Goal: Task Accomplishment & Management: Use online tool/utility

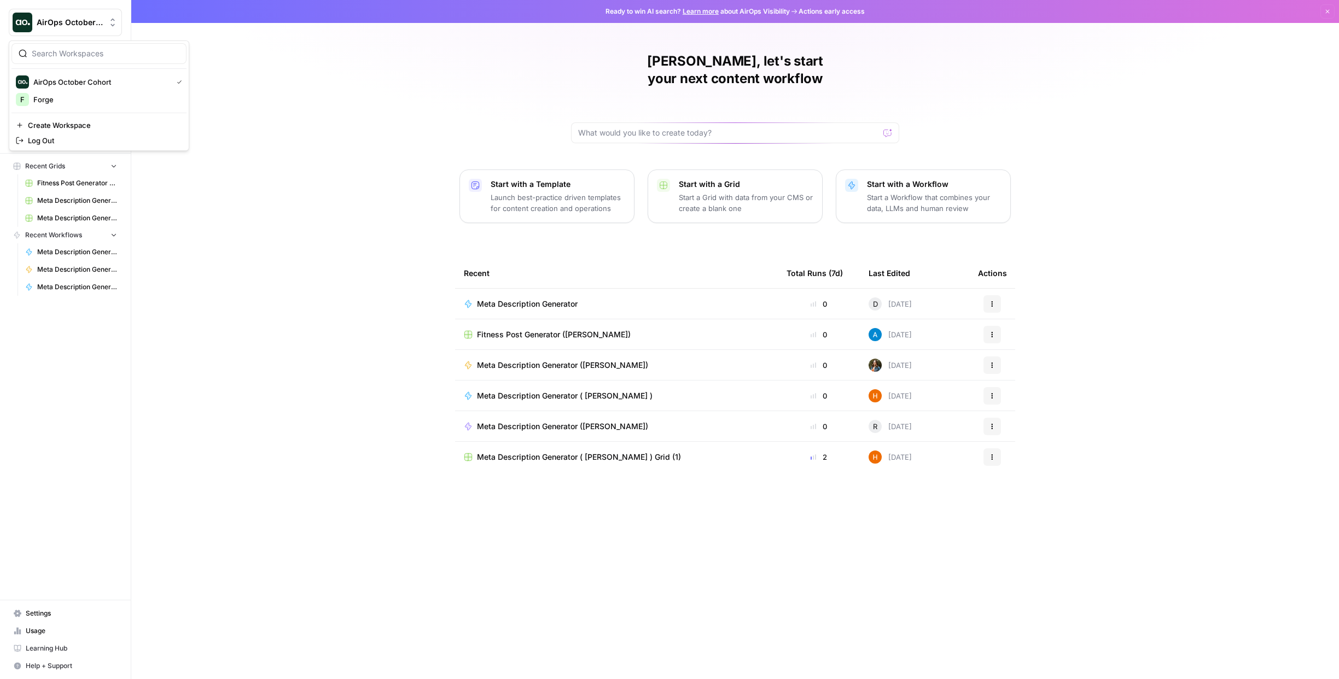
click at [87, 22] on span "AirOps October Cohort" at bounding box center [70, 22] width 66 height 11
click at [85, 77] on span "AirOps October Cohort" at bounding box center [100, 82] width 135 height 11
click at [107, 24] on icon "Workspace: AirOps October Cohort" at bounding box center [112, 22] width 11 height 11
click at [76, 375] on div "AirOps October Cohort New Home Browse Insights Opportunities Your Data Recent G…" at bounding box center [65, 339] width 131 height 679
click at [50, 141] on span "Your Data" at bounding box center [71, 140] width 91 height 10
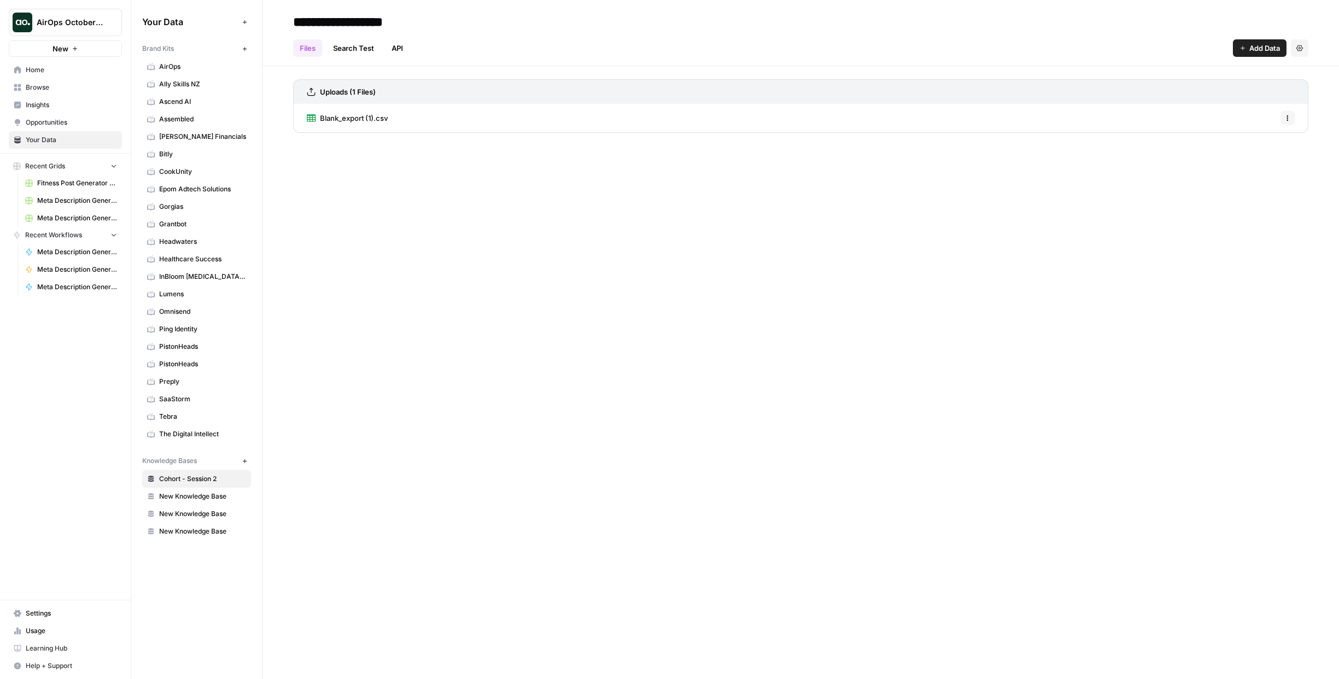
click at [1269, 48] on span "Add Data" at bounding box center [1264, 48] width 31 height 11
click at [519, 280] on div "**********" at bounding box center [801, 339] width 1077 height 679
click at [72, 46] on icon "button" at bounding box center [75, 48] width 7 height 7
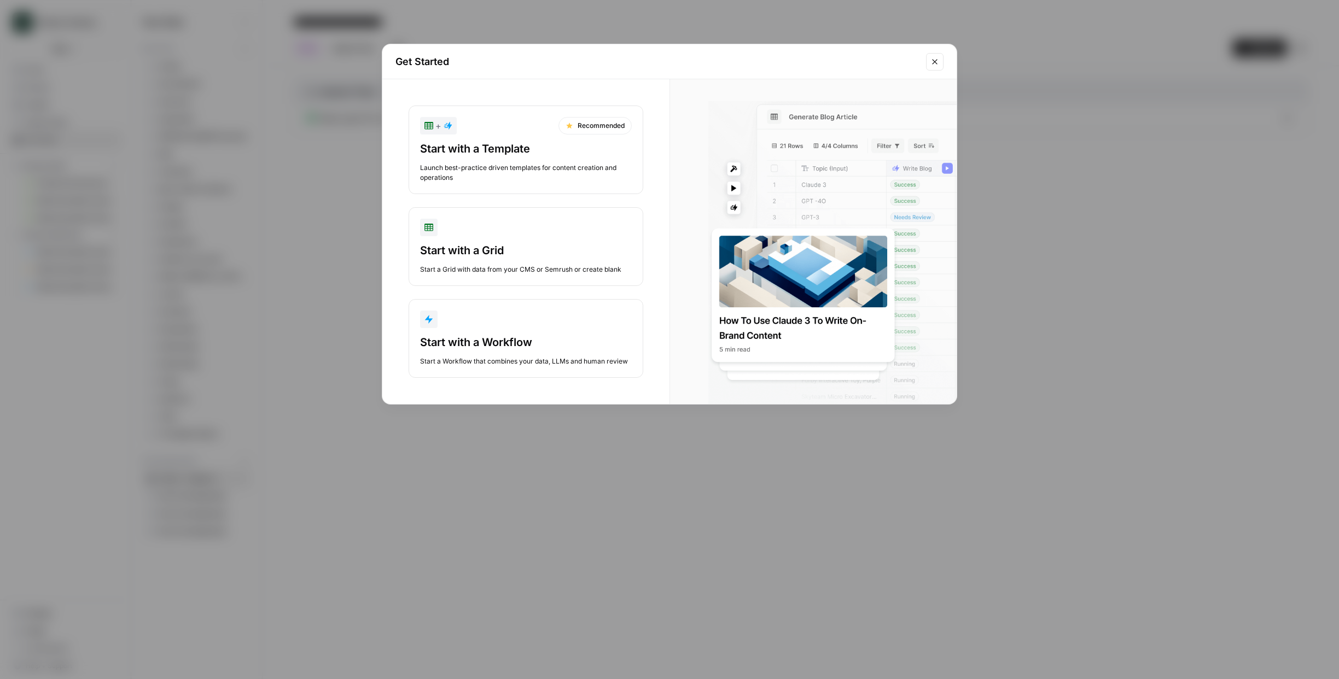
click at [932, 60] on icon "Close modal" at bounding box center [934, 61] width 9 height 9
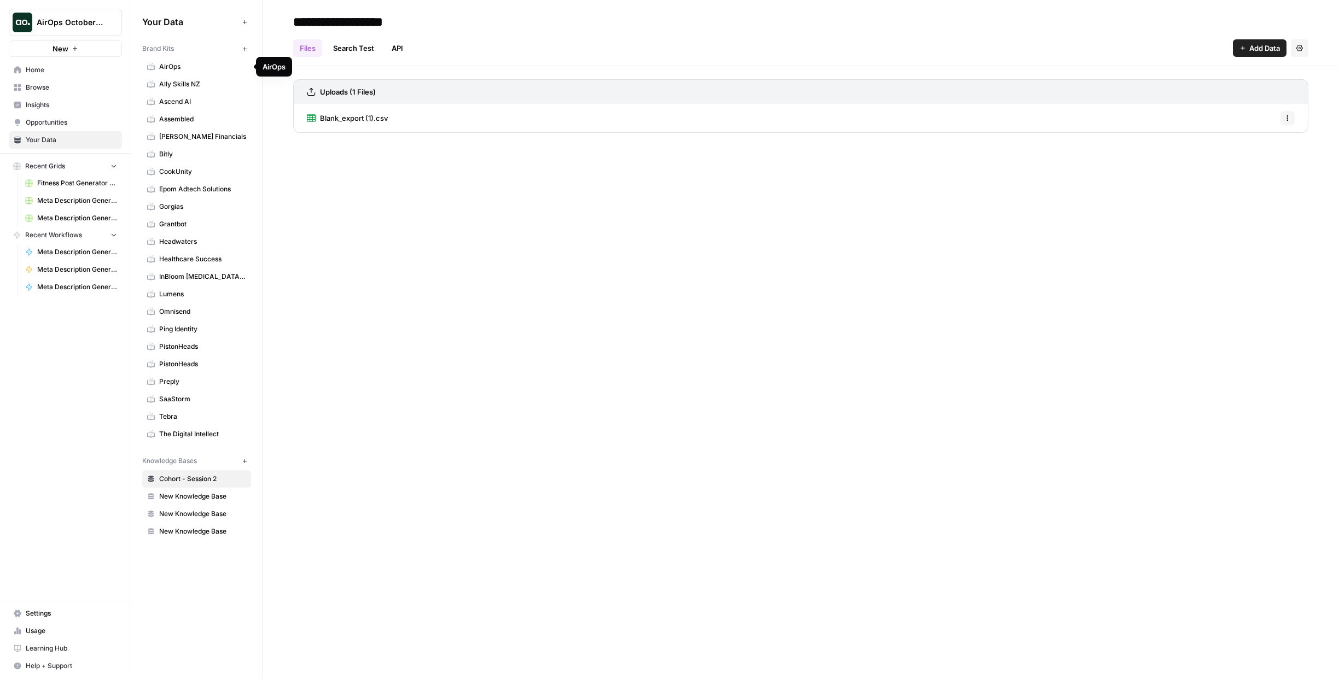
click at [178, 64] on span "AirOps" at bounding box center [202, 67] width 87 height 10
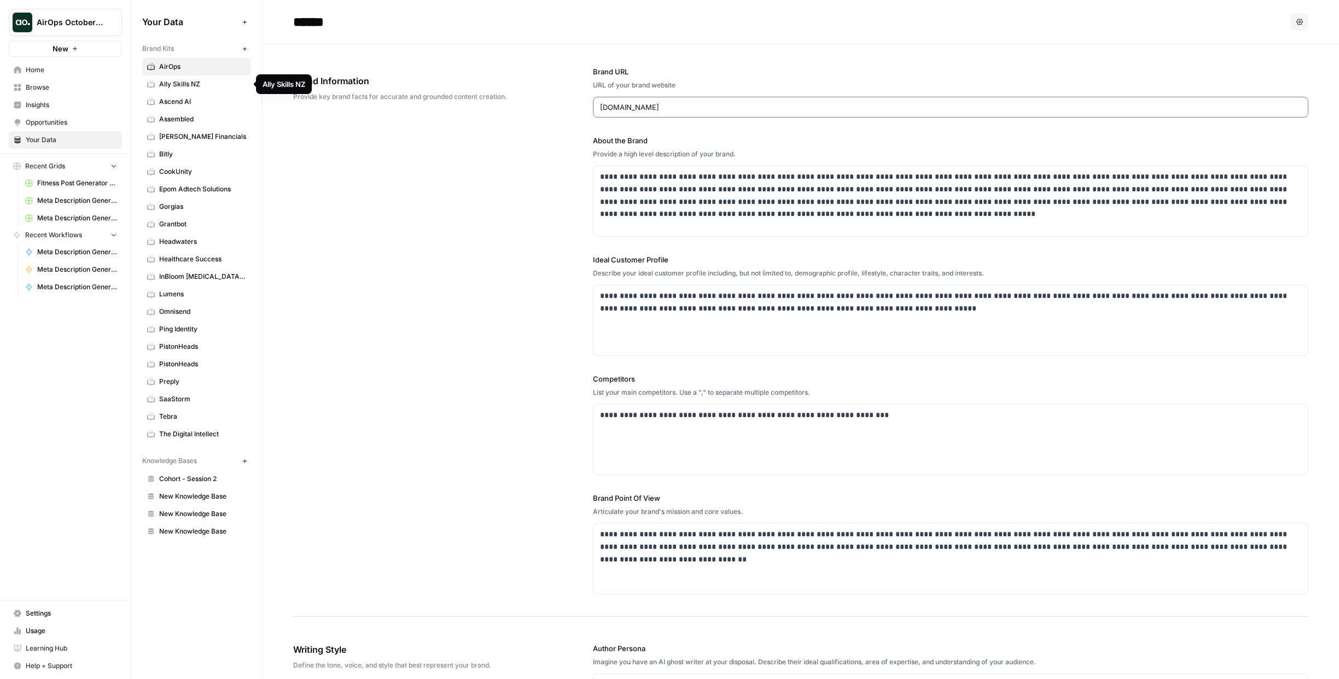
click at [719, 111] on input "airops.com" at bounding box center [950, 107] width 701 height 11
drag, startPoint x: 705, startPoint y: 112, endPoint x: 595, endPoint y: 111, distance: 109.4
click at [595, 111] on div "airops.com" at bounding box center [951, 107] width 716 height 21
type input "forgeglobal.com"
click at [793, 203] on p "**********" at bounding box center [947, 196] width 695 height 50
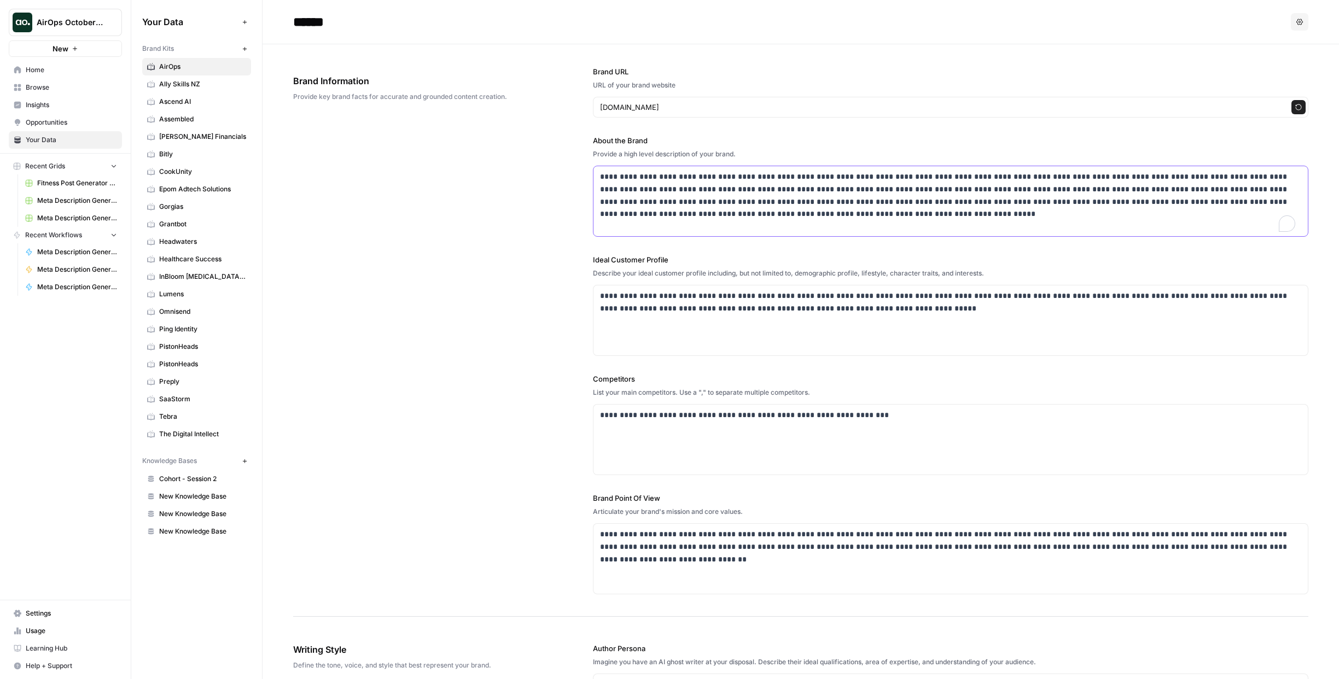
drag, startPoint x: 788, startPoint y: 216, endPoint x: 575, endPoint y: 181, distance: 216.2
click at [575, 181] on div "**********" at bounding box center [800, 330] width 1015 height 573
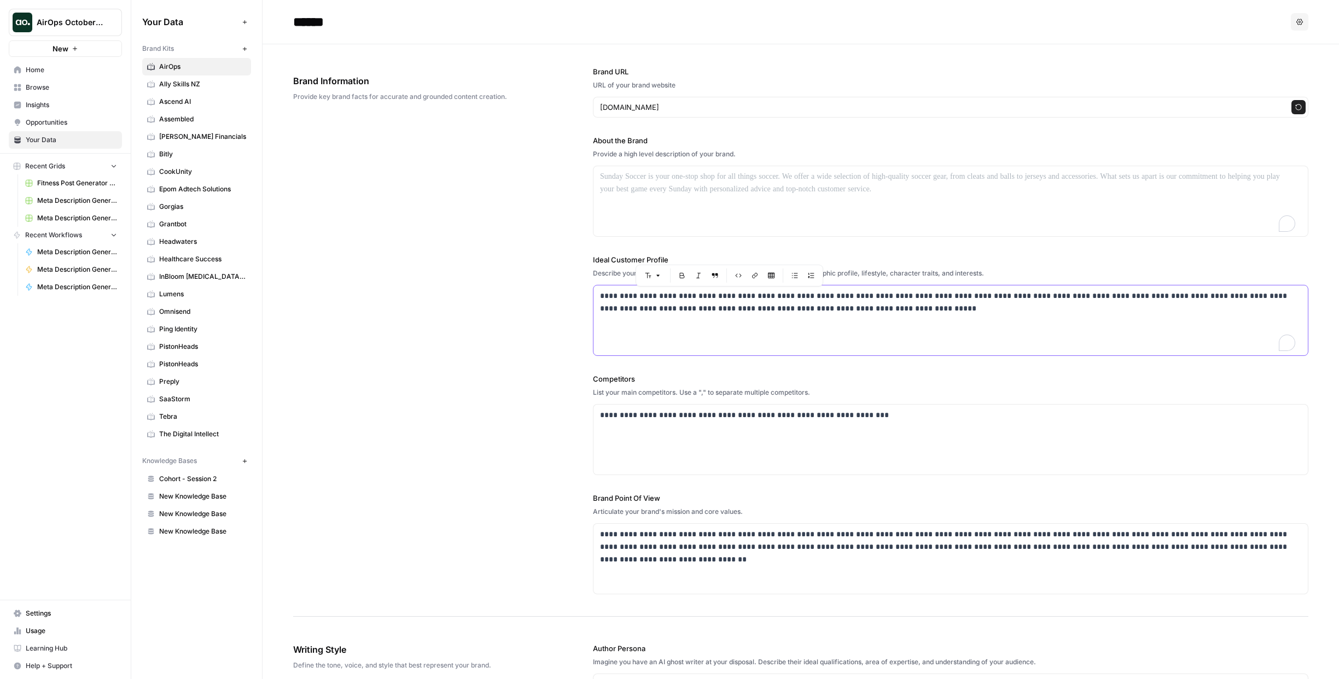
drag, startPoint x: 884, startPoint y: 318, endPoint x: 592, endPoint y: 296, distance: 292.3
click at [594, 296] on div "**********" at bounding box center [951, 321] width 714 height 70
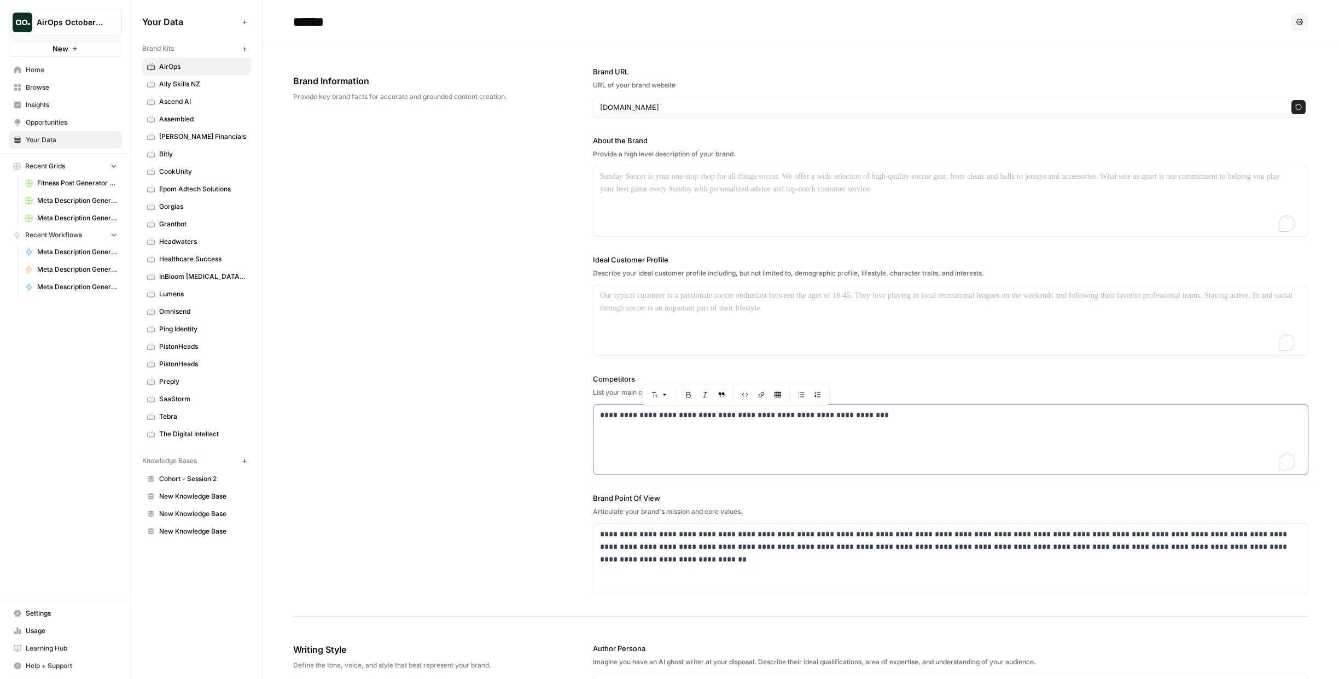
drag, startPoint x: 909, startPoint y: 422, endPoint x: 562, endPoint y: 408, distance: 346.6
click at [562, 408] on div "**********" at bounding box center [800, 330] width 1015 height 573
click at [638, 526] on div "**********" at bounding box center [951, 559] width 714 height 70
click at [1020, 564] on div "**********" at bounding box center [951, 559] width 714 height 70
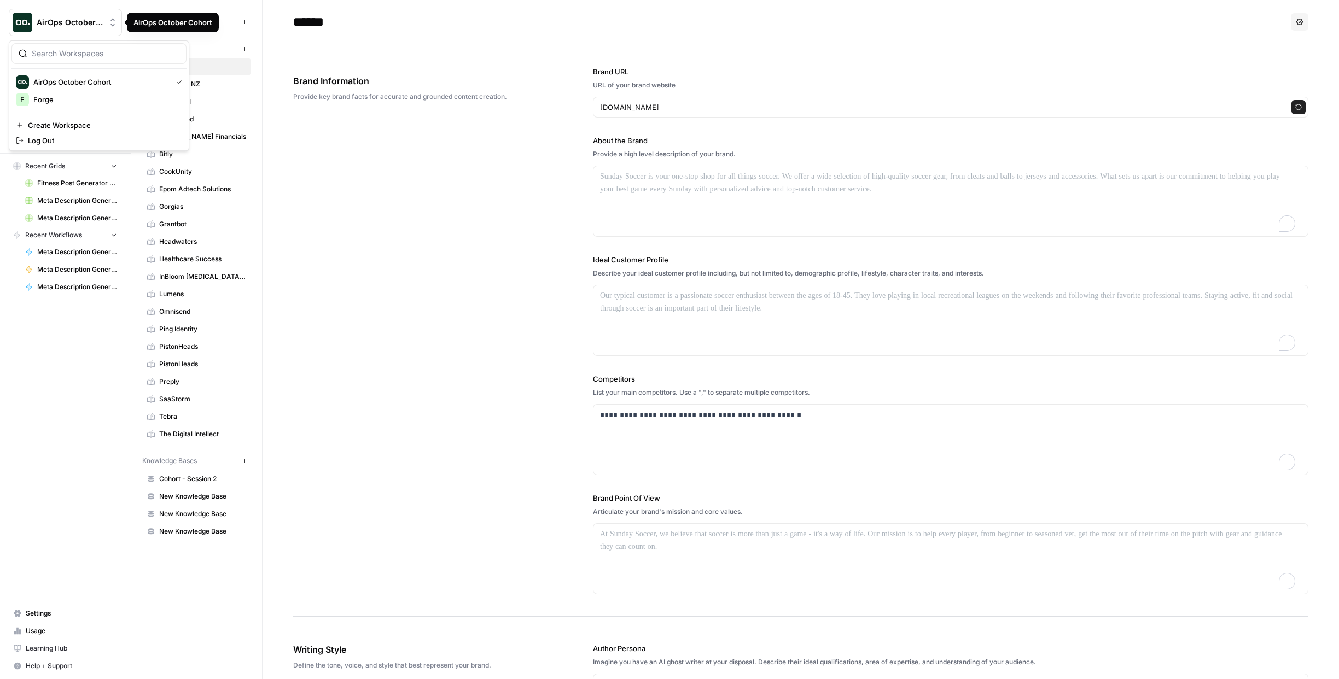
click at [101, 23] on span "AirOps October Cohort" at bounding box center [70, 22] width 66 height 11
click at [48, 100] on span "Forge" at bounding box center [105, 99] width 144 height 11
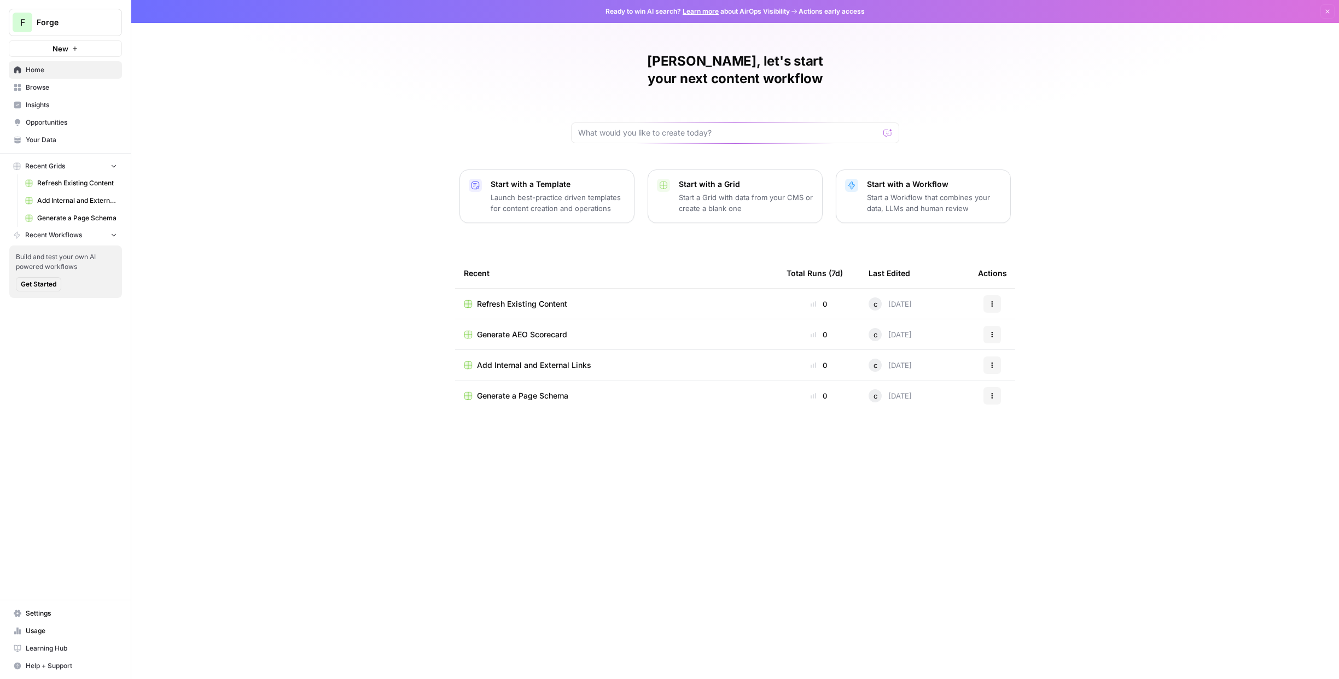
click at [39, 137] on span "Your Data" at bounding box center [71, 140] width 91 height 10
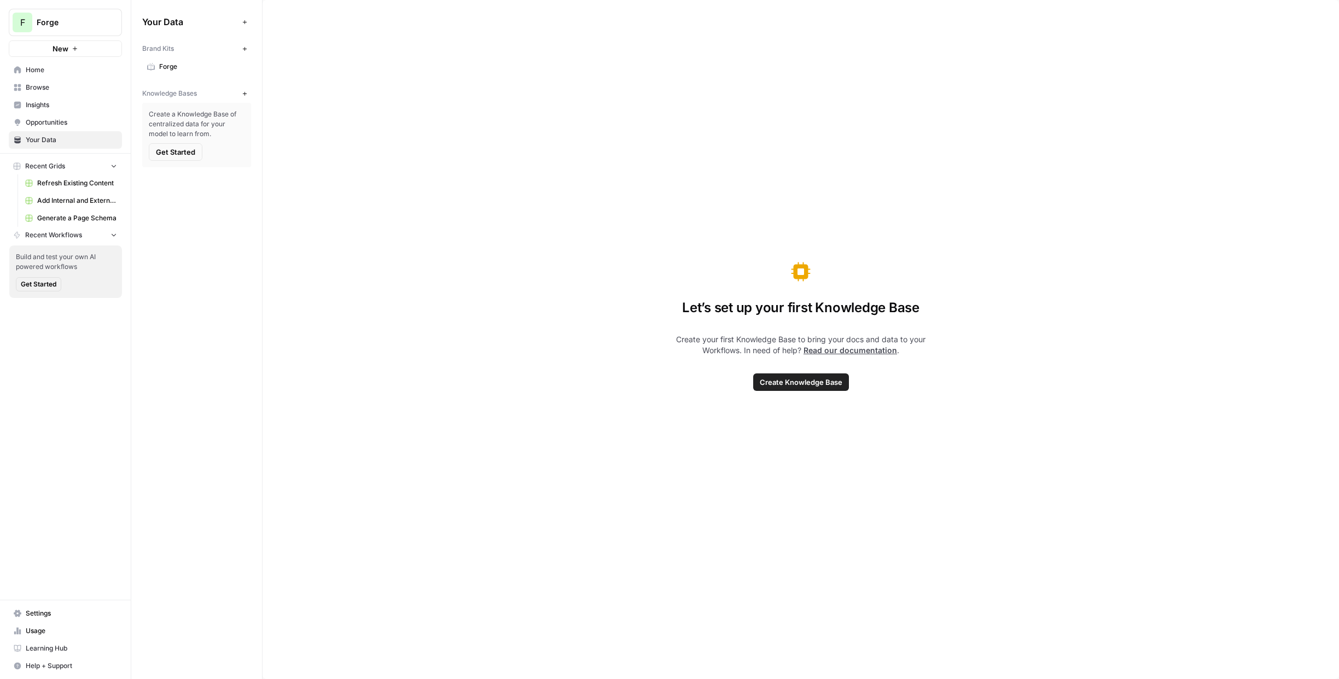
click at [196, 66] on span "Forge" at bounding box center [202, 67] width 87 height 10
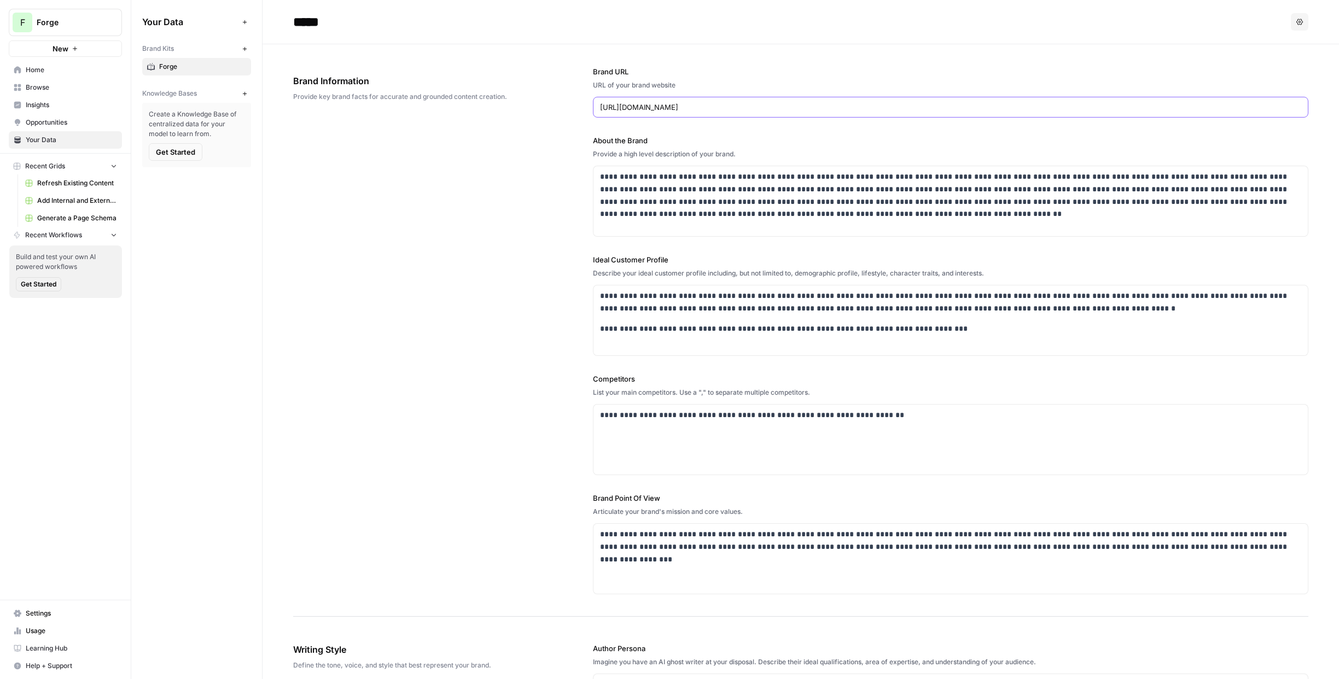
click at [709, 109] on input "[URL][DOMAIN_NAME]" at bounding box center [950, 107] width 701 height 11
click at [72, 22] on span "Forge" at bounding box center [70, 22] width 66 height 11
click at [69, 97] on span "AirOps October Cohort" at bounding box center [105, 99] width 144 height 11
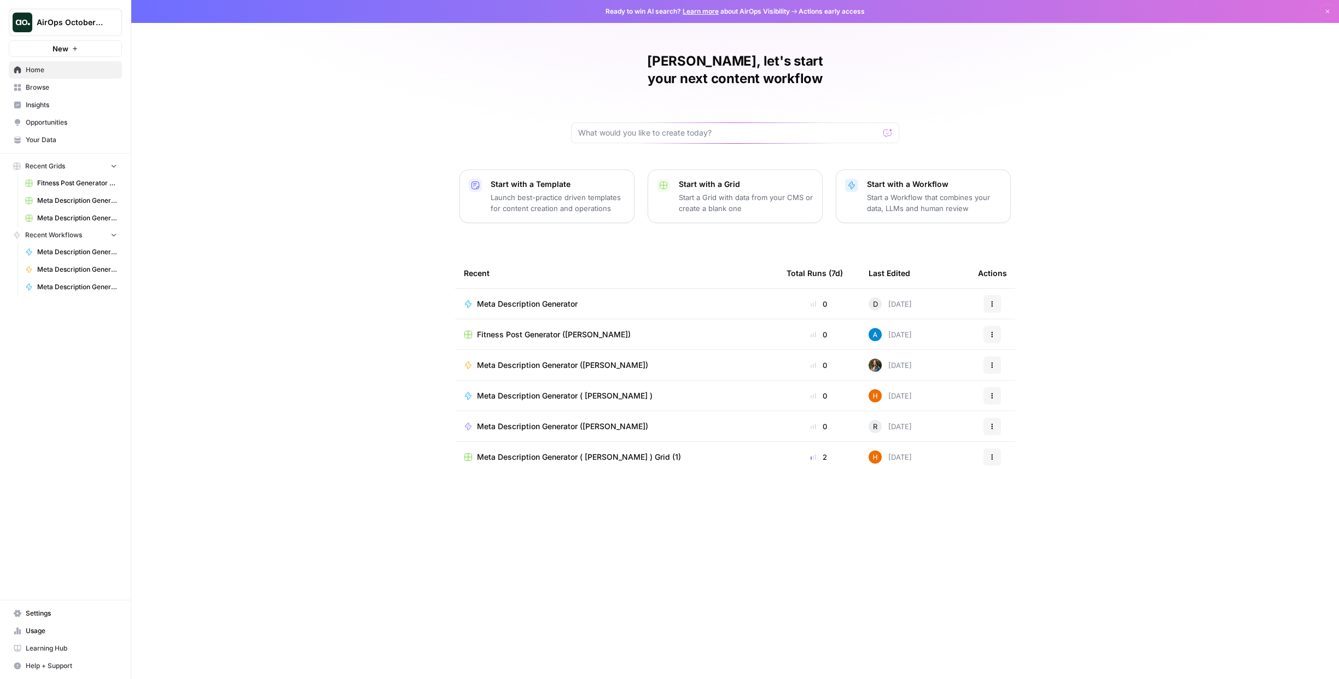
click at [51, 135] on span "Your Data" at bounding box center [71, 140] width 91 height 10
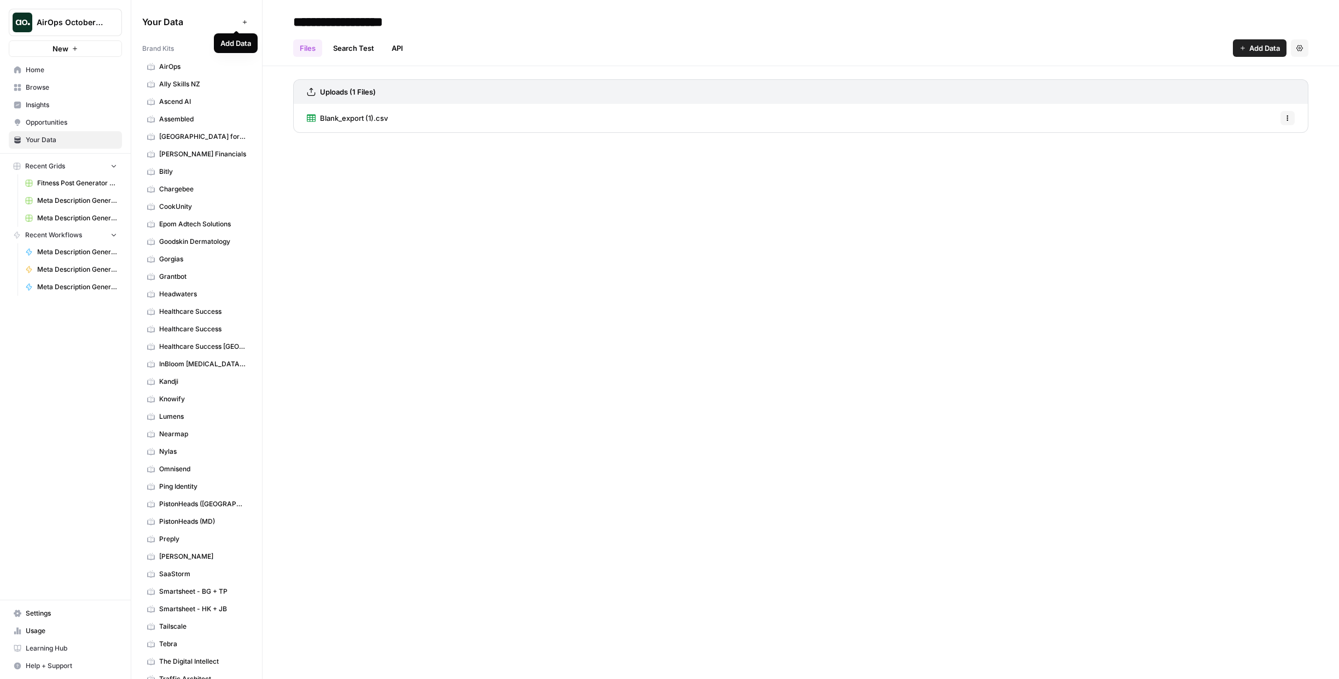
click at [241, 23] on button "Add Data" at bounding box center [244, 21] width 13 height 13
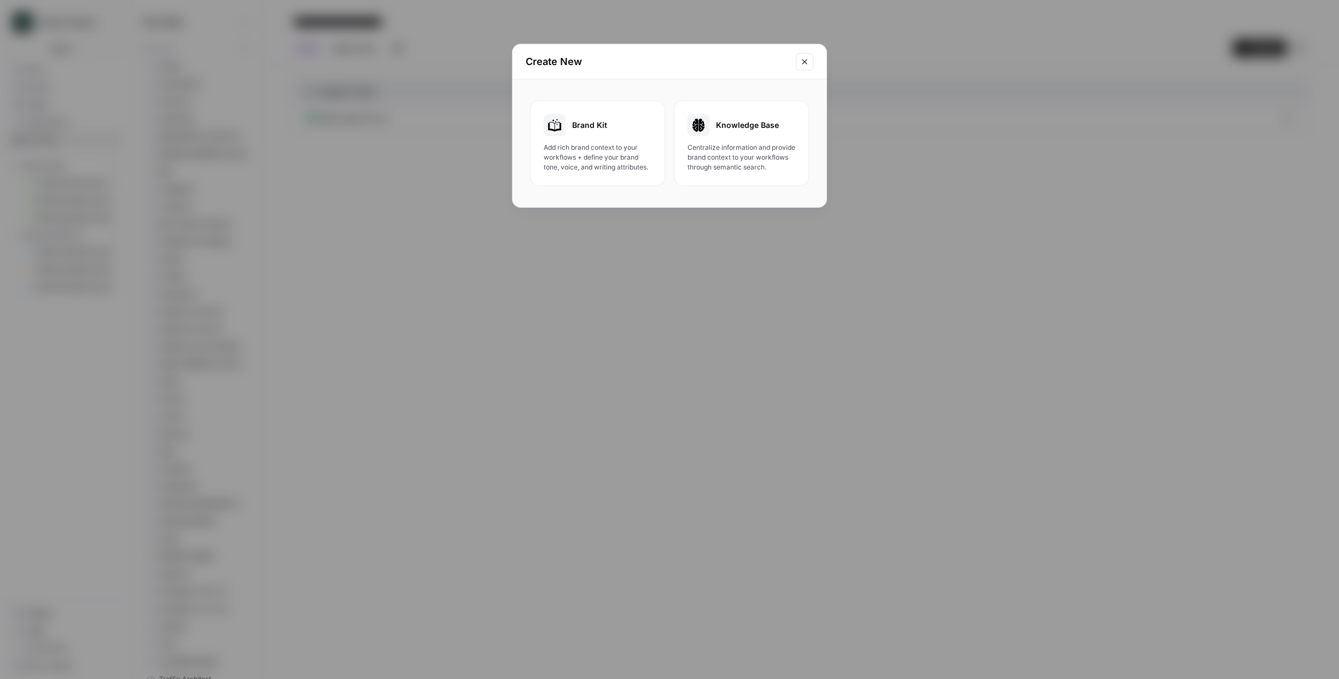
click at [583, 145] on span "Add rich brand context to your workflows + define your brand tone, voice, and w…" at bounding box center [598, 158] width 108 height 30
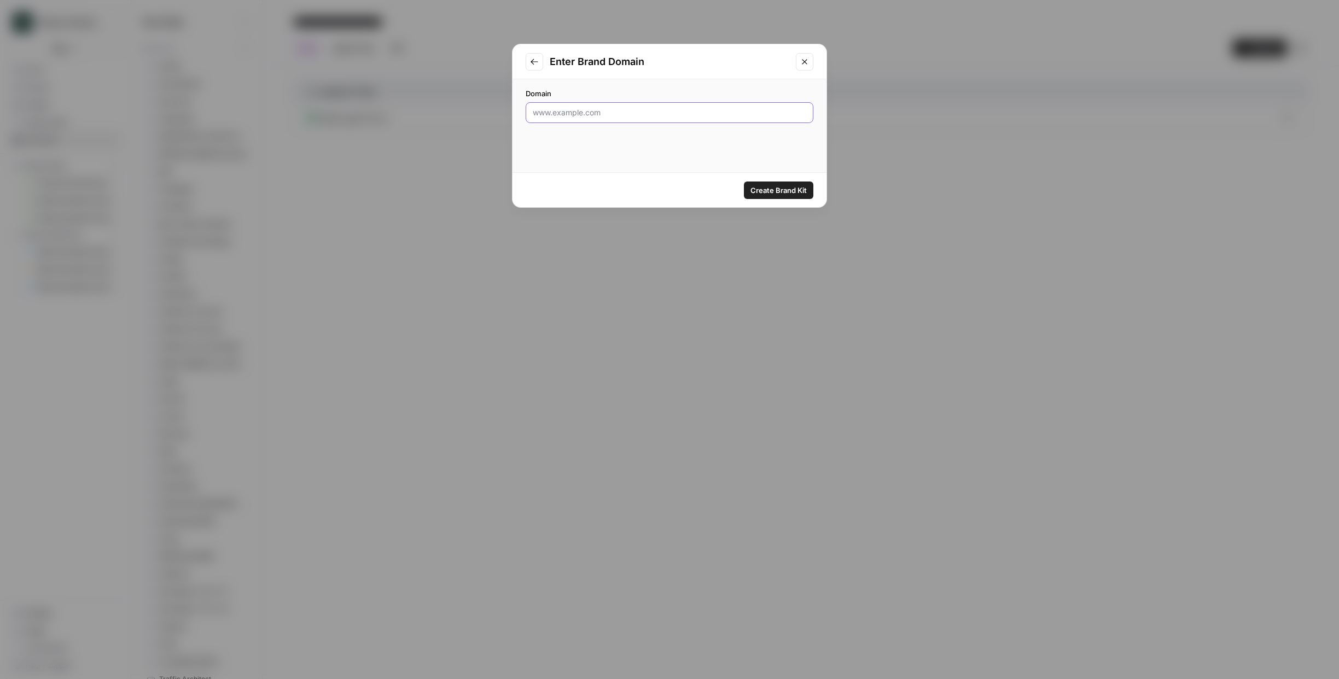
click at [553, 111] on input "Domain" at bounding box center [670, 112] width 274 height 11
type input "[URL][DOMAIN_NAME]"
click at [786, 190] on span "Create Brand Kit" at bounding box center [779, 190] width 56 height 11
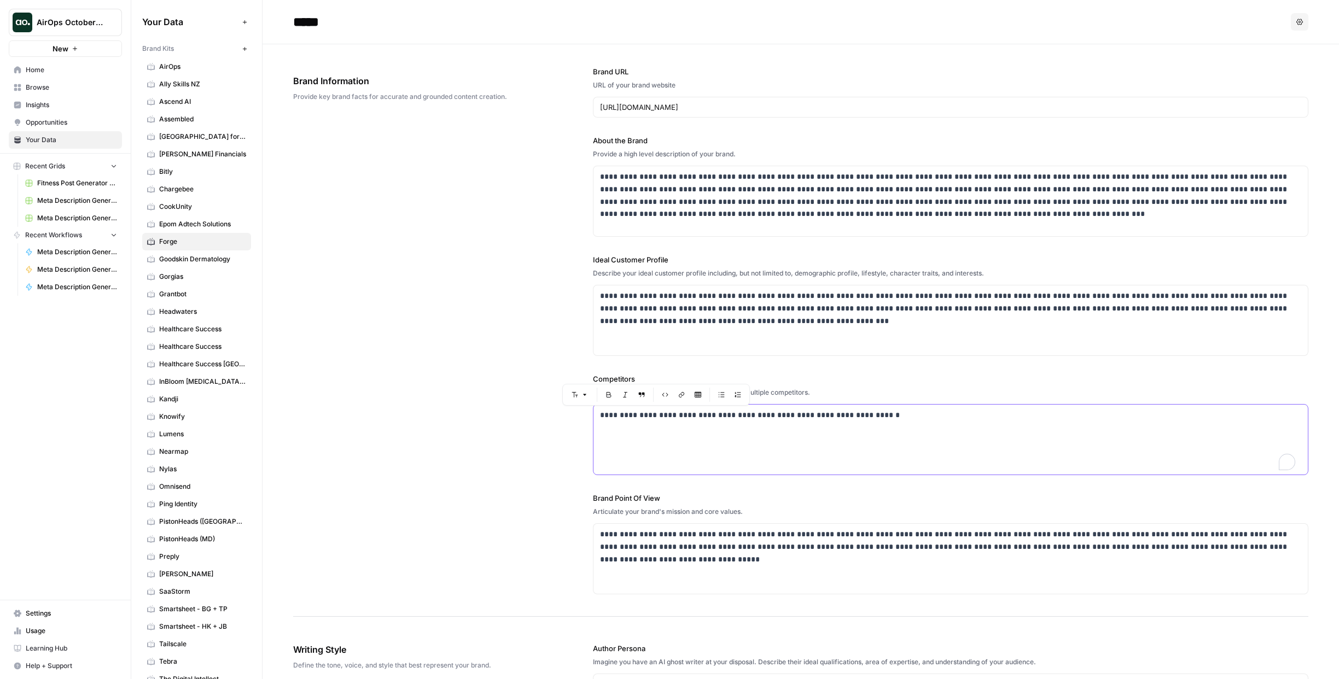
drag, startPoint x: 637, startPoint y: 415, endPoint x: 674, endPoint y: 414, distance: 37.2
click at [674, 414] on p "**********" at bounding box center [947, 415] width 695 height 13
drag, startPoint x: 660, startPoint y: 416, endPoint x: 678, endPoint y: 419, distance: 18.3
click at [678, 419] on p "**********" at bounding box center [947, 415] width 695 height 13
drag, startPoint x: 765, startPoint y: 417, endPoint x: 892, endPoint y: 422, distance: 127.0
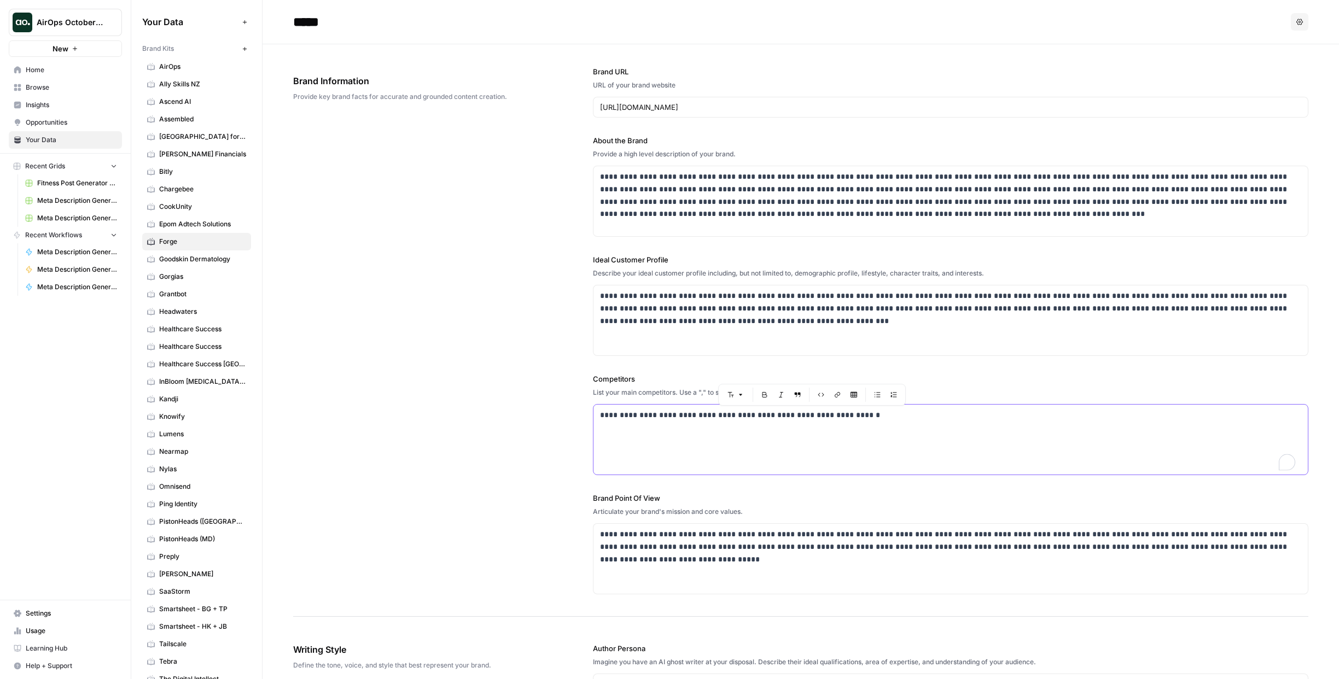
click at [892, 422] on div "**********" at bounding box center [951, 440] width 714 height 70
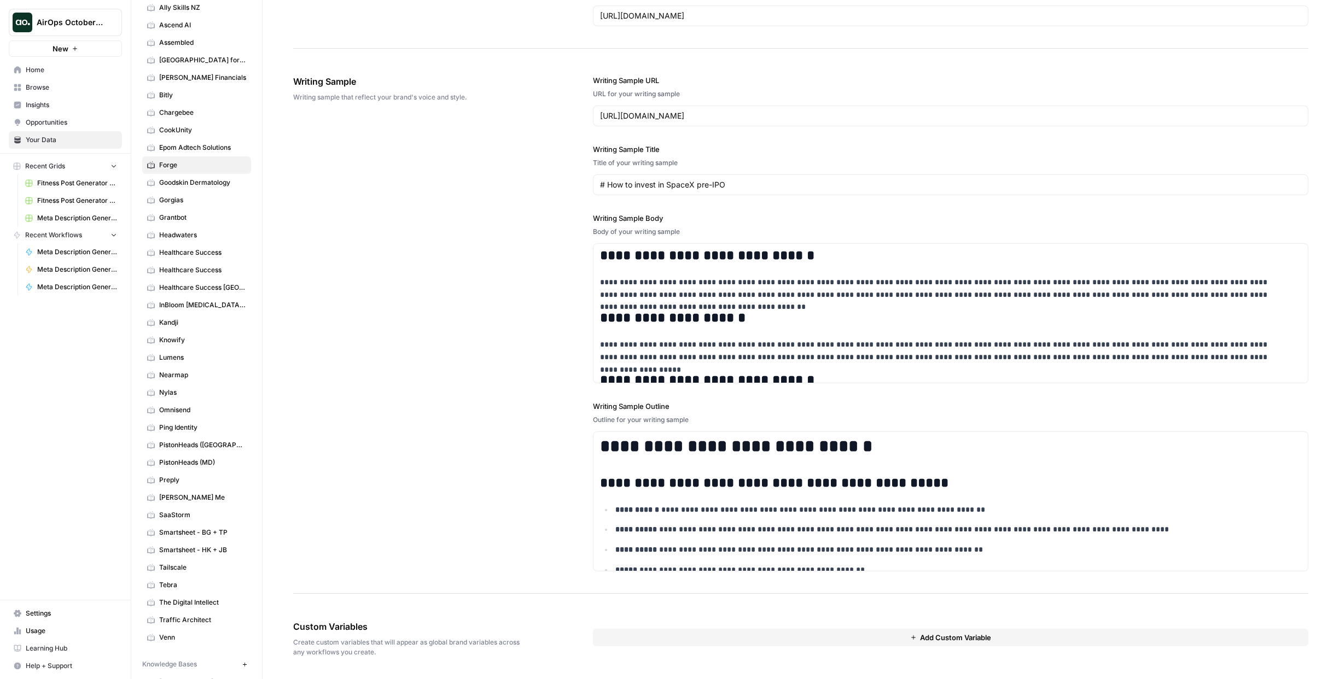
scroll to position [172, 0]
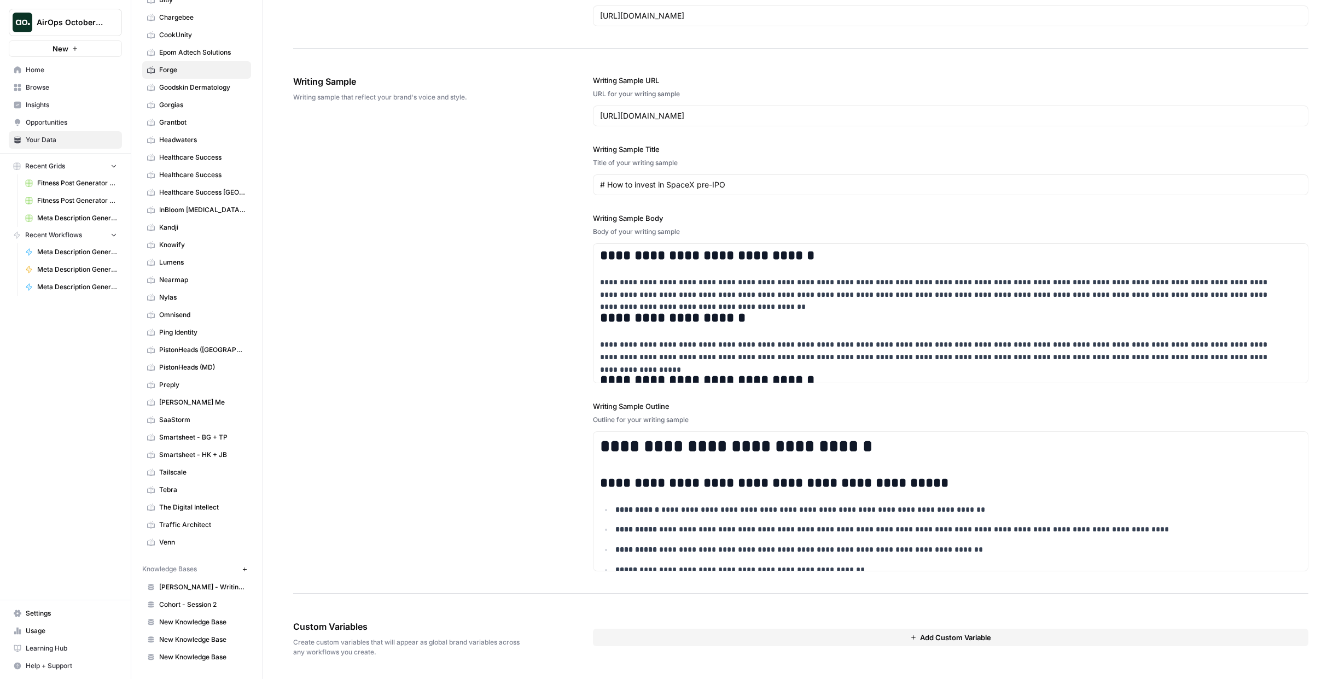
click at [164, 603] on span "Cohort - Session 2" at bounding box center [202, 605] width 87 height 10
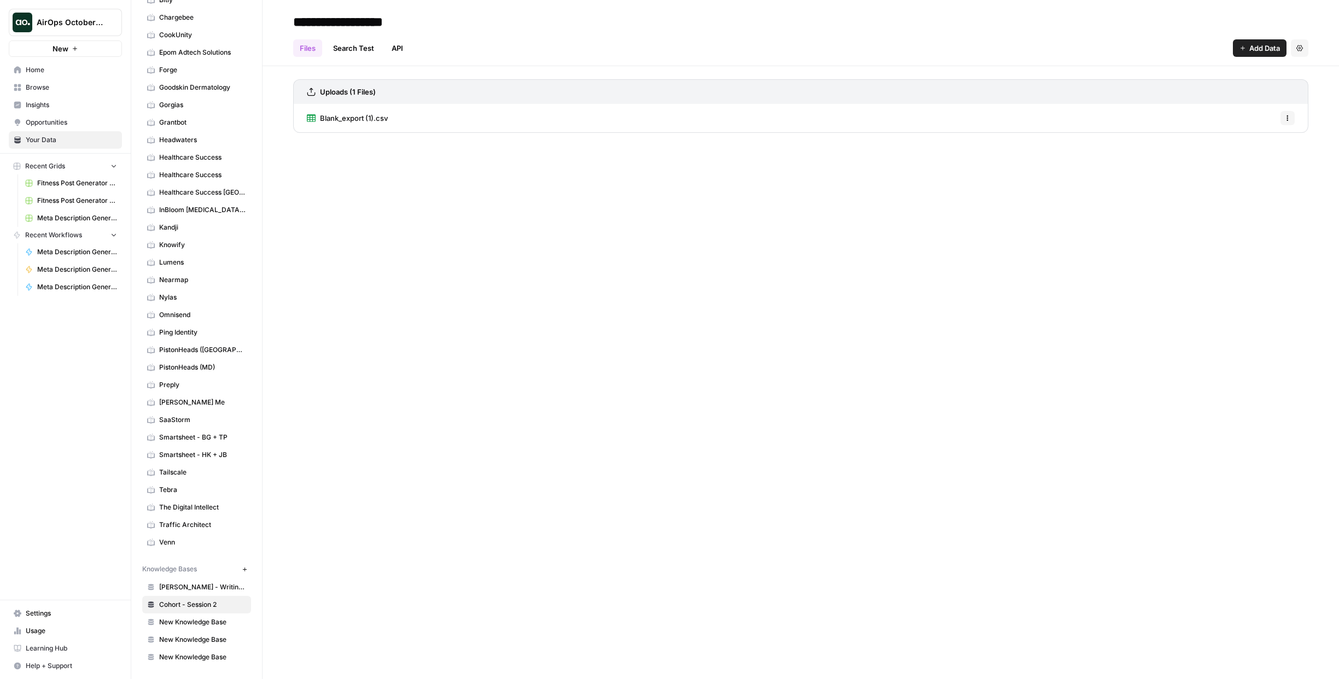
click at [346, 120] on span "Blank_export (1).csv" at bounding box center [354, 118] width 68 height 11
click at [439, 16] on icon at bounding box center [438, 18] width 6 height 6
click at [189, 604] on span "Cohort - Session 2" at bounding box center [202, 605] width 87 height 10
click at [1142, 230] on div "**********" at bounding box center [801, 339] width 1077 height 679
click at [1270, 53] on span "Add Data" at bounding box center [1264, 48] width 31 height 11
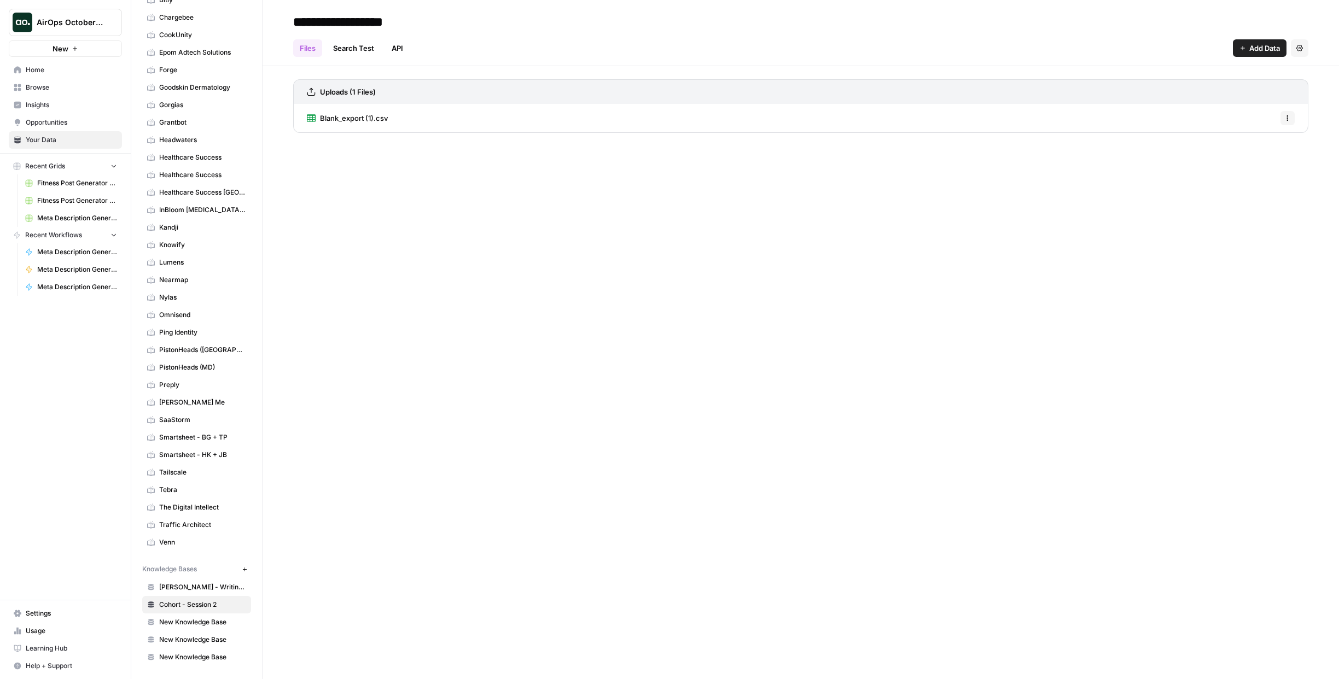
click at [919, 311] on div "**********" at bounding box center [801, 339] width 1077 height 679
click at [182, 568] on span "Knowledge Bases" at bounding box center [169, 570] width 55 height 10
click at [240, 568] on button "New" at bounding box center [244, 569] width 13 height 13
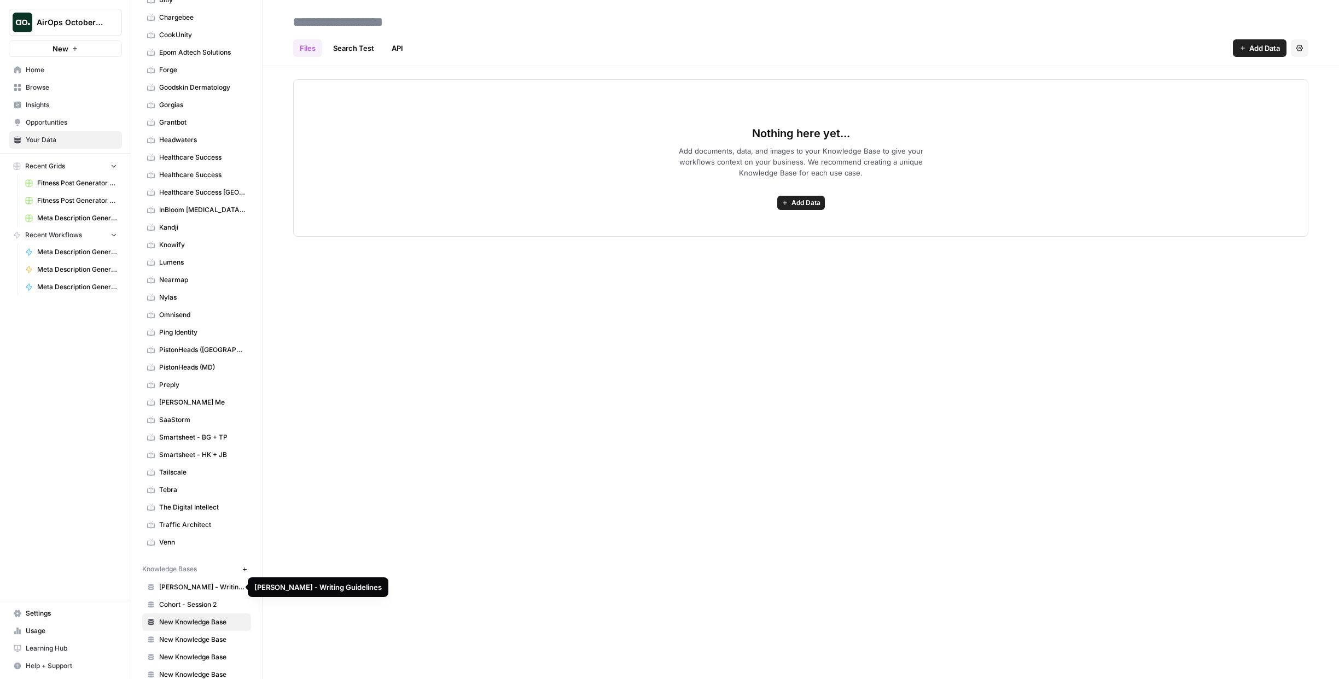
click at [180, 602] on span "Cohort - Session 2" at bounding box center [202, 605] width 87 height 10
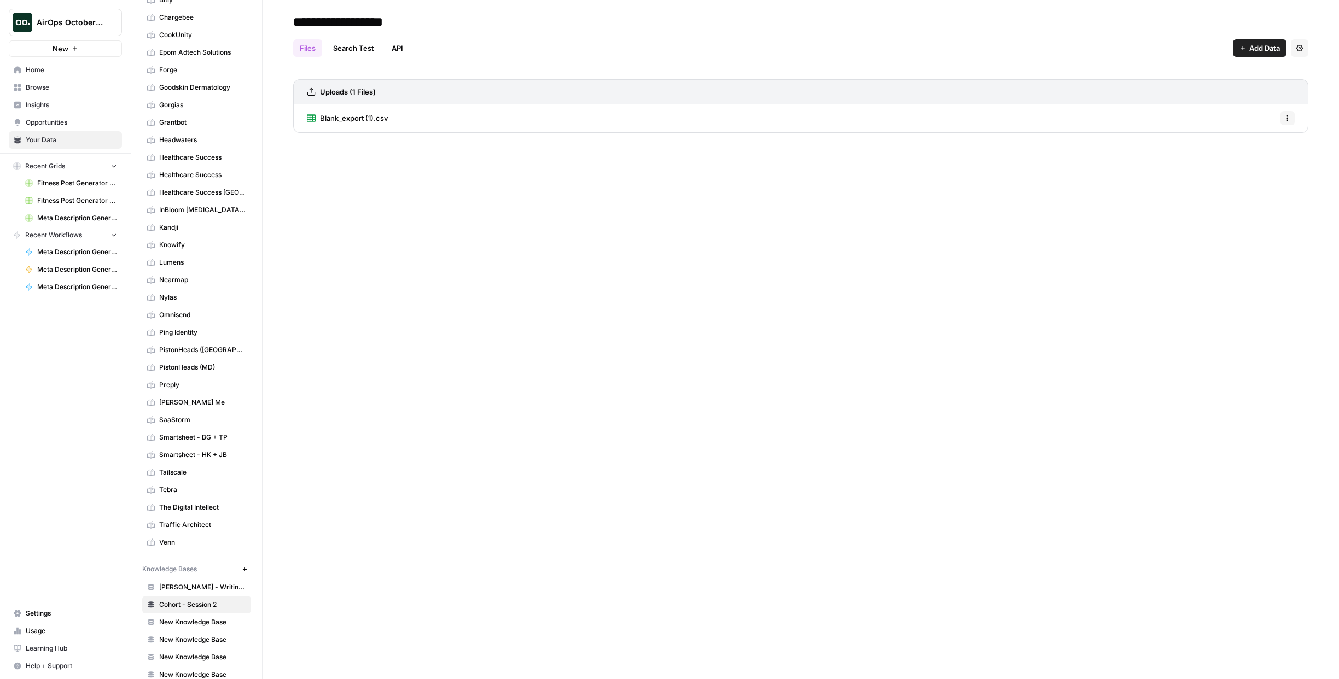
click at [358, 45] on link "Search Test" at bounding box center [354, 48] width 54 height 18
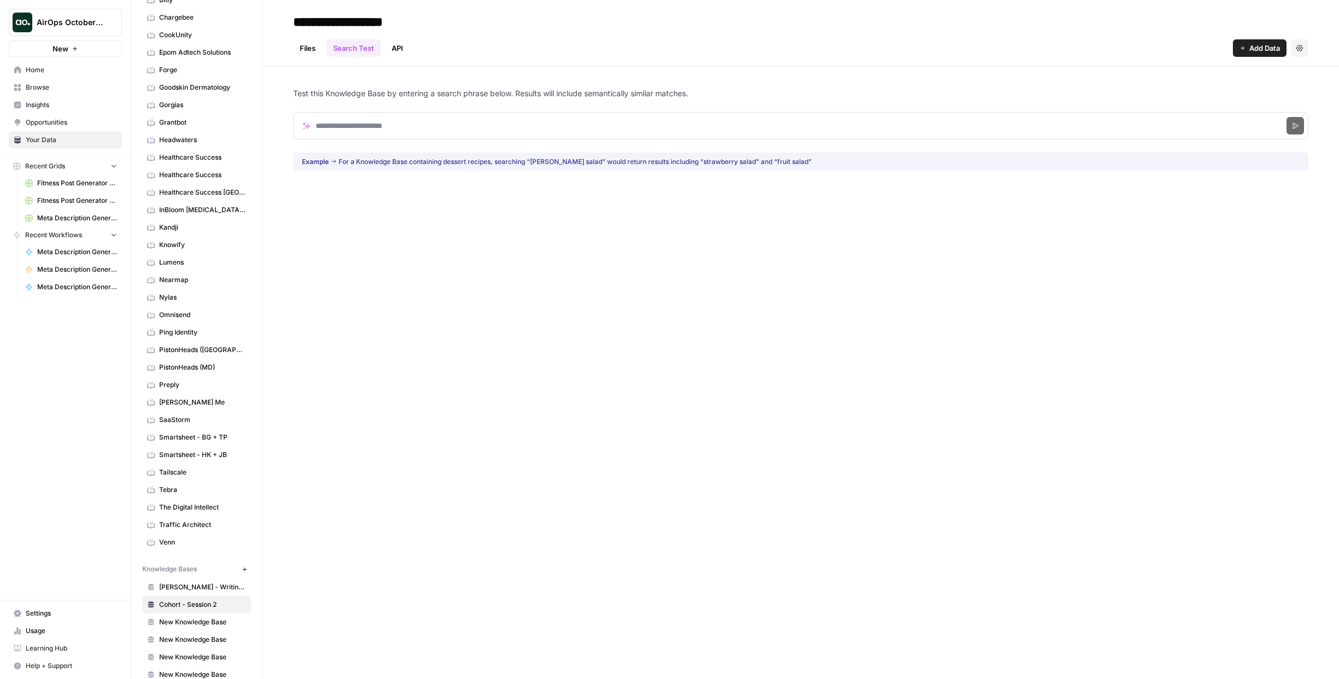
click at [403, 48] on link "API" at bounding box center [397, 48] width 25 height 18
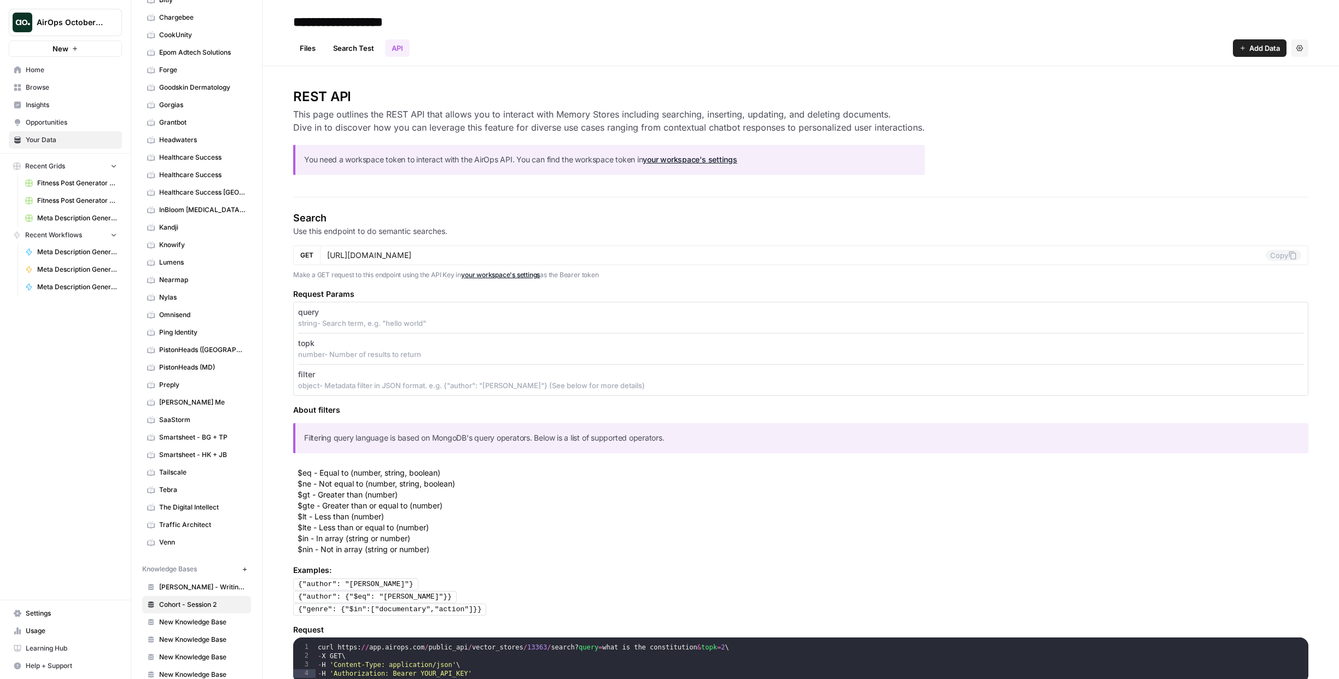
click at [184, 586] on span "Barbara - Writing Guidelines" at bounding box center [202, 588] width 87 height 10
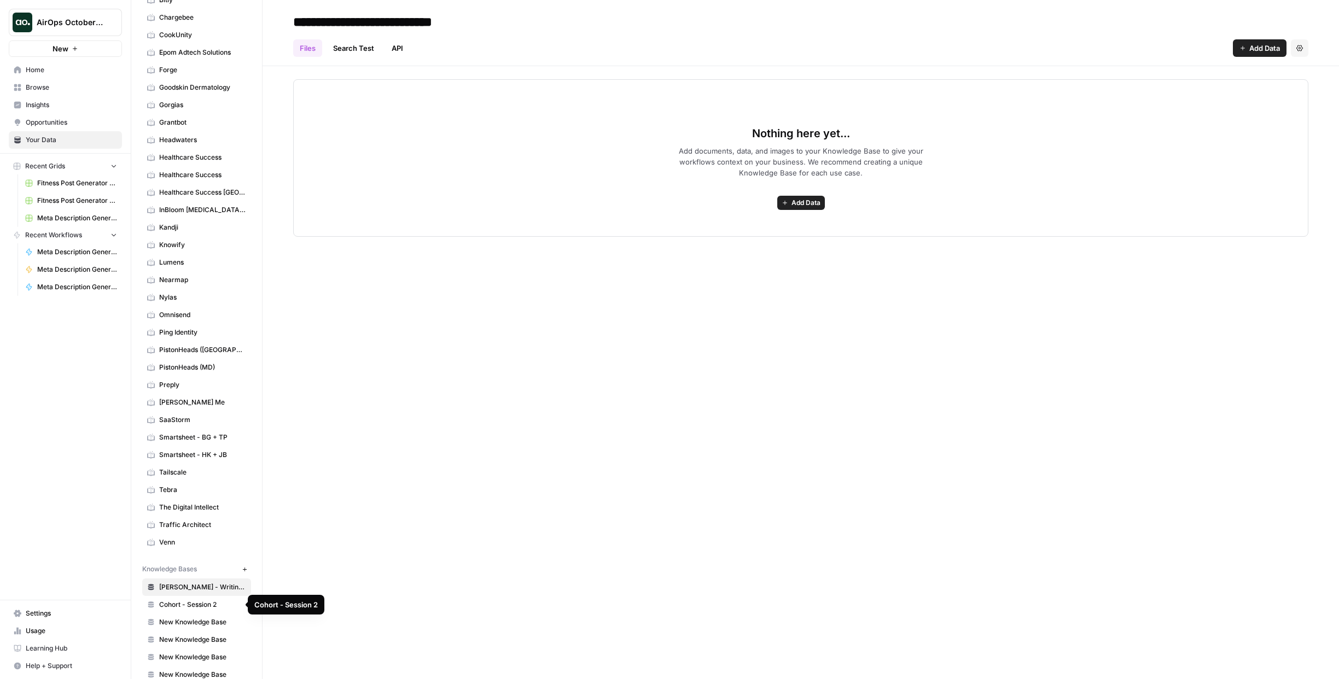
click at [187, 607] on span "Cohort - Session 2" at bounding box center [202, 605] width 87 height 10
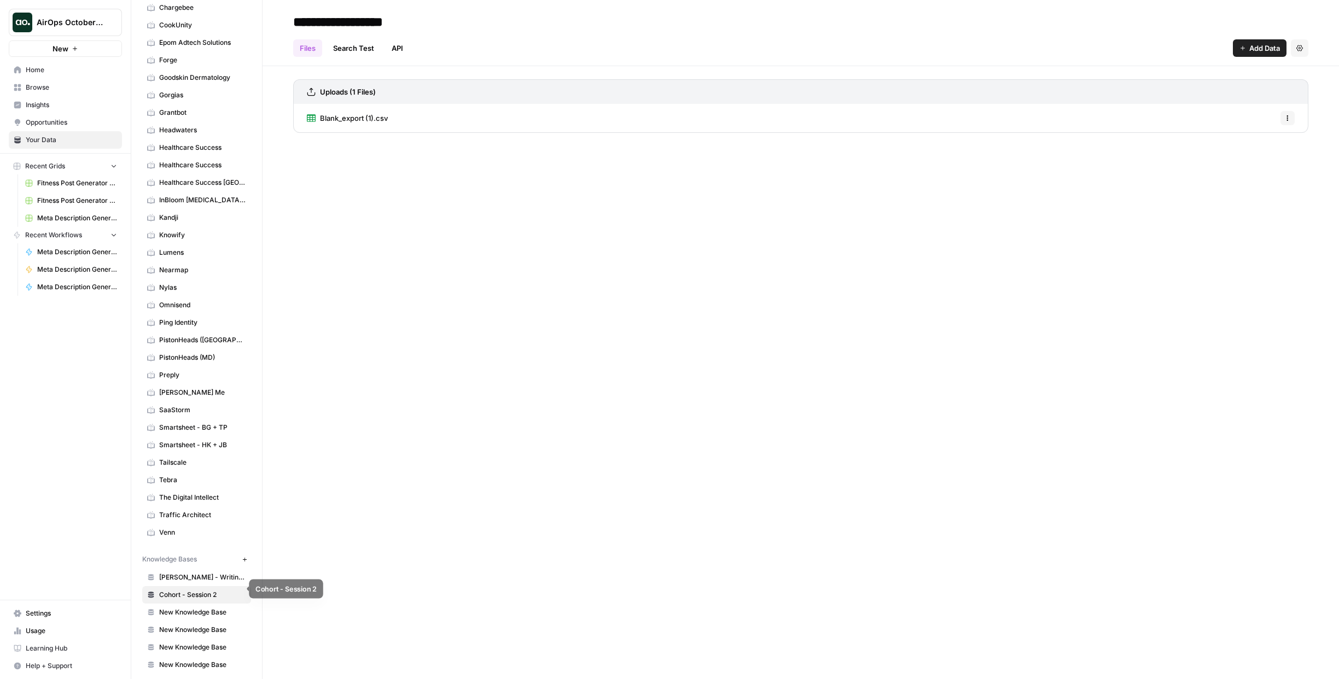
scroll to position [189, 0]
click at [444, 112] on div "Blank_export (1).csv Options" at bounding box center [800, 118] width 1015 height 28
click at [445, 114] on div "Blank_export (1).csv Options" at bounding box center [800, 118] width 1015 height 28
click at [38, 86] on span "Browse" at bounding box center [71, 88] width 91 height 10
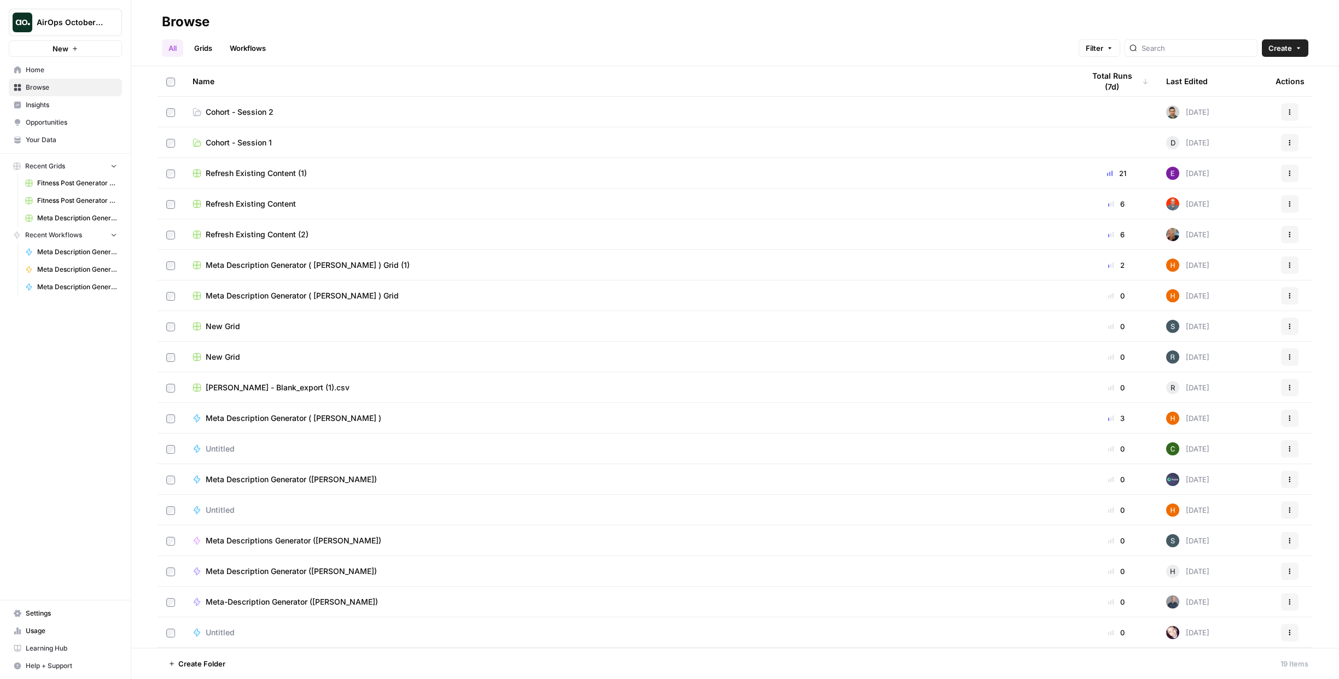
click at [1292, 47] on button "Create" at bounding box center [1285, 48] width 46 height 18
click at [1247, 90] on span "Grid" at bounding box center [1264, 89] width 61 height 11
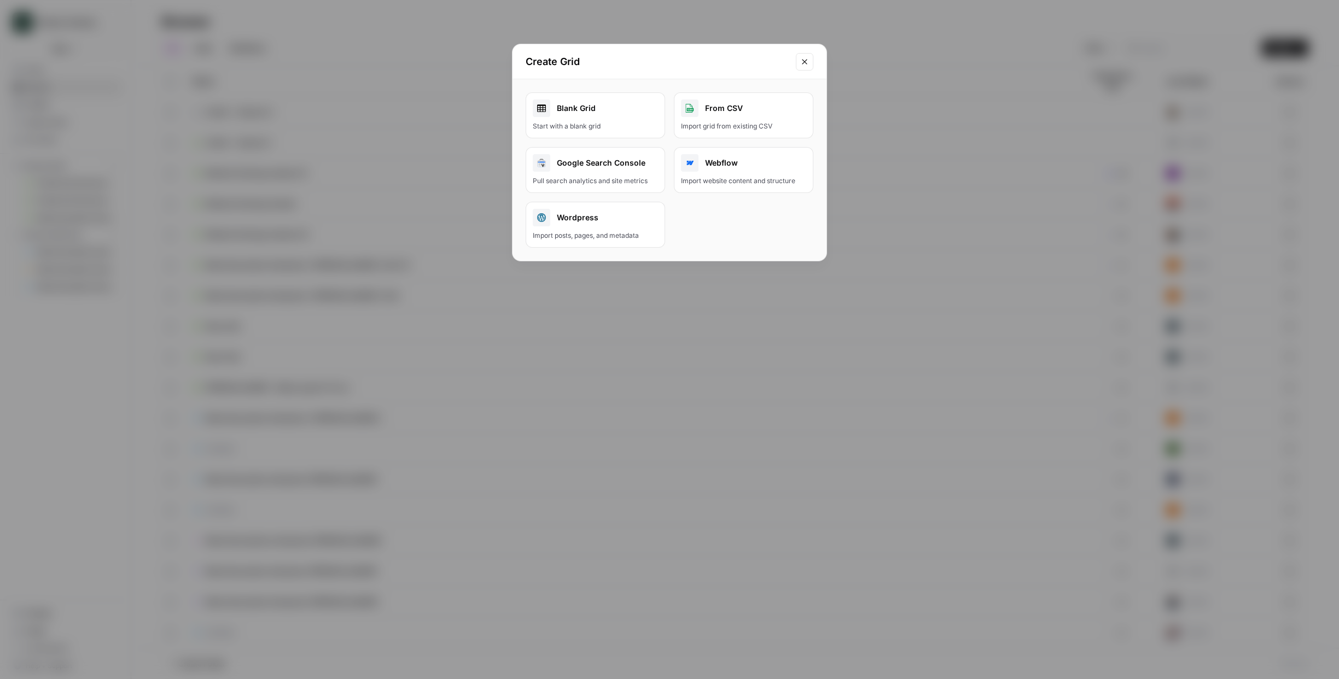
click at [749, 111] on div "From CSV" at bounding box center [743, 109] width 125 height 18
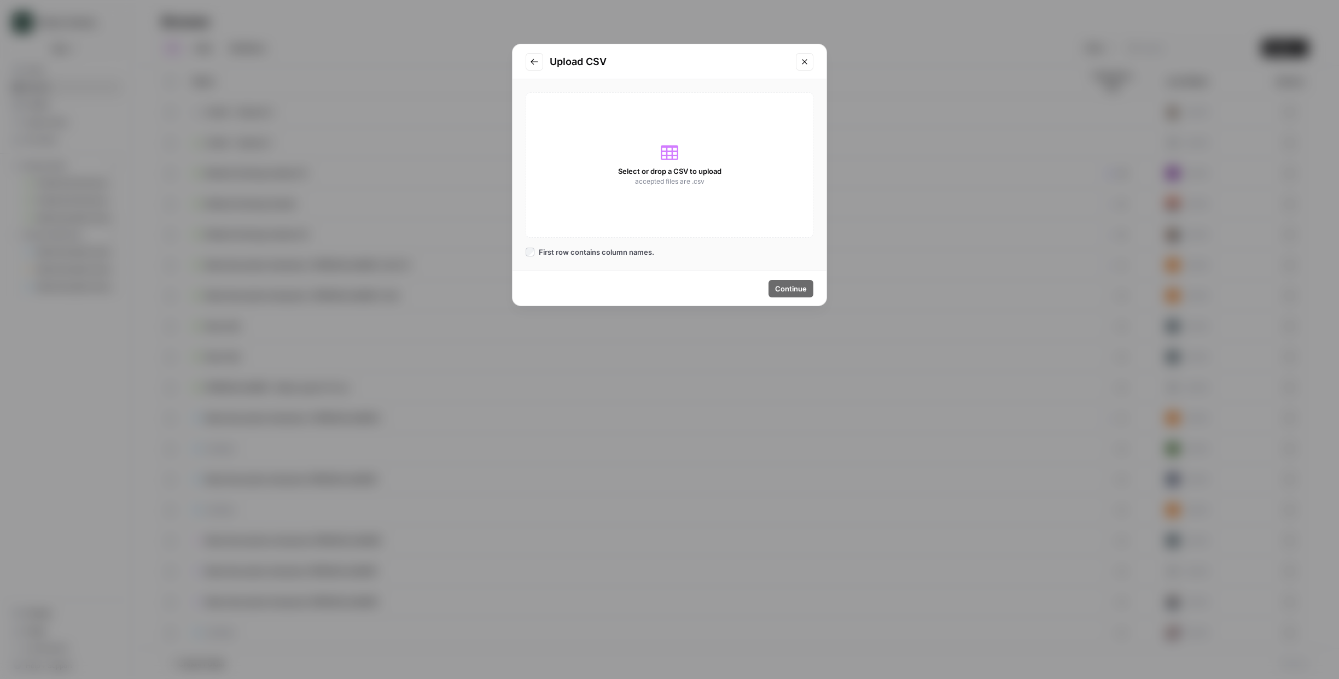
click at [677, 173] on span "Select or drop a CSV to upload" at bounding box center [669, 171] width 103 height 11
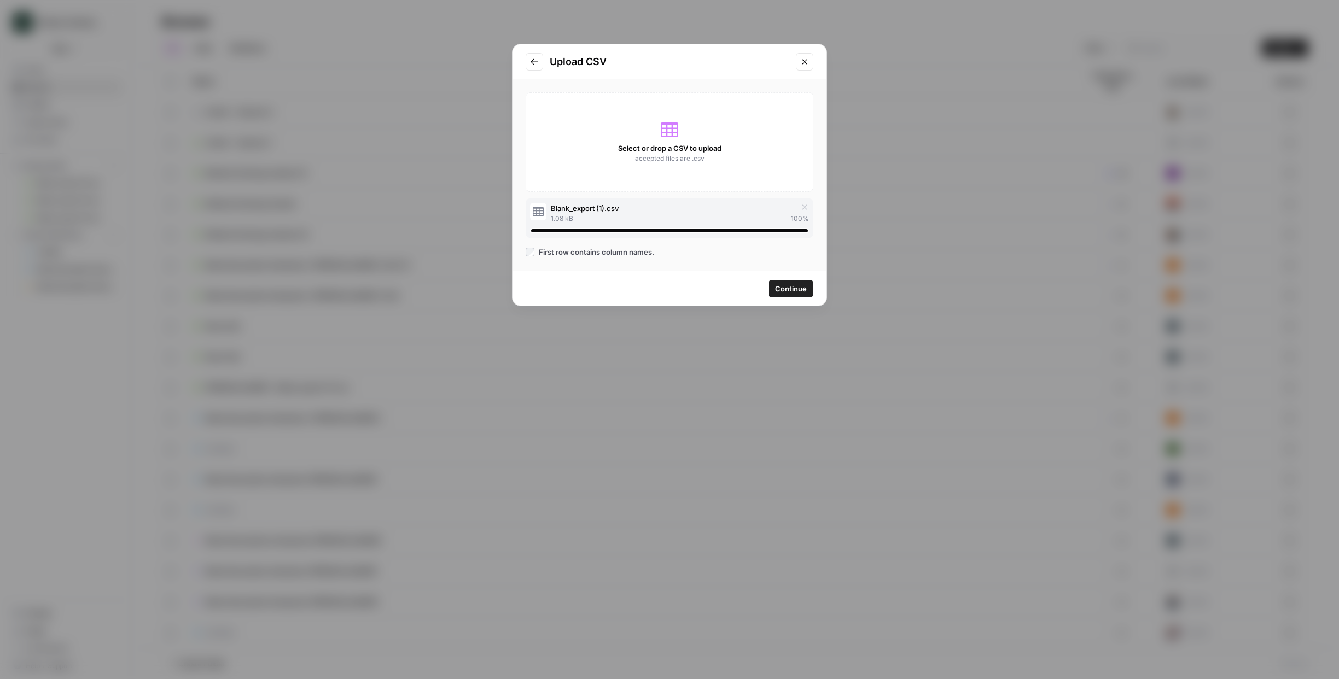
click at [792, 289] on span "Continue" at bounding box center [791, 288] width 32 height 11
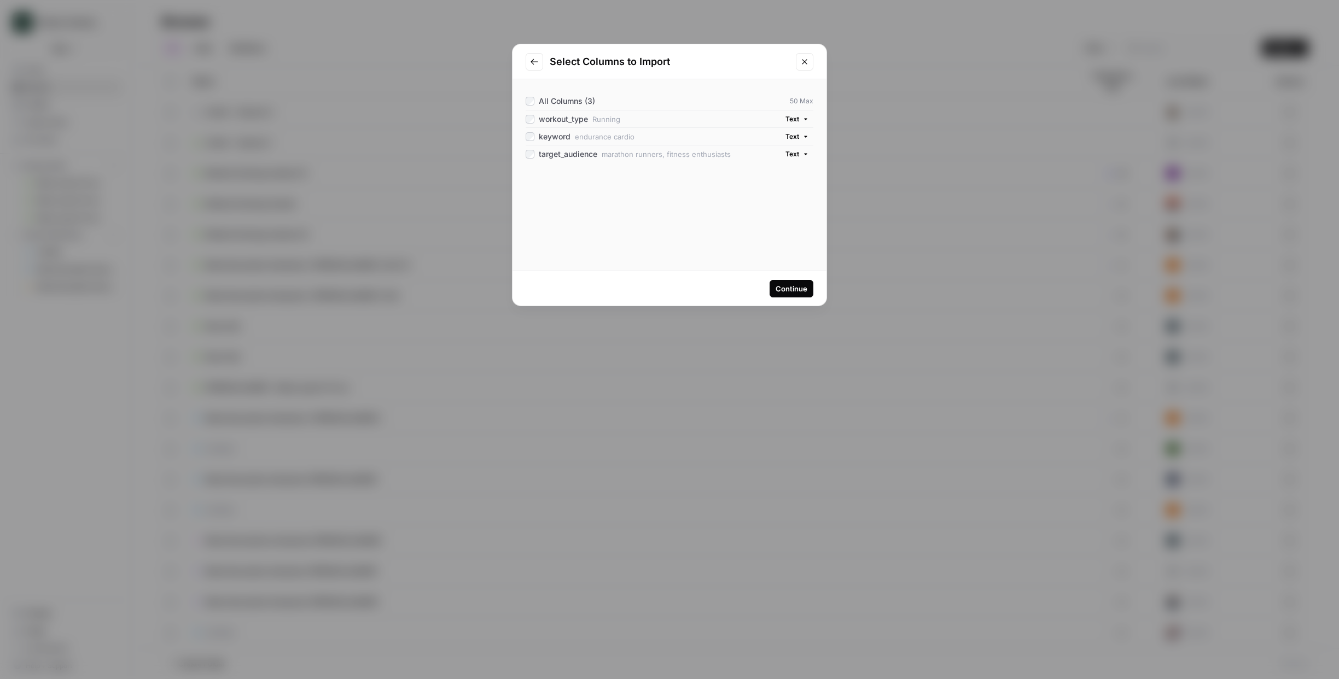
click at [785, 288] on div "Continue" at bounding box center [792, 288] width 32 height 11
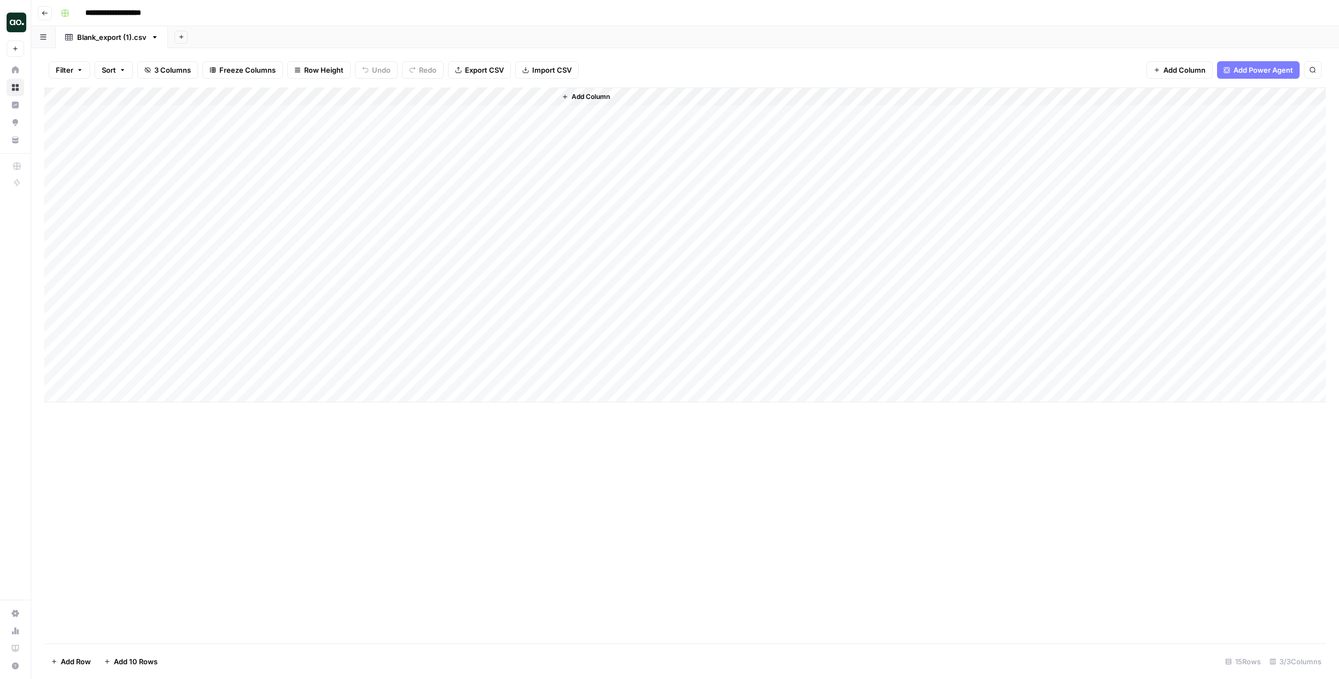
click at [1180, 72] on span "Add Column" at bounding box center [1185, 70] width 42 height 11
click at [1253, 29] on button "Workflow" at bounding box center [1253, 31] width 43 height 16
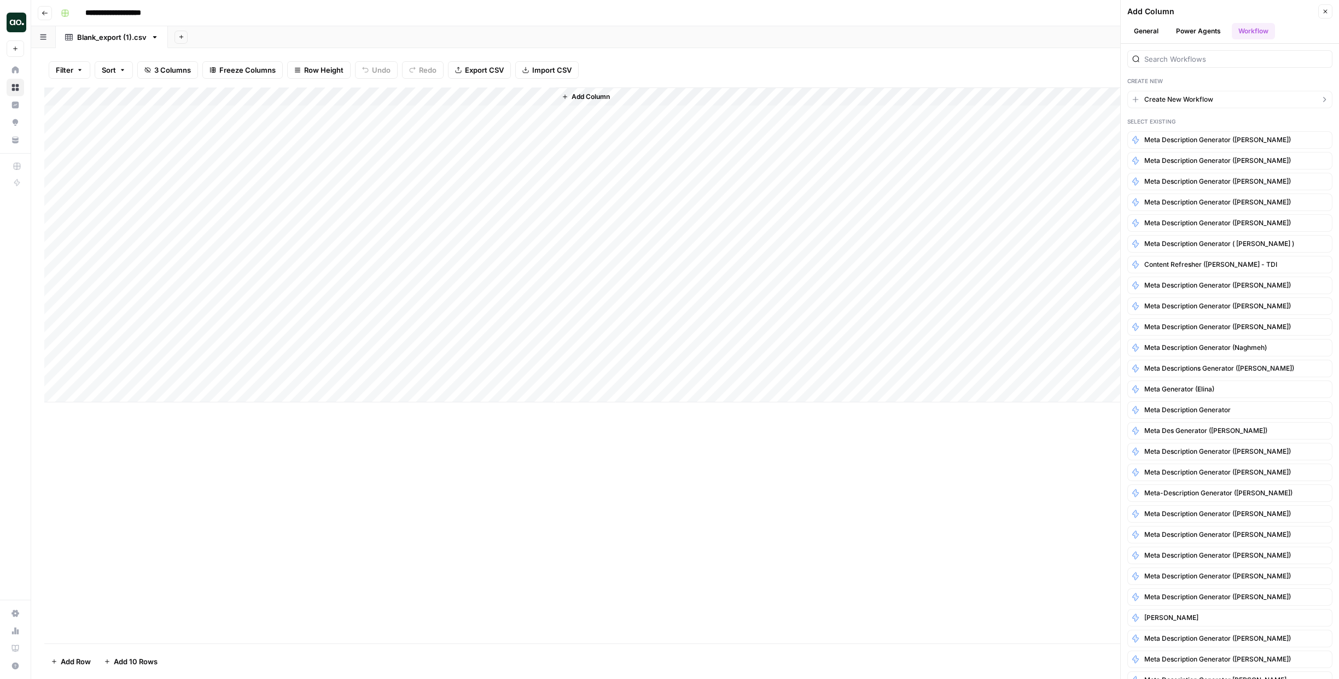
click at [1195, 95] on span "Create New Workflow" at bounding box center [1178, 100] width 69 height 10
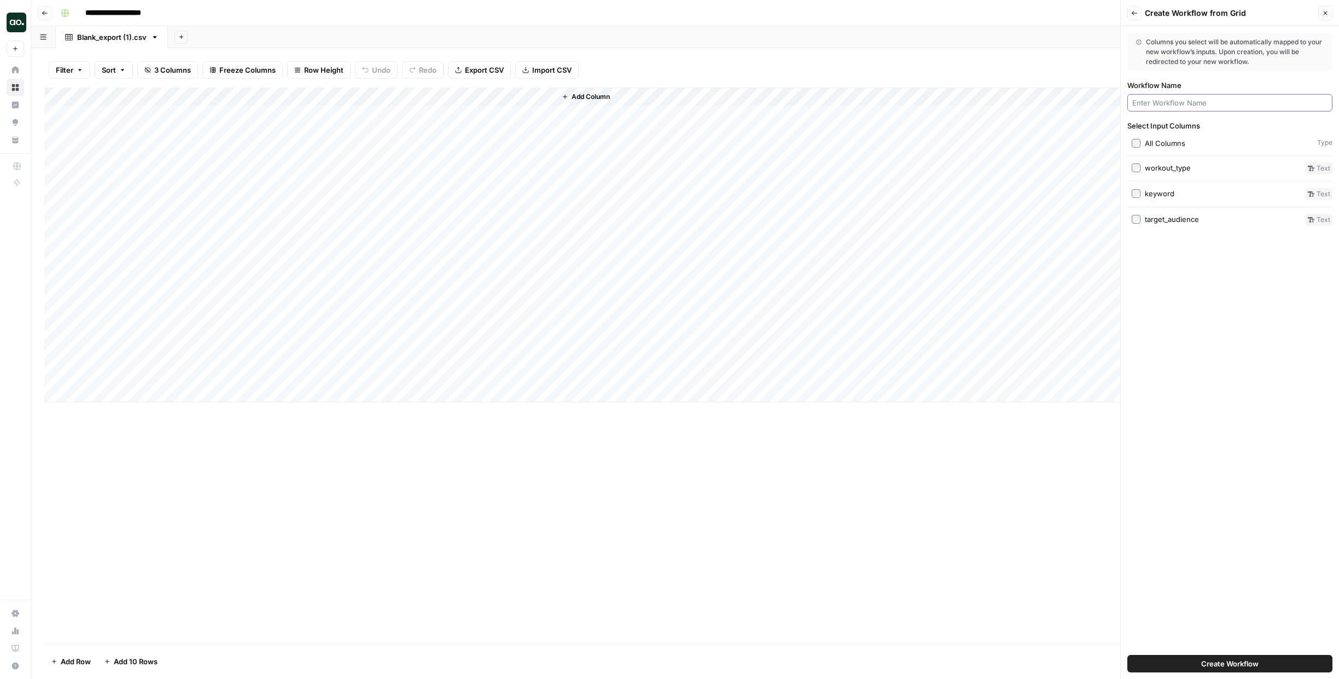
click at [1190, 106] on input "Workflow Name" at bounding box center [1229, 102] width 195 height 11
type input "Fitness Post Generator - Celine"
click at [1209, 667] on span "Create Workflow" at bounding box center [1229, 664] width 57 height 11
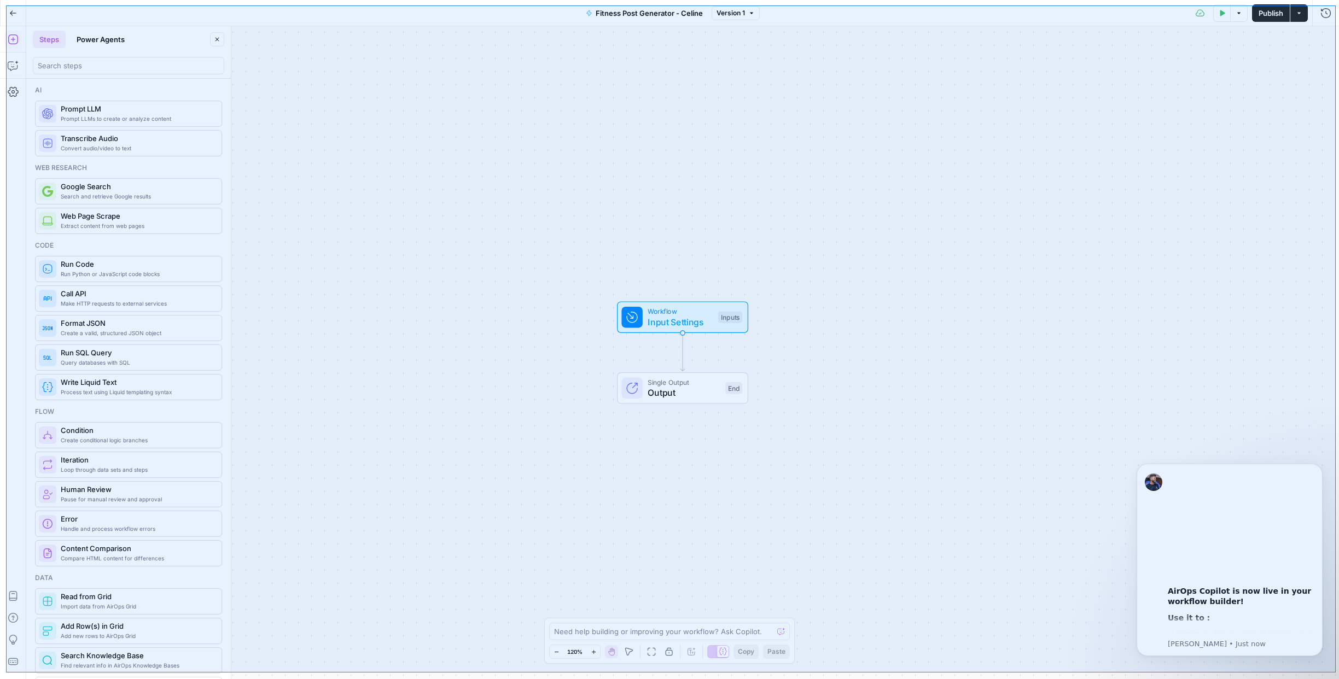
drag, startPoint x: 6, startPoint y: 5, endPoint x: 1336, endPoint y: 673, distance: 1487.9
click at [1336, 673] on div at bounding box center [669, 339] width 1339 height 679
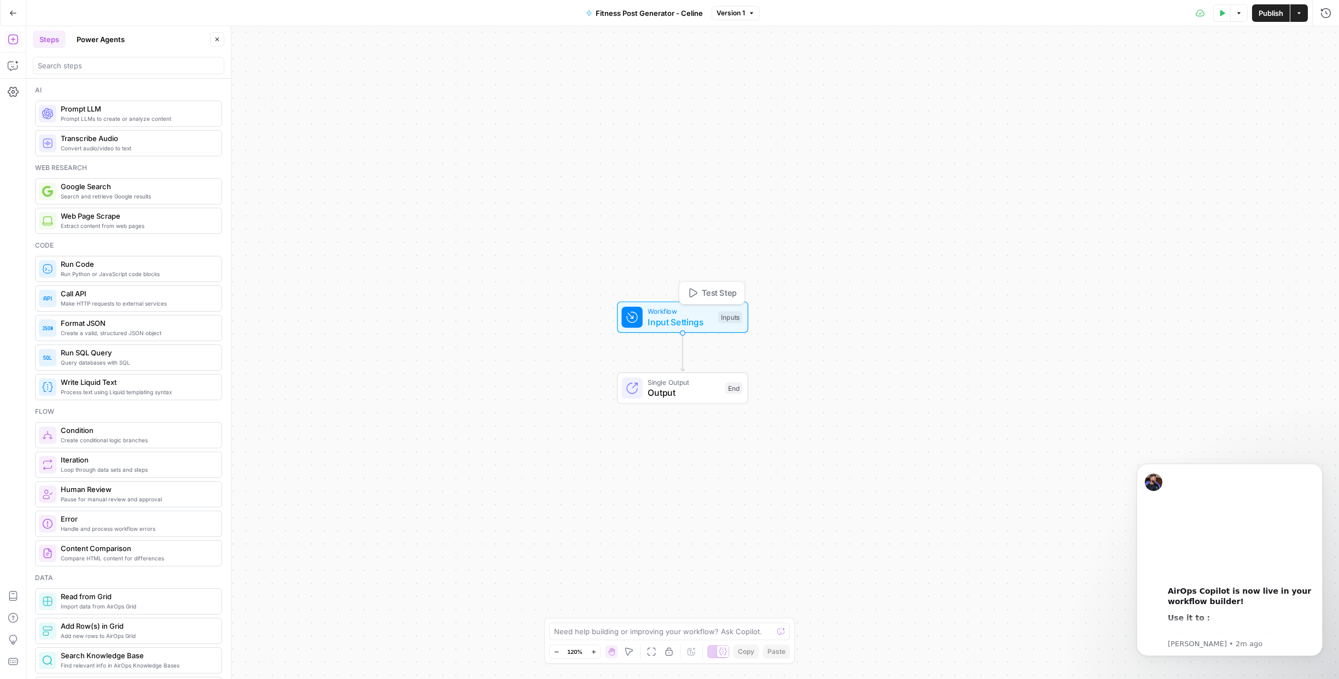
click at [674, 316] on span "Input Settings" at bounding box center [680, 322] width 65 height 13
click at [1321, 463] on button "Dismiss notification" at bounding box center [1319, 467] width 14 height 14
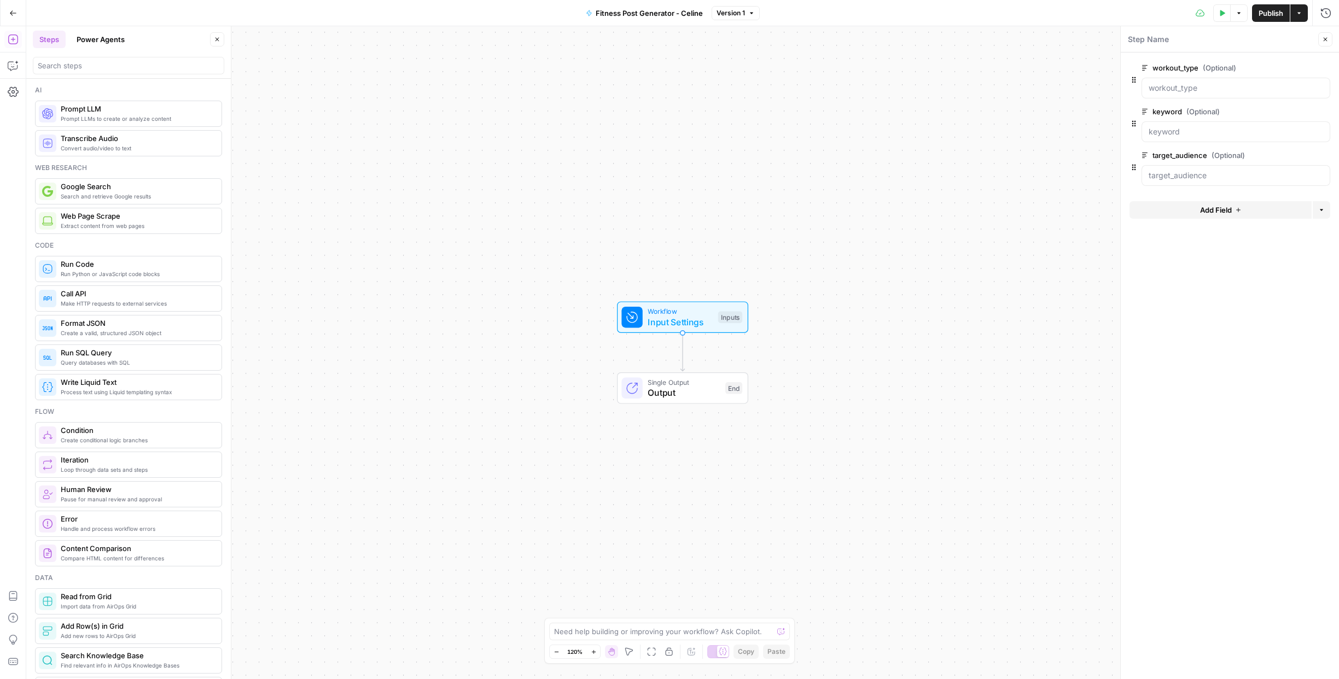
click at [1243, 212] on button "Add Field" at bounding box center [1221, 210] width 182 height 18
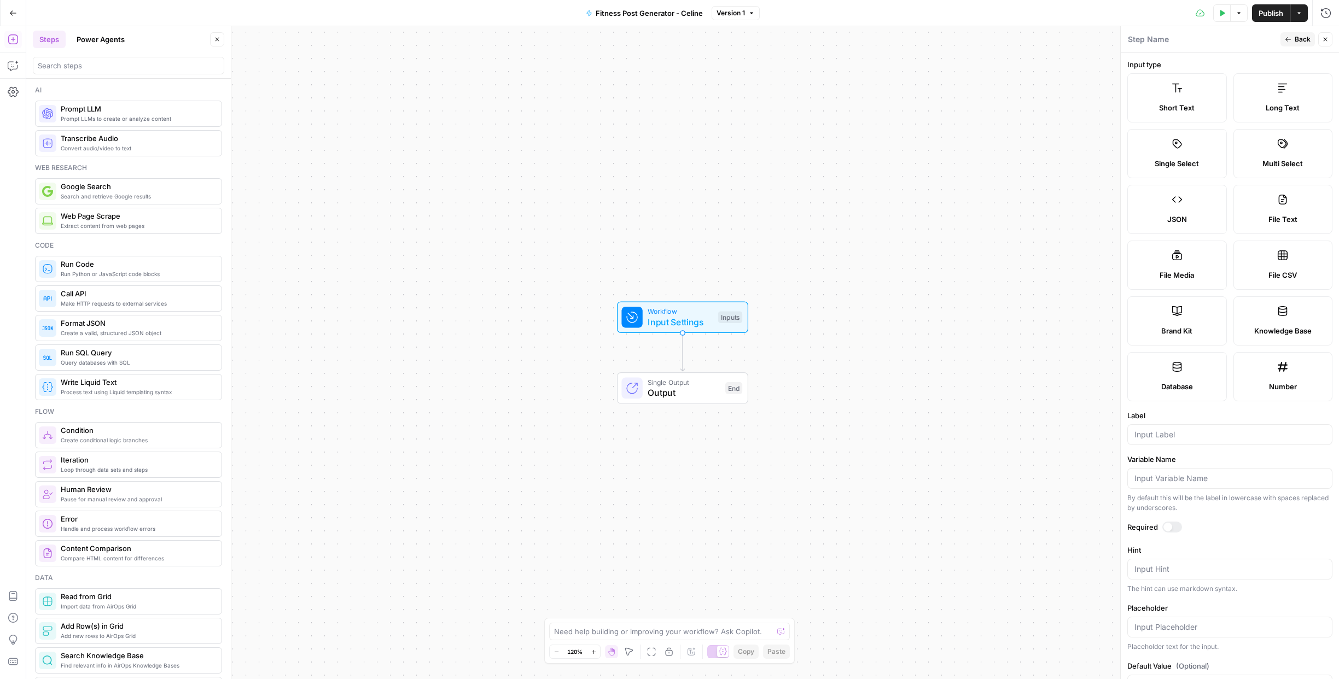
click at [1182, 322] on label "Brand Kit" at bounding box center [1177, 320] width 100 height 49
type input "Brand Kit"
type input "brand_kit"
click at [1171, 529] on div at bounding box center [1172, 527] width 20 height 11
click at [1303, 38] on span "Back" at bounding box center [1303, 39] width 16 height 10
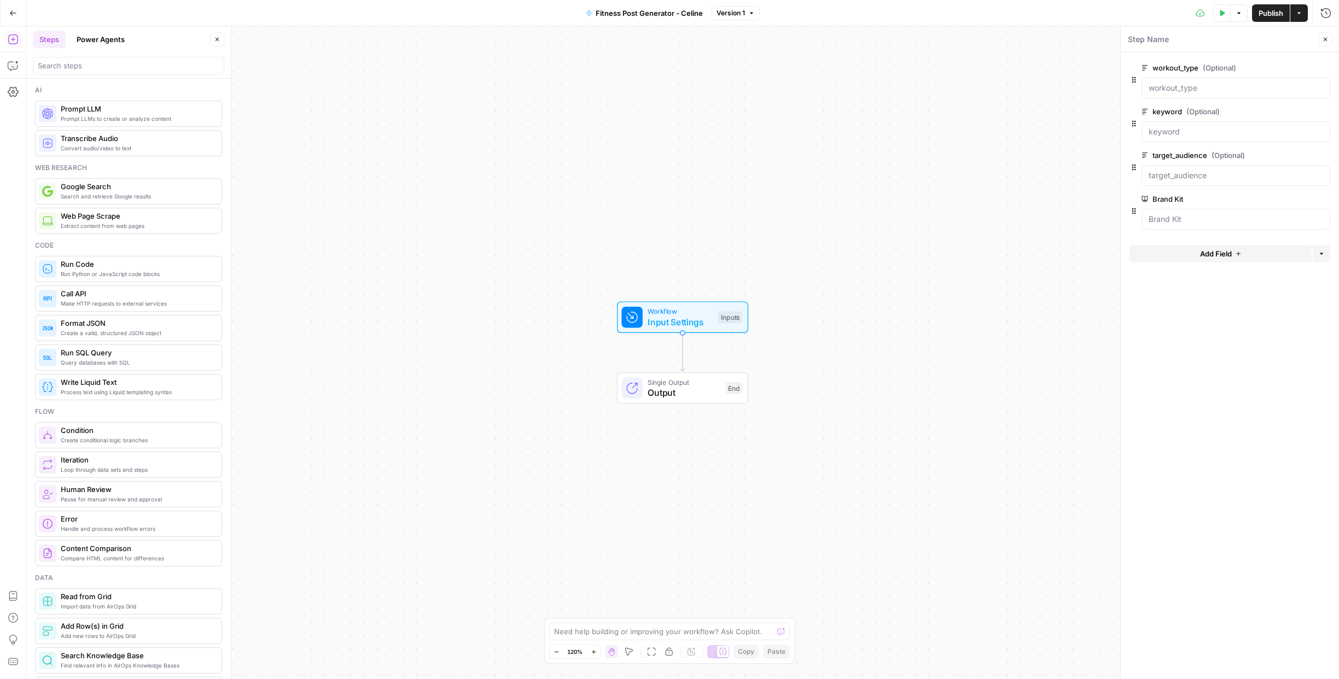
drag, startPoint x: 1324, startPoint y: 40, endPoint x: 1321, endPoint y: 49, distance: 9.6
click at [1324, 40] on icon "button" at bounding box center [1326, 40] width 4 height 4
click at [14, 38] on icon "button" at bounding box center [13, 39] width 11 height 11
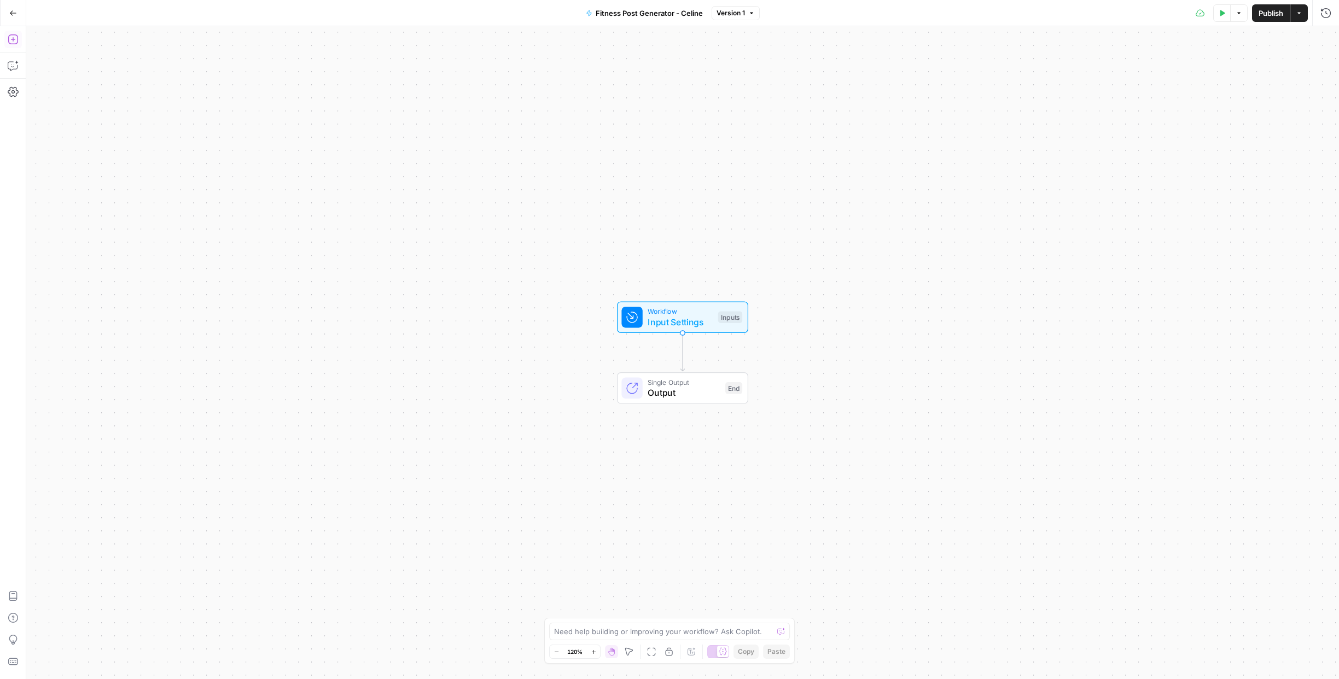
click at [14, 38] on icon "button" at bounding box center [13, 39] width 11 height 11
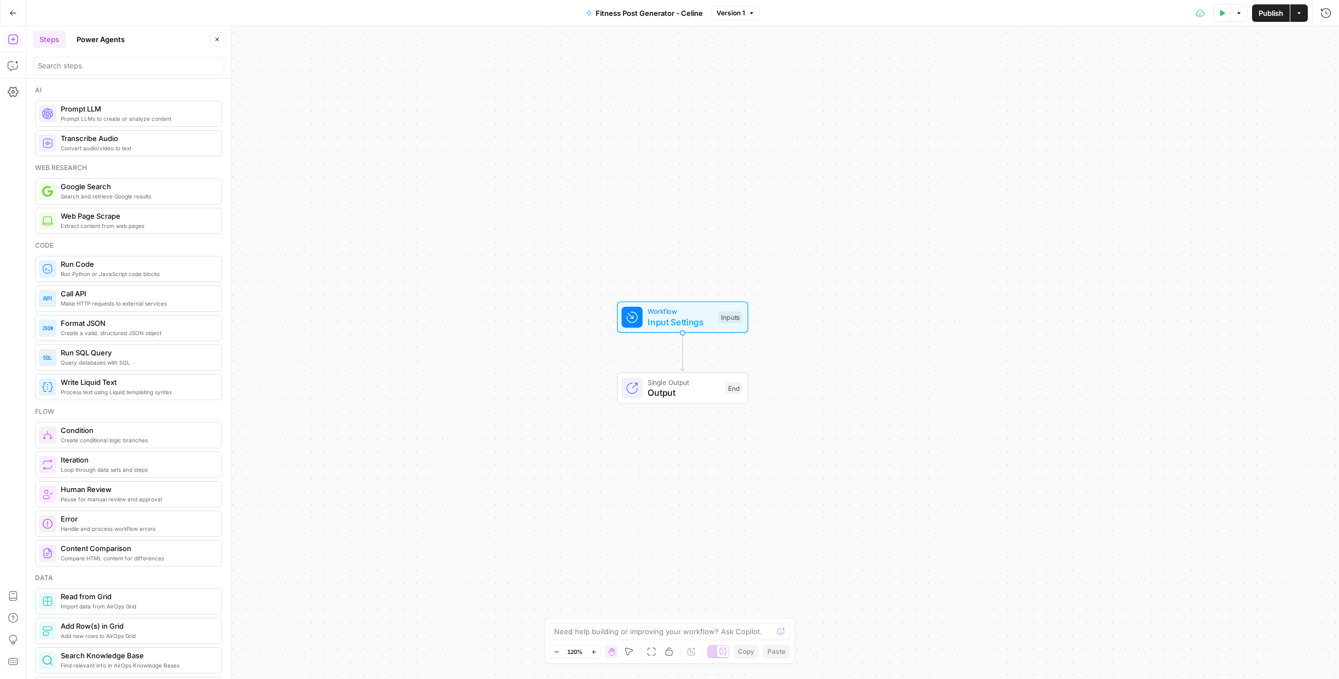
click at [120, 117] on span "Prompt LLMs to create or analyze content" at bounding box center [137, 118] width 152 height 9
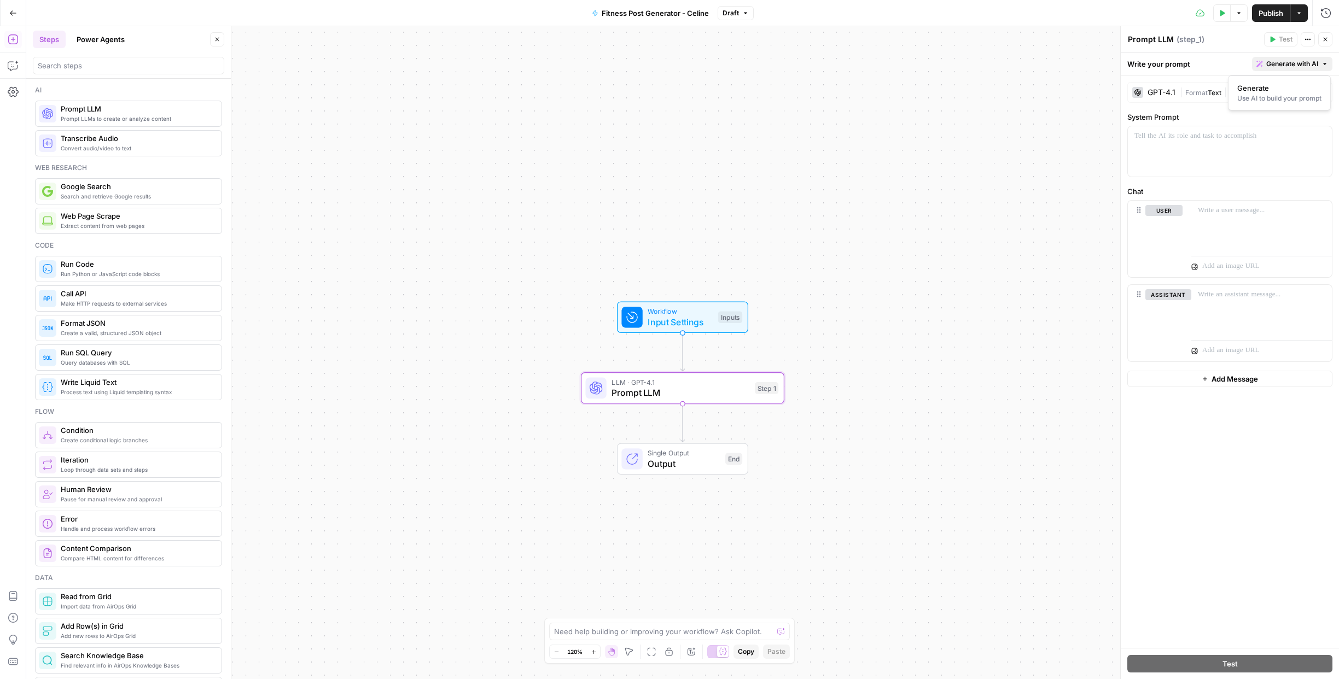
click at [1299, 65] on span "Generate with AI" at bounding box center [1292, 64] width 52 height 10
click at [1284, 96] on div "Use AI to build your prompt" at bounding box center [1279, 99] width 84 height 10
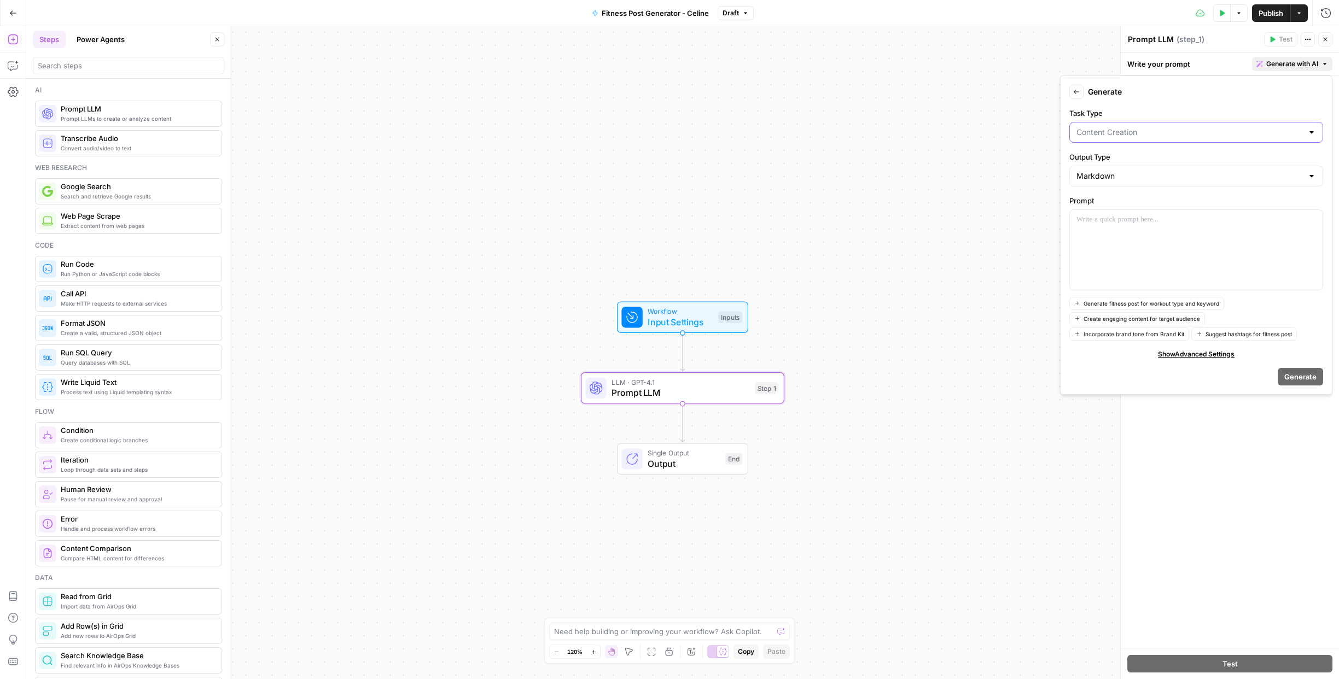
click at [1289, 133] on input "Task Type" at bounding box center [1190, 132] width 226 height 11
click at [1097, 380] on div "Generate" at bounding box center [1196, 377] width 254 height 18
click at [1093, 237] on div at bounding box center [1196, 250] width 253 height 80
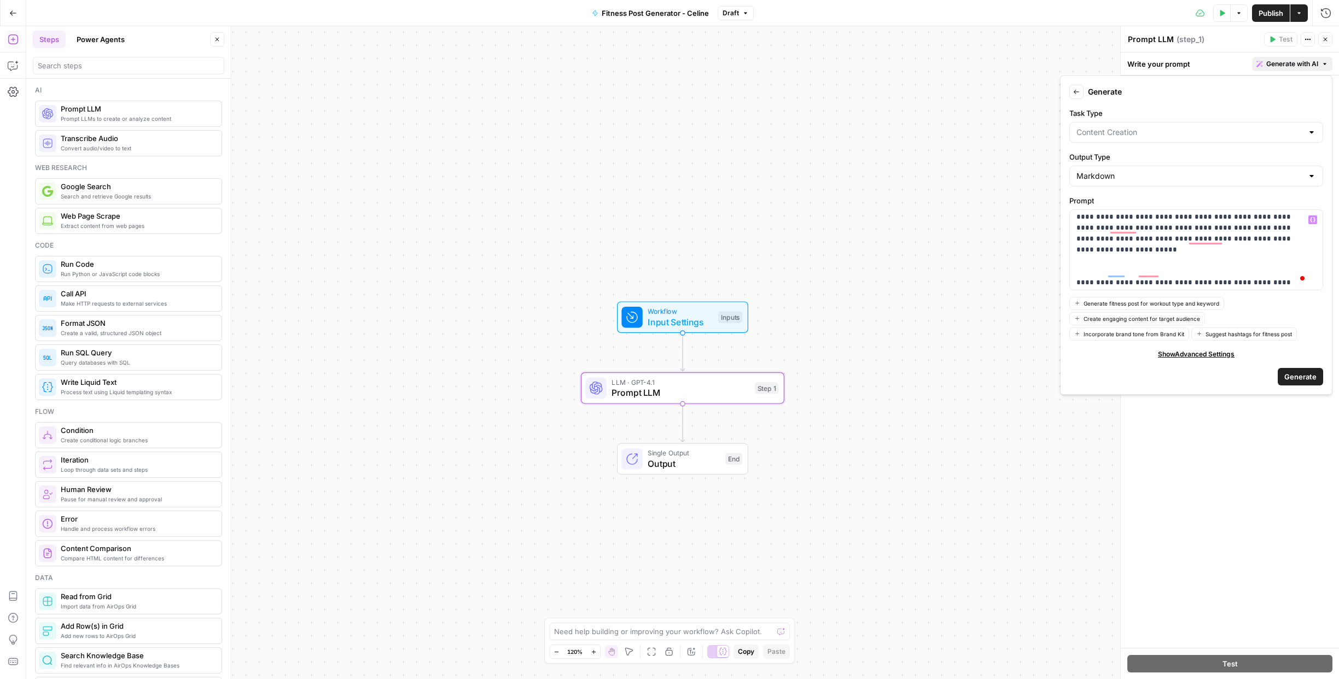
click at [1311, 378] on span "Generate" at bounding box center [1300, 376] width 32 height 11
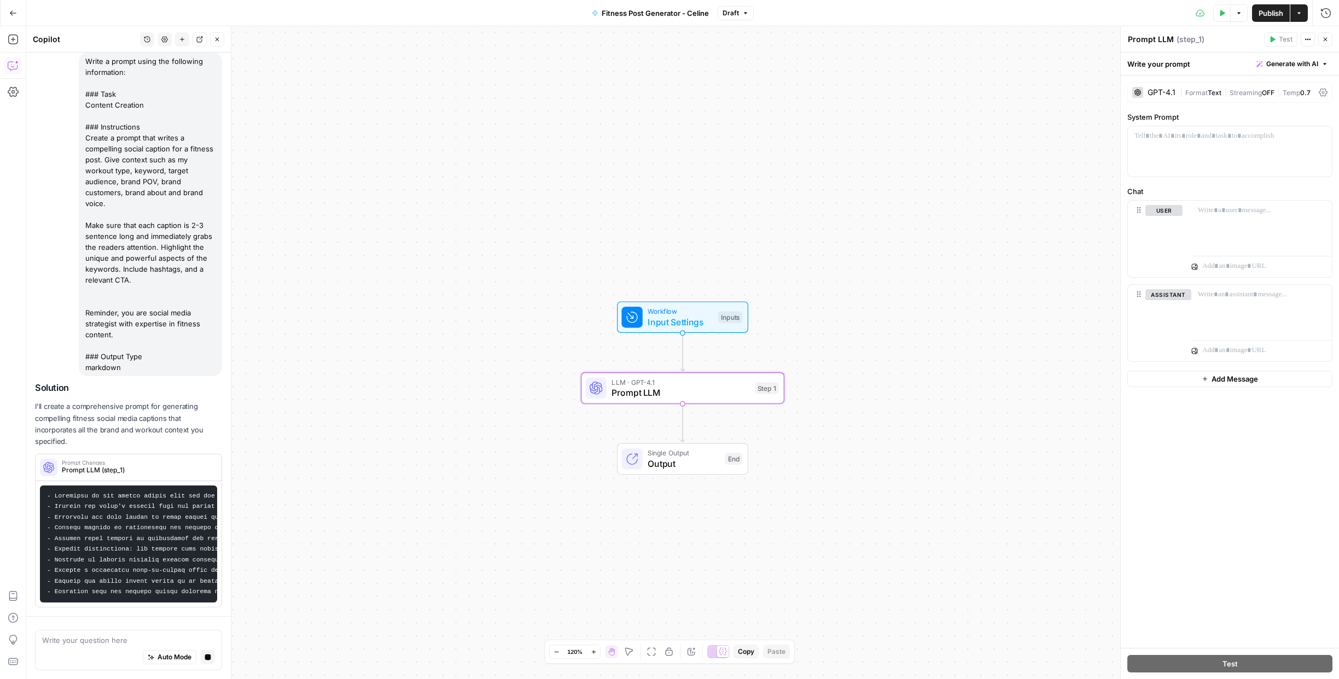
scroll to position [0, 0]
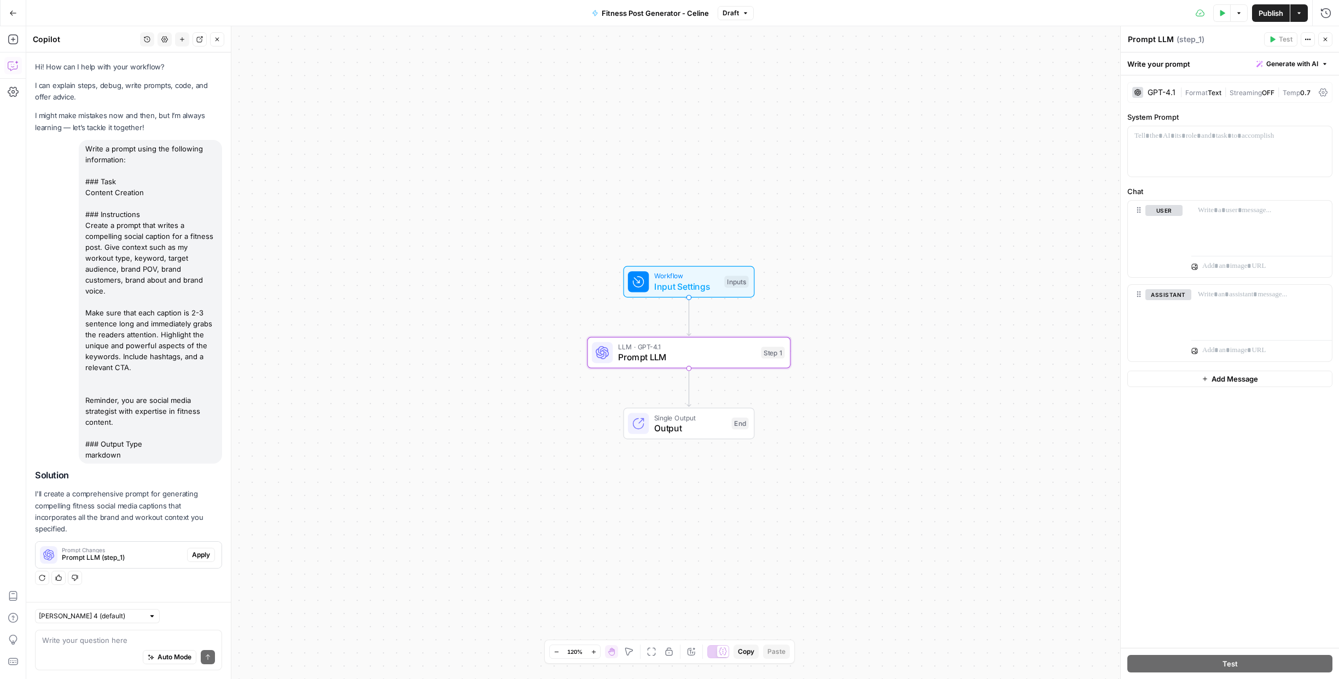
click at [139, 556] on span "Prompt LLM (step_1)" at bounding box center [122, 558] width 121 height 10
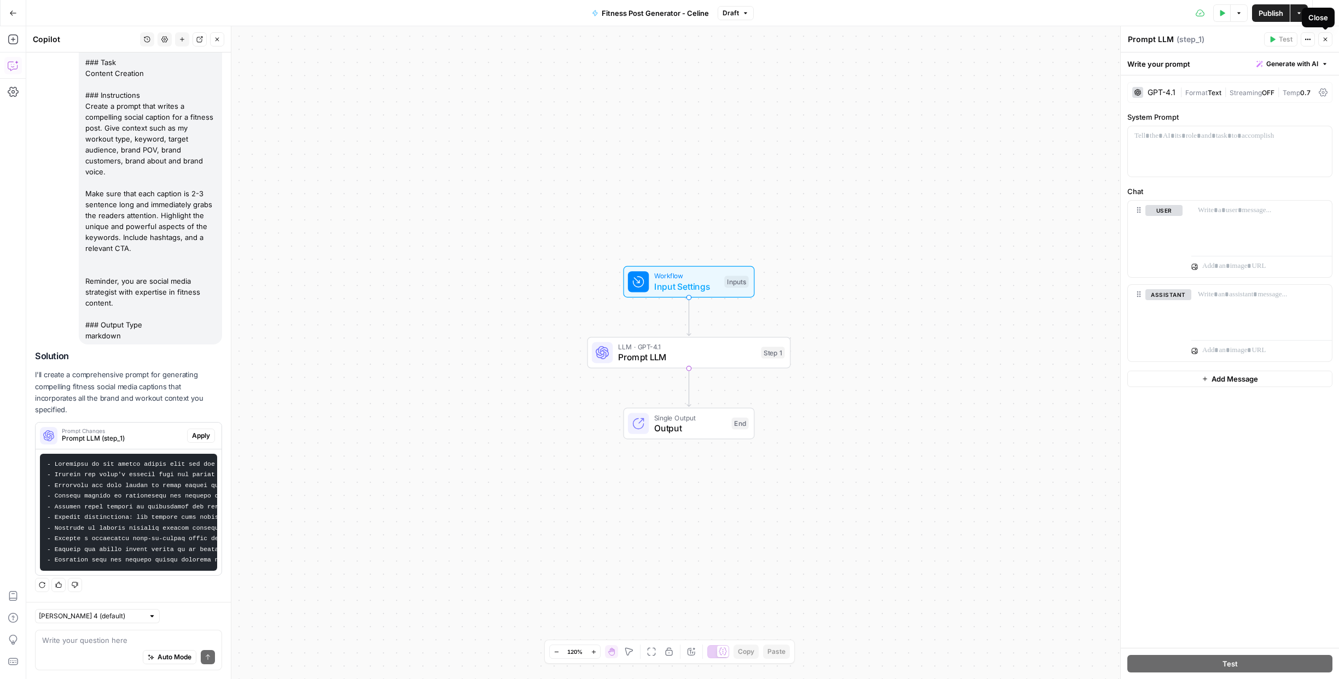
click at [1324, 40] on icon "button" at bounding box center [1325, 39] width 7 height 7
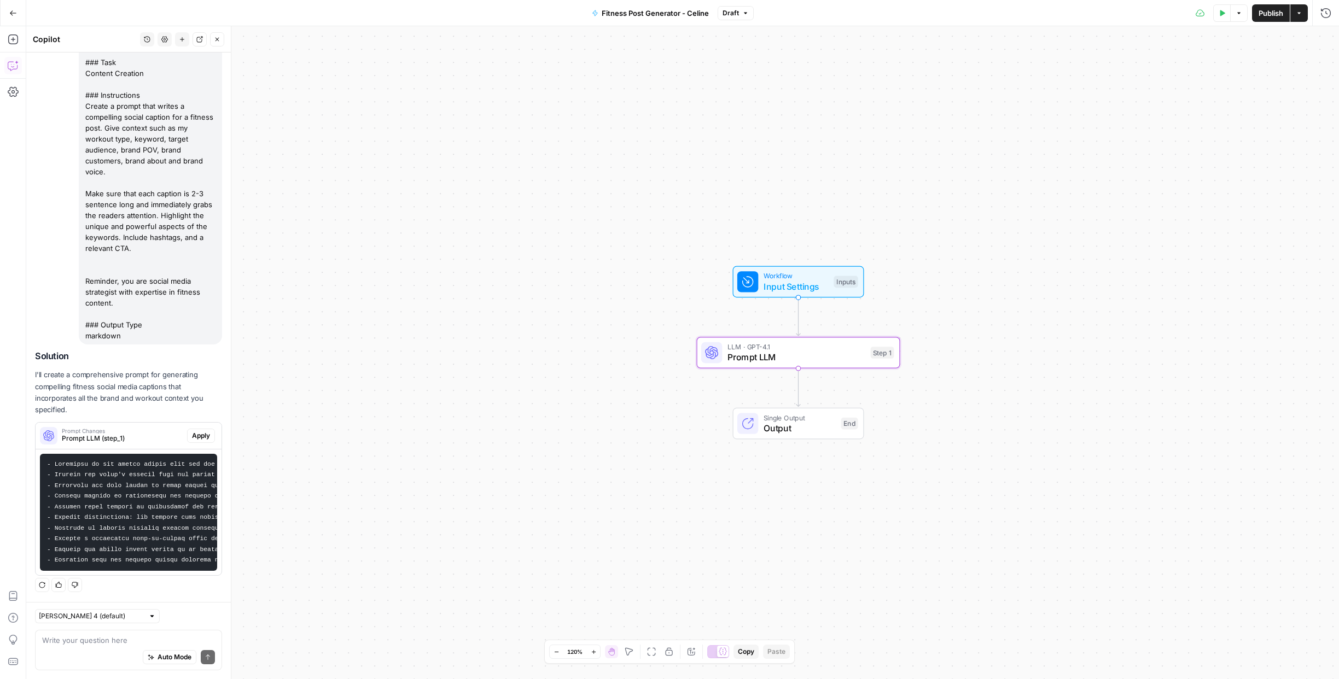
click at [129, 508] on code at bounding box center [546, 512] width 999 height 103
click at [777, 356] on span "Prompt LLM" at bounding box center [797, 357] width 138 height 13
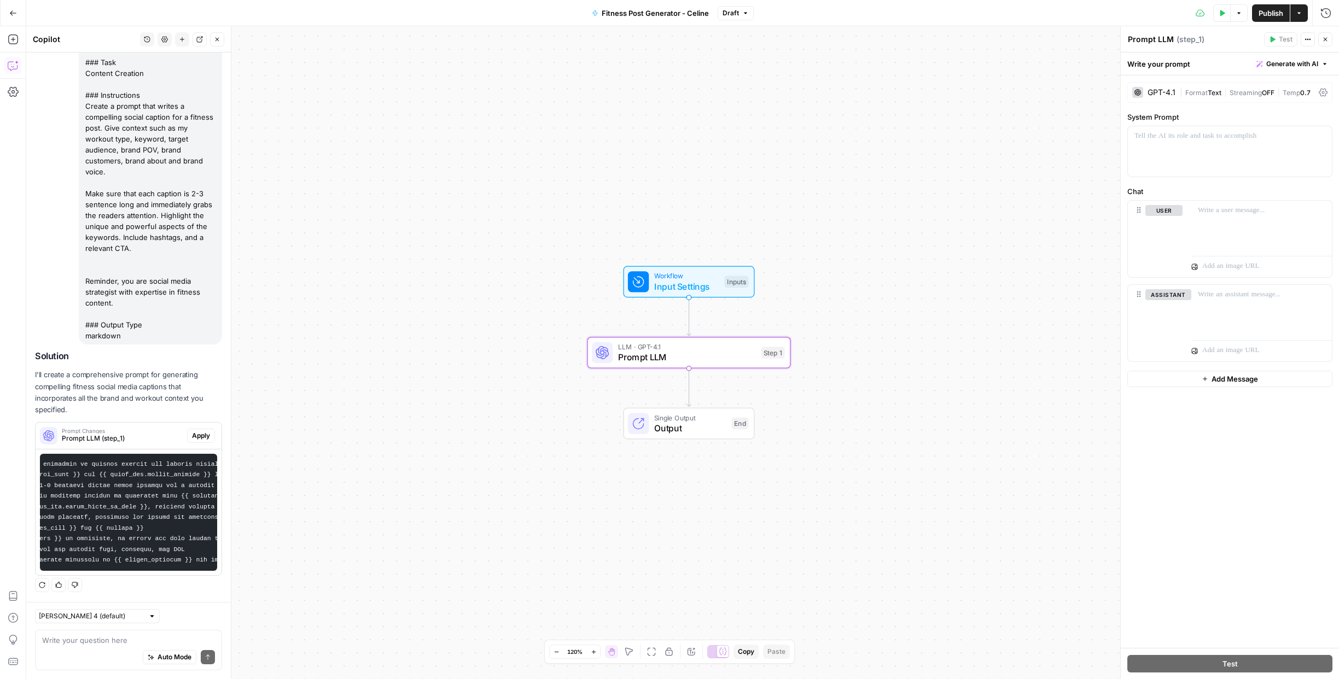
scroll to position [0, 0]
click at [196, 431] on span "Apply" at bounding box center [201, 436] width 18 height 10
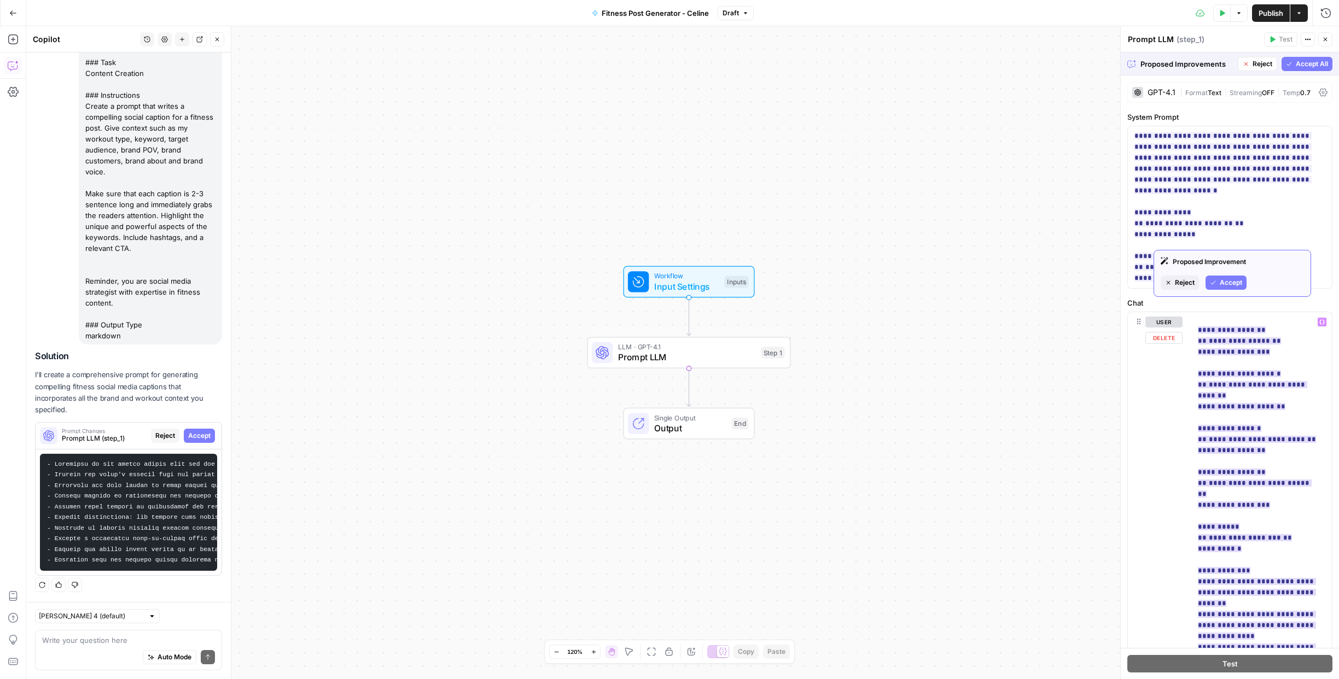
scroll to position [156, 0]
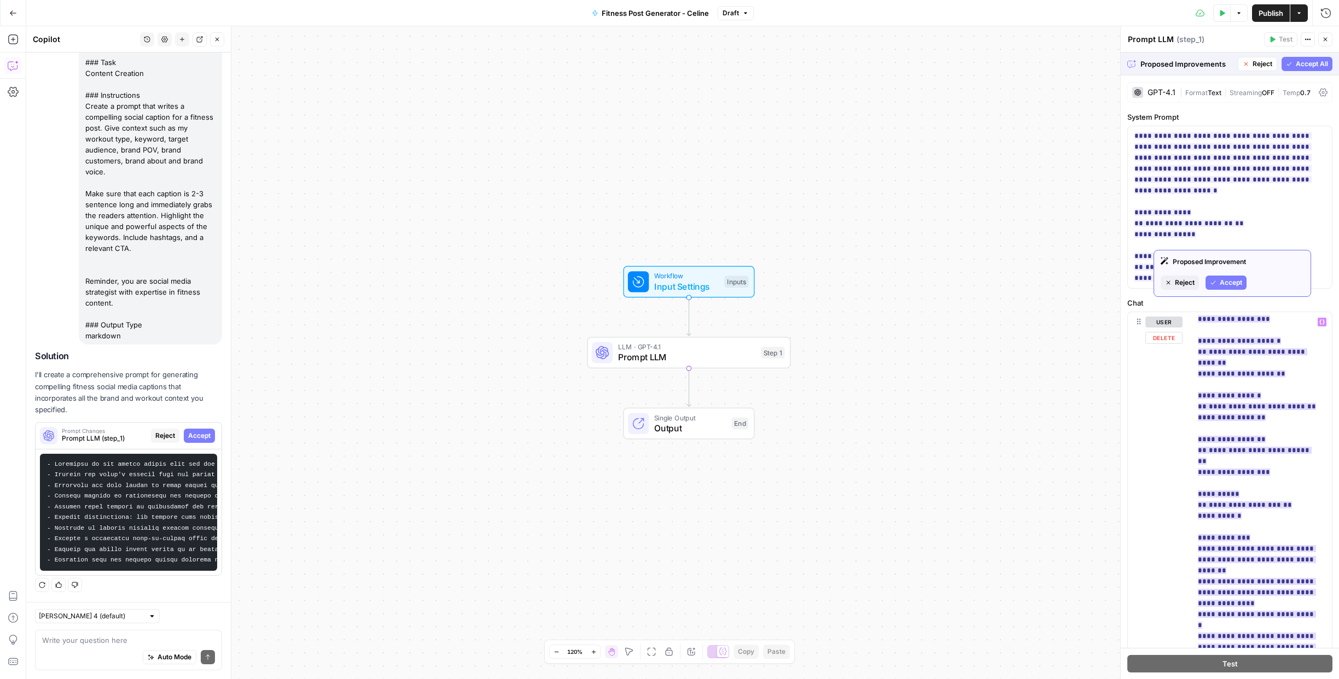
click at [1235, 280] on span "Accept" at bounding box center [1231, 283] width 22 height 10
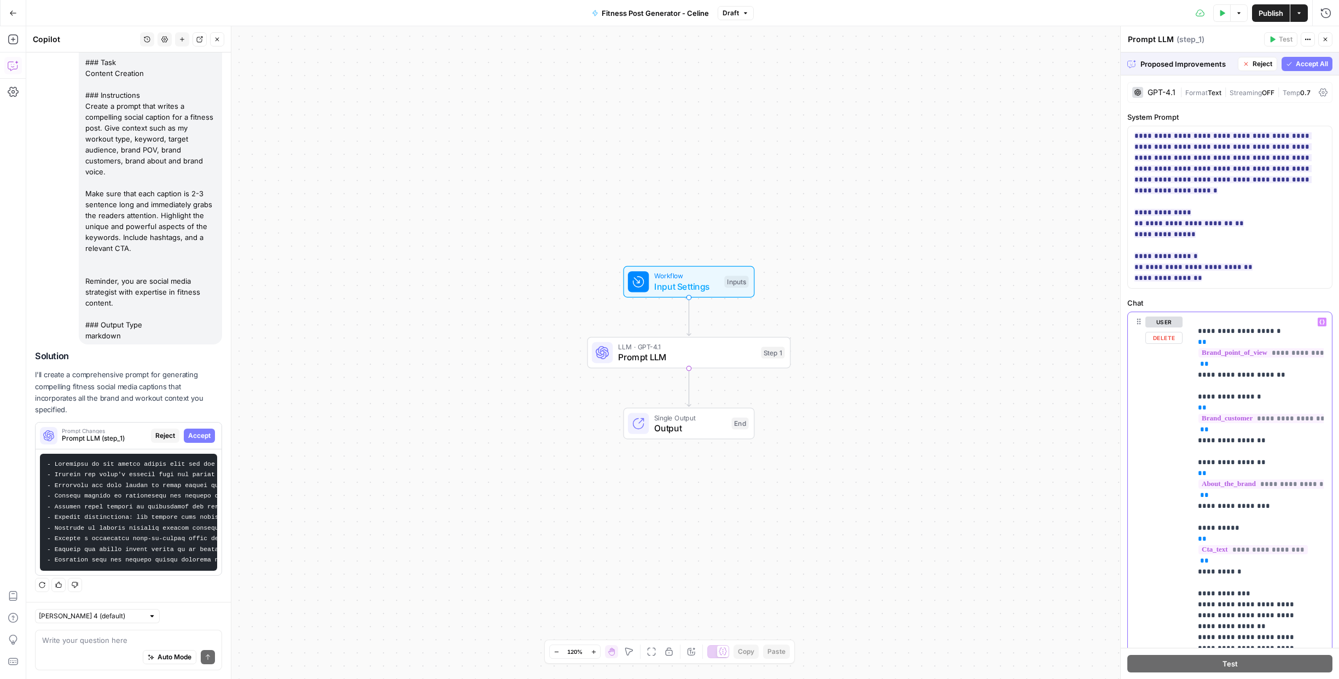
scroll to position [213, 0]
click at [1266, 12] on span "Publish" at bounding box center [1271, 13] width 25 height 11
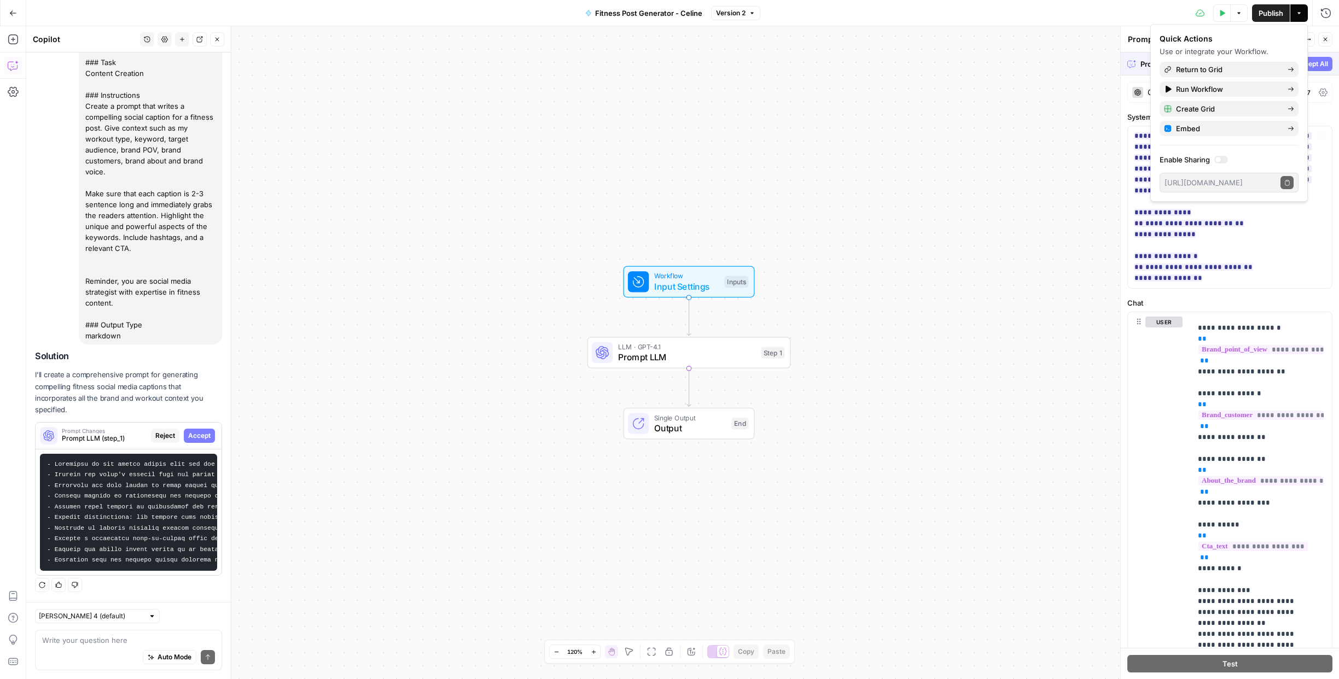
click at [997, 195] on div "Workflow Input Settings Inputs LLM · GPT-4.1 Prompt LLM Step 1 Single Output Ou…" at bounding box center [682, 352] width 1313 height 653
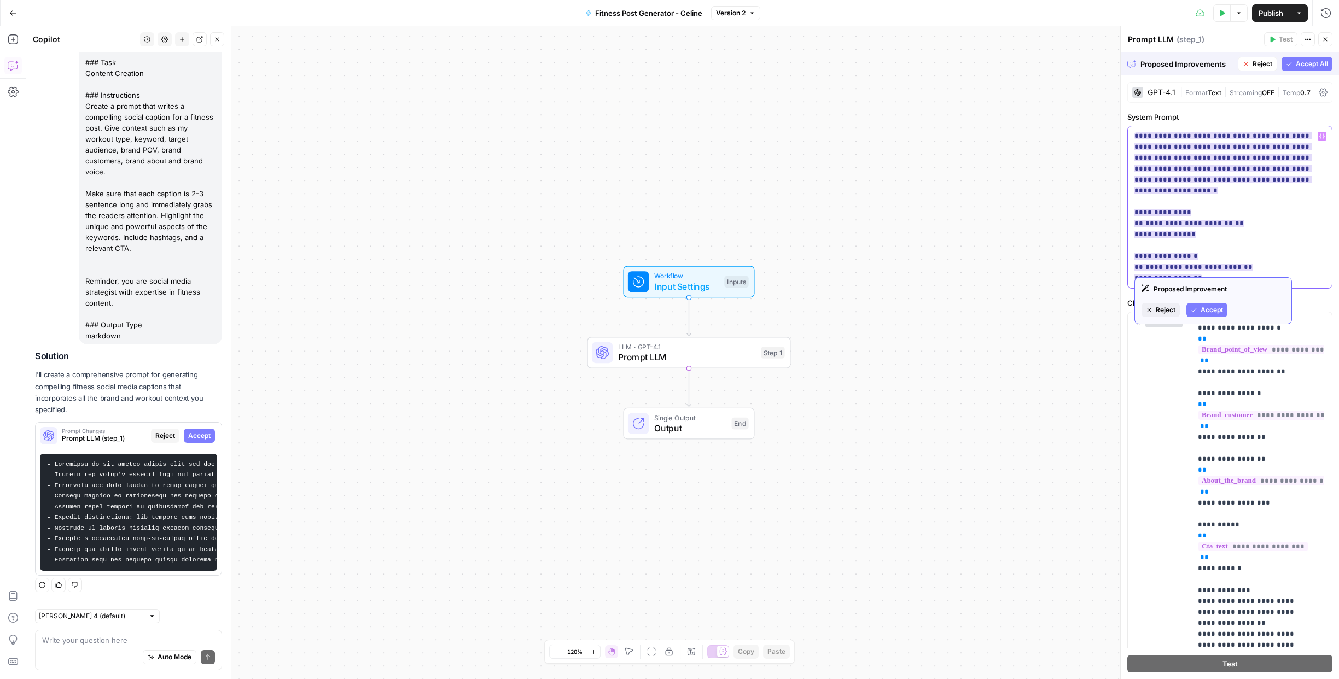
click at [1208, 219] on span "**********" at bounding box center [1223, 207] width 177 height 156
click at [1296, 61] on span "Accept All" at bounding box center [1312, 64] width 32 height 10
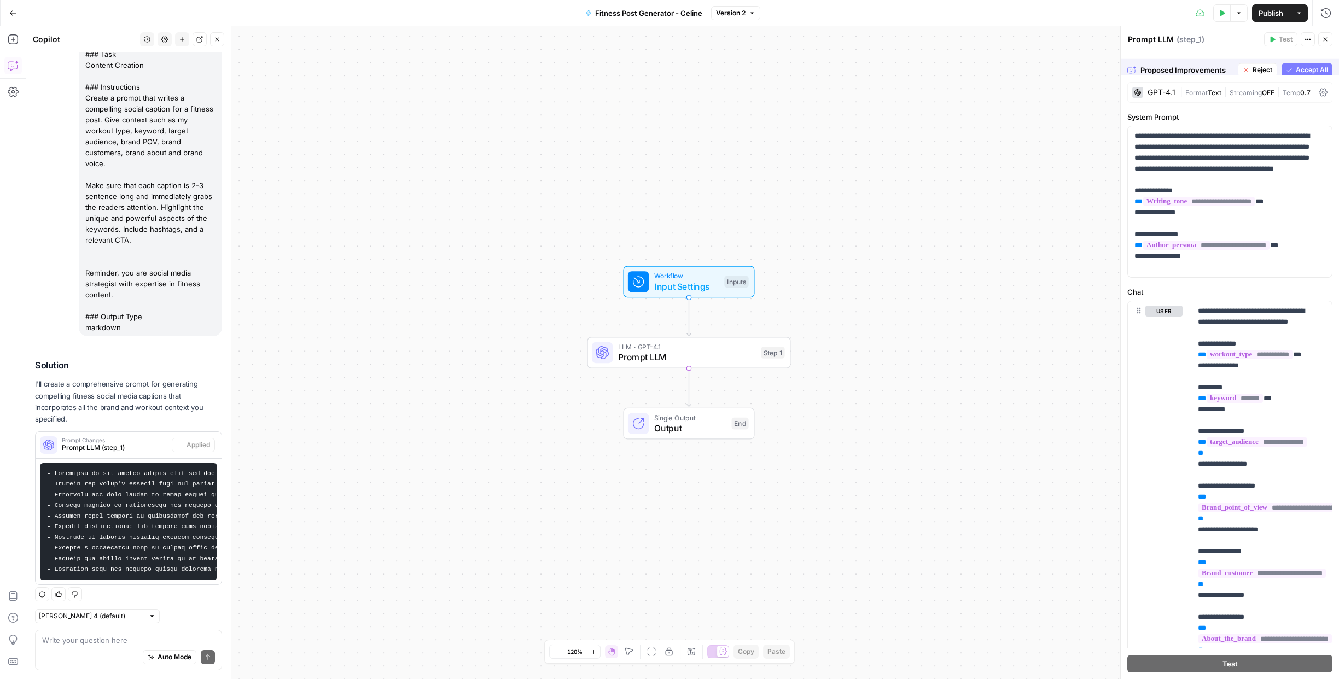
scroll to position [145, 0]
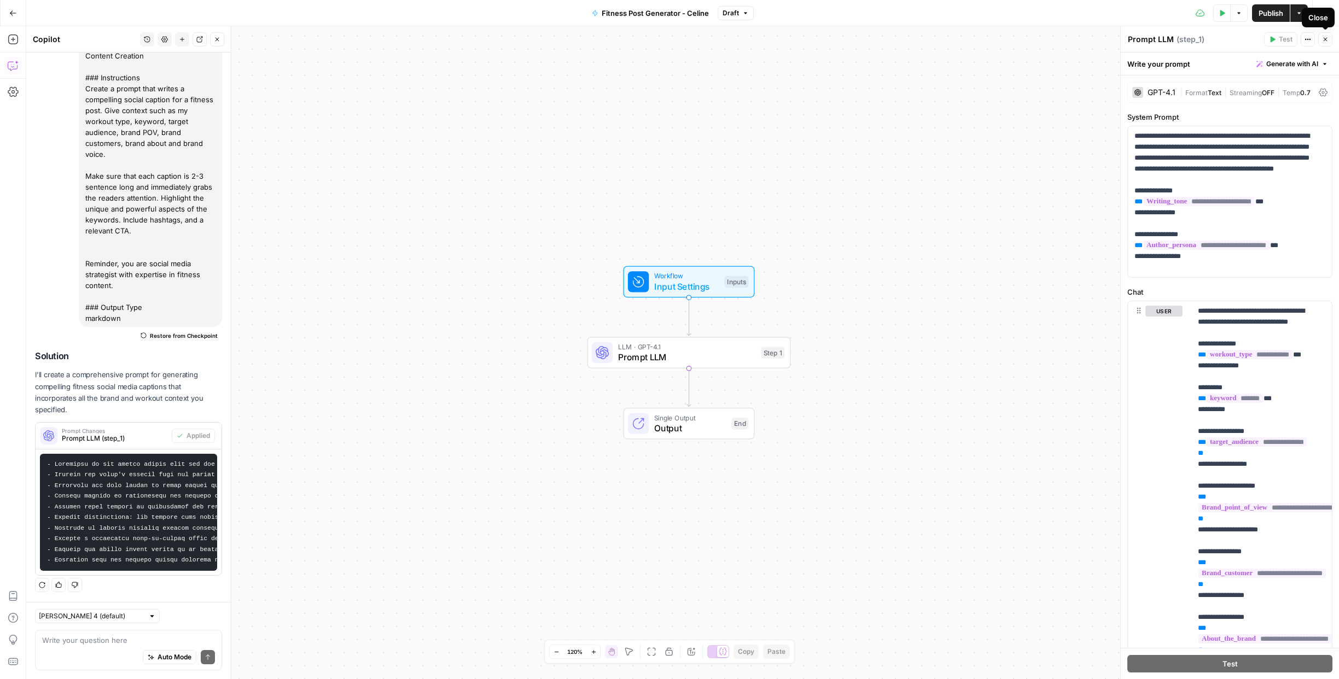
click at [1325, 38] on icon "button" at bounding box center [1325, 39] width 7 height 7
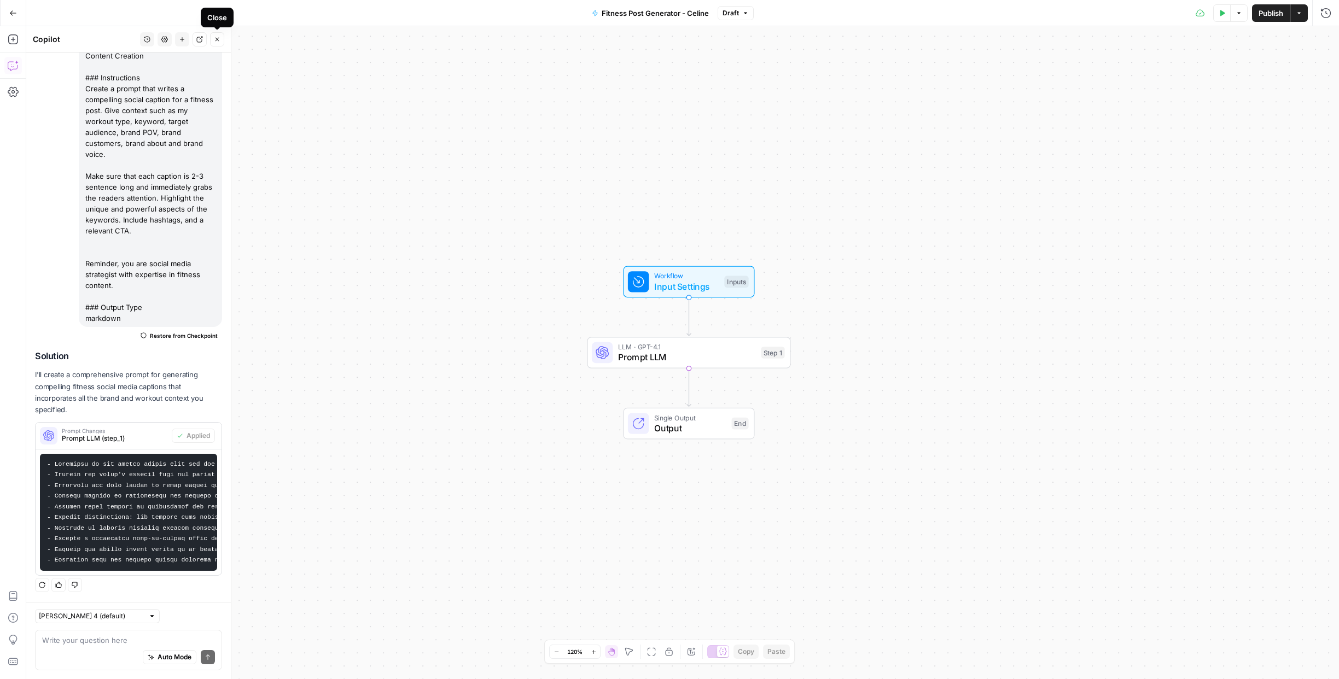
click at [216, 39] on icon "button" at bounding box center [217, 39] width 7 height 7
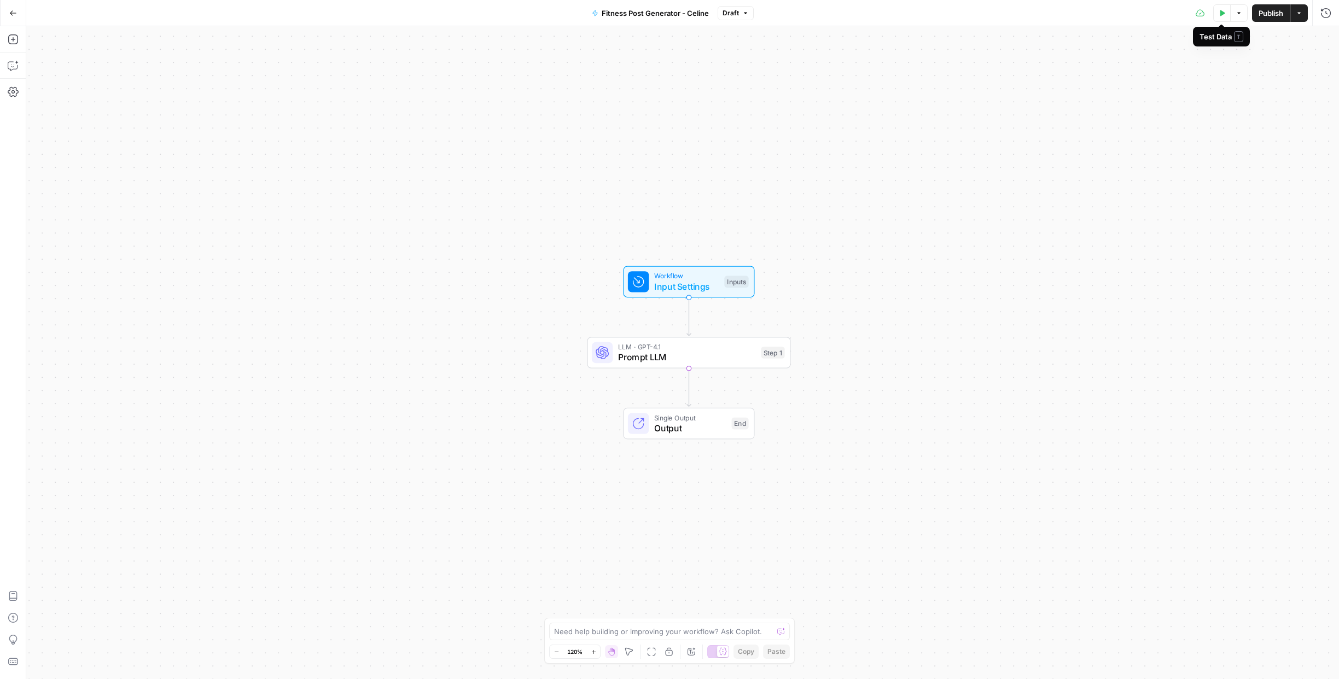
click at [1226, 11] on button "Test Data" at bounding box center [1222, 13] width 18 height 18
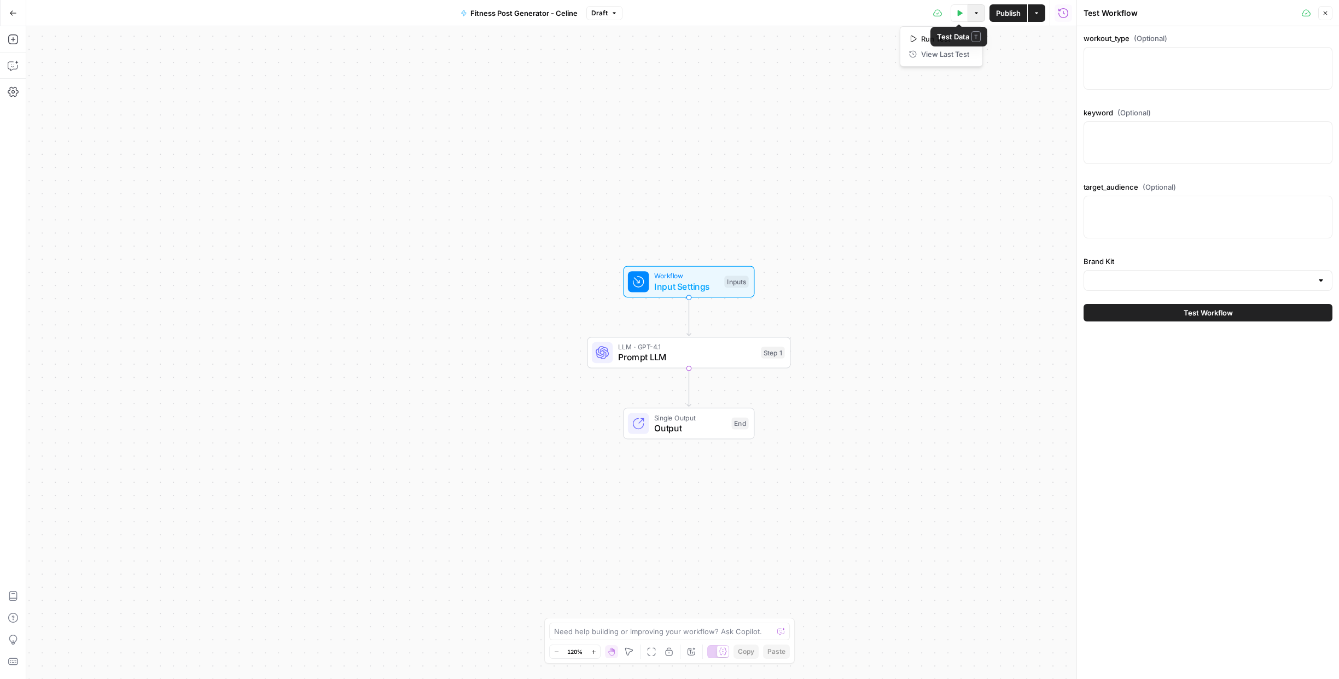
click at [974, 15] on icon "button" at bounding box center [976, 13] width 7 height 7
click at [747, 353] on span "Prompt LLM" at bounding box center [687, 357] width 138 height 13
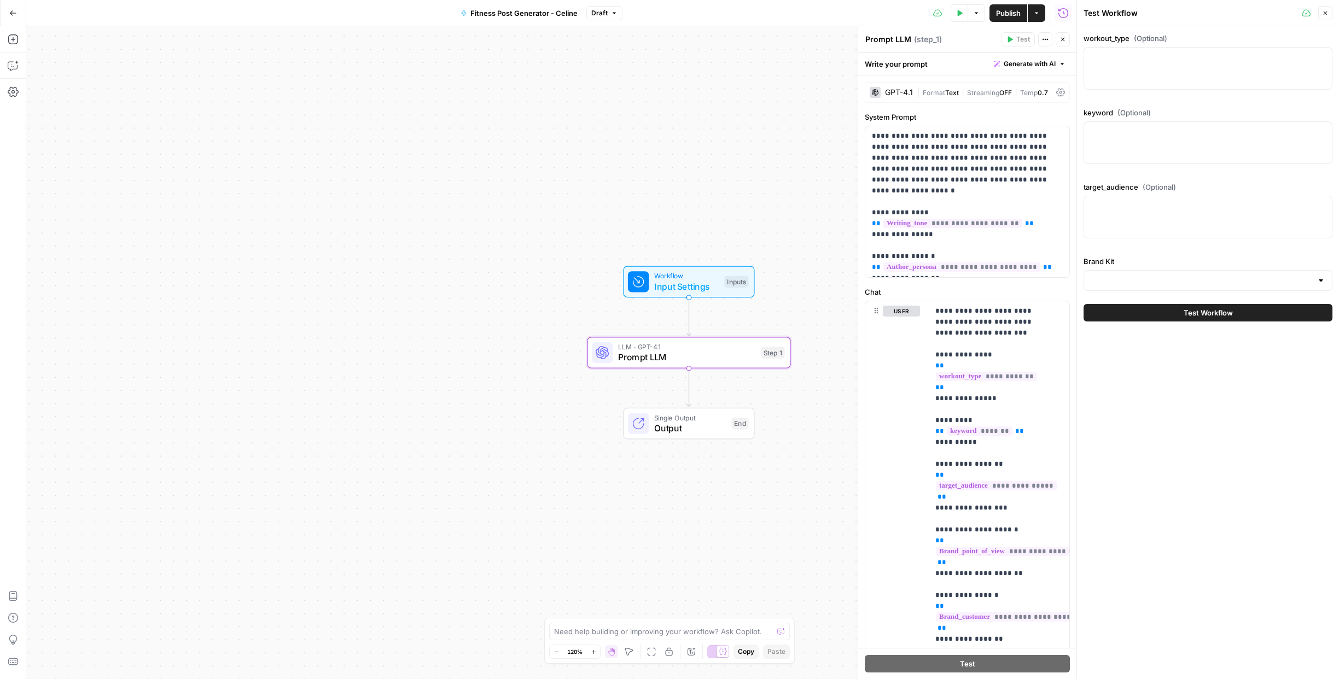
click at [1036, 16] on icon "button" at bounding box center [1036, 13] width 7 height 7
click at [973, 15] on icon "button" at bounding box center [976, 13] width 7 height 7
click at [1037, 10] on icon "button" at bounding box center [1036, 13] width 7 height 7
click at [740, 155] on div "Workflow Input Settings Inputs LLM · GPT-4.1 Prompt LLM Step 1 Single Output Ou…" at bounding box center [551, 352] width 1050 height 653
click at [1323, 16] on button "Close" at bounding box center [1325, 13] width 14 height 14
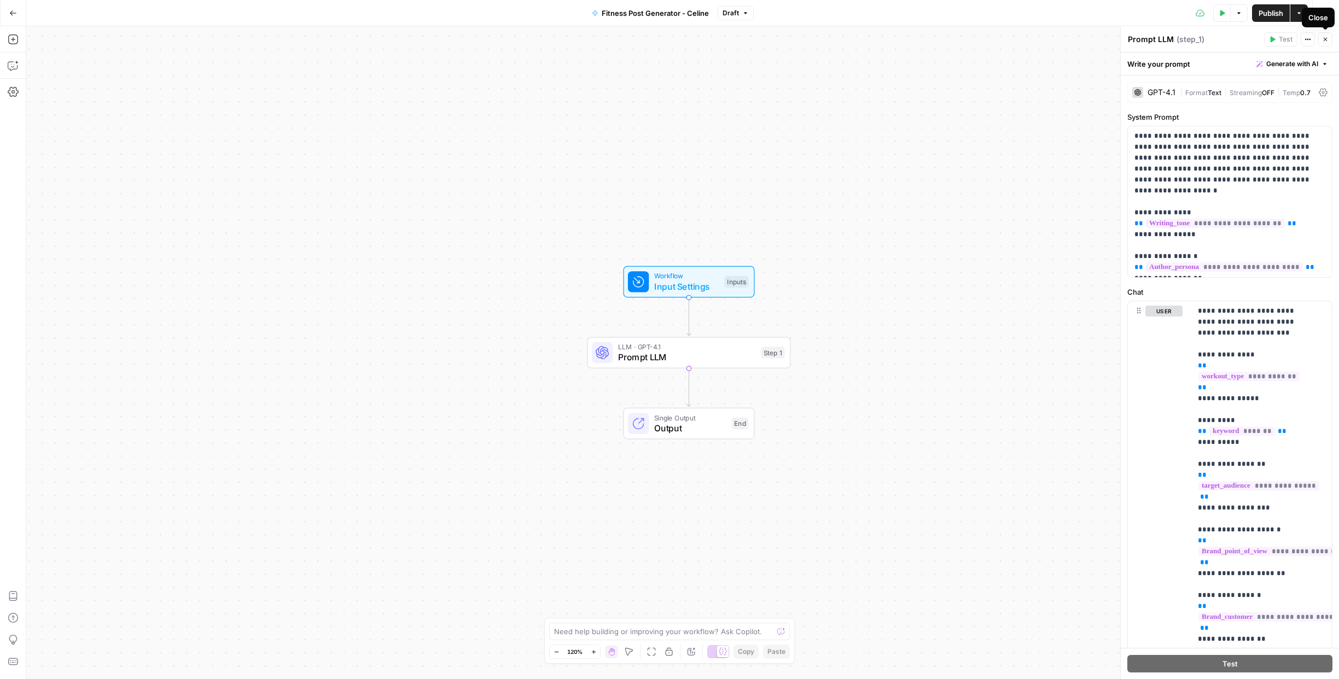
click at [1322, 41] on icon "button" at bounding box center [1325, 39] width 7 height 7
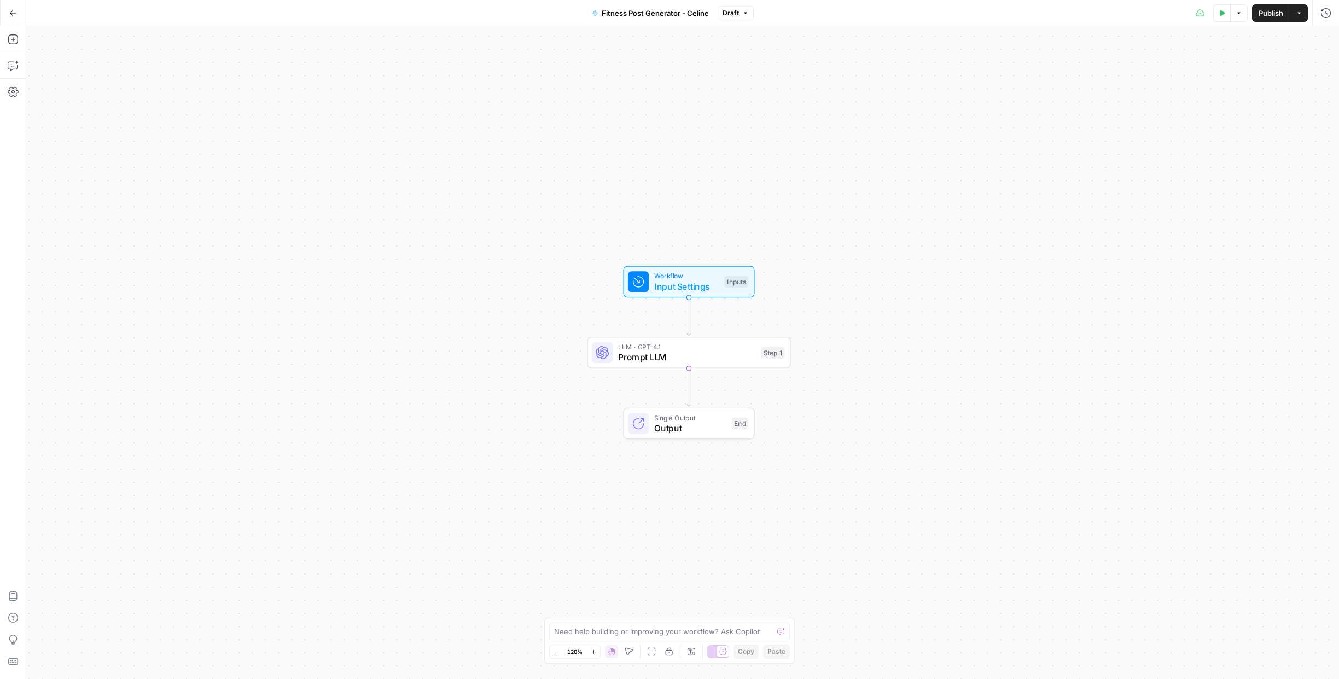
click at [1302, 15] on button "Actions" at bounding box center [1299, 13] width 18 height 18
click at [713, 359] on span "Prompt LLM" at bounding box center [687, 357] width 138 height 13
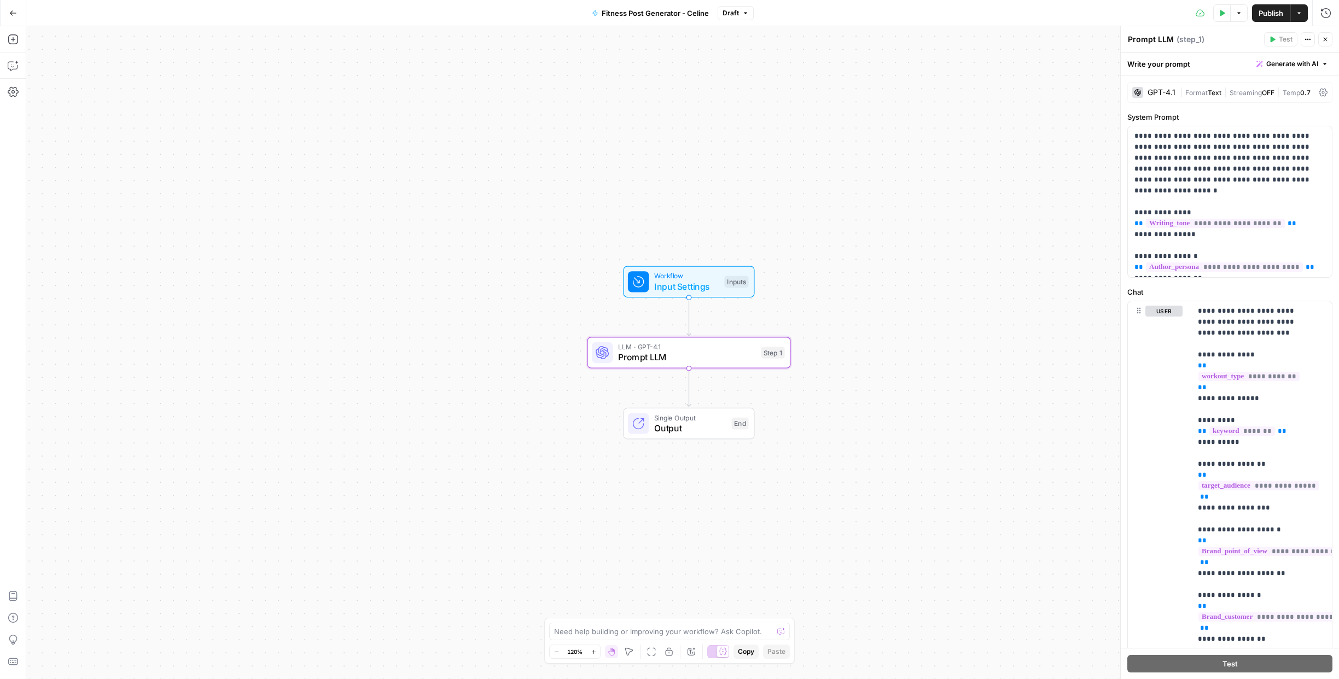
click at [1297, 14] on icon "button" at bounding box center [1299, 13] width 7 height 7
click at [1033, 76] on div "Workflow Input Settings Inputs LLM · GPT-4.1 Prompt LLM Step 1 Single Output Ou…" at bounding box center [682, 352] width 1313 height 653
click at [1237, 10] on icon "button" at bounding box center [1239, 13] width 7 height 7
click at [755, 368] on div "LLM · GPT-4.1 Prompt LLM Step 1 Copy step Delete step Add Note Test" at bounding box center [689, 353] width 203 height 32
click at [1198, 15] on icon at bounding box center [1200, 13] width 9 height 9
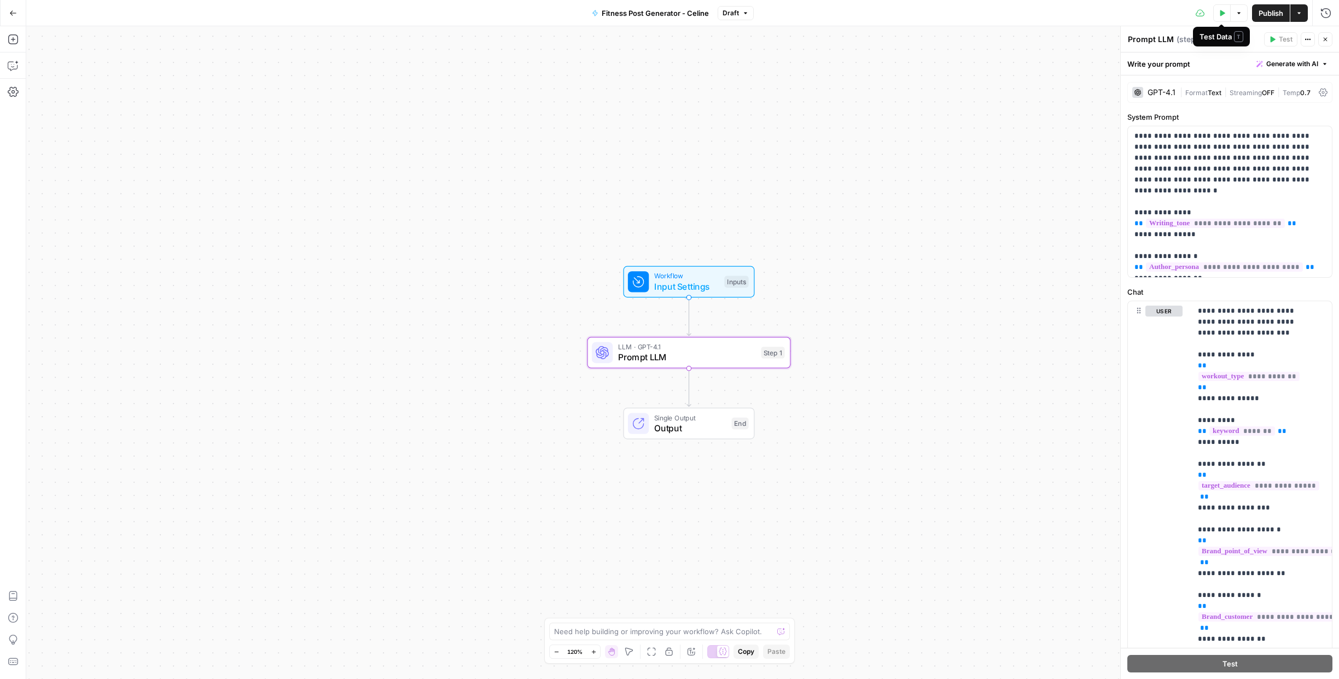
click at [1220, 14] on icon "button" at bounding box center [1222, 13] width 5 height 6
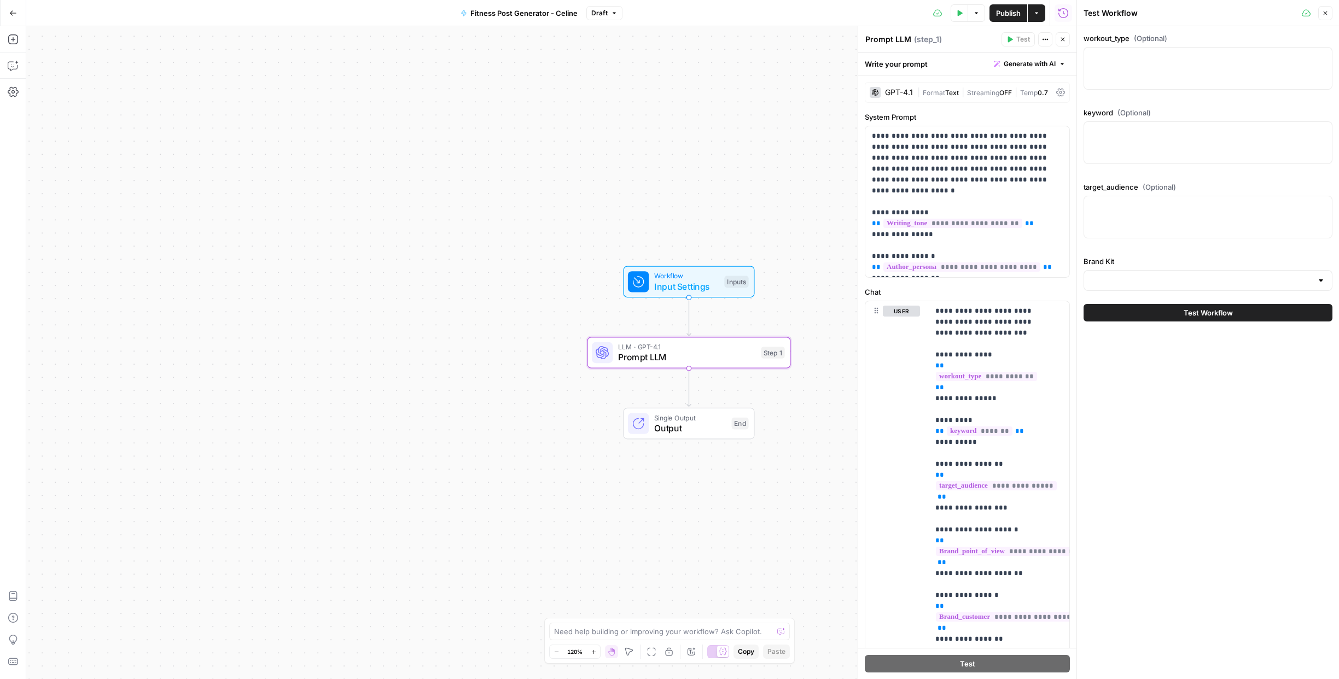
click at [1200, 66] on div at bounding box center [1208, 68] width 249 height 43
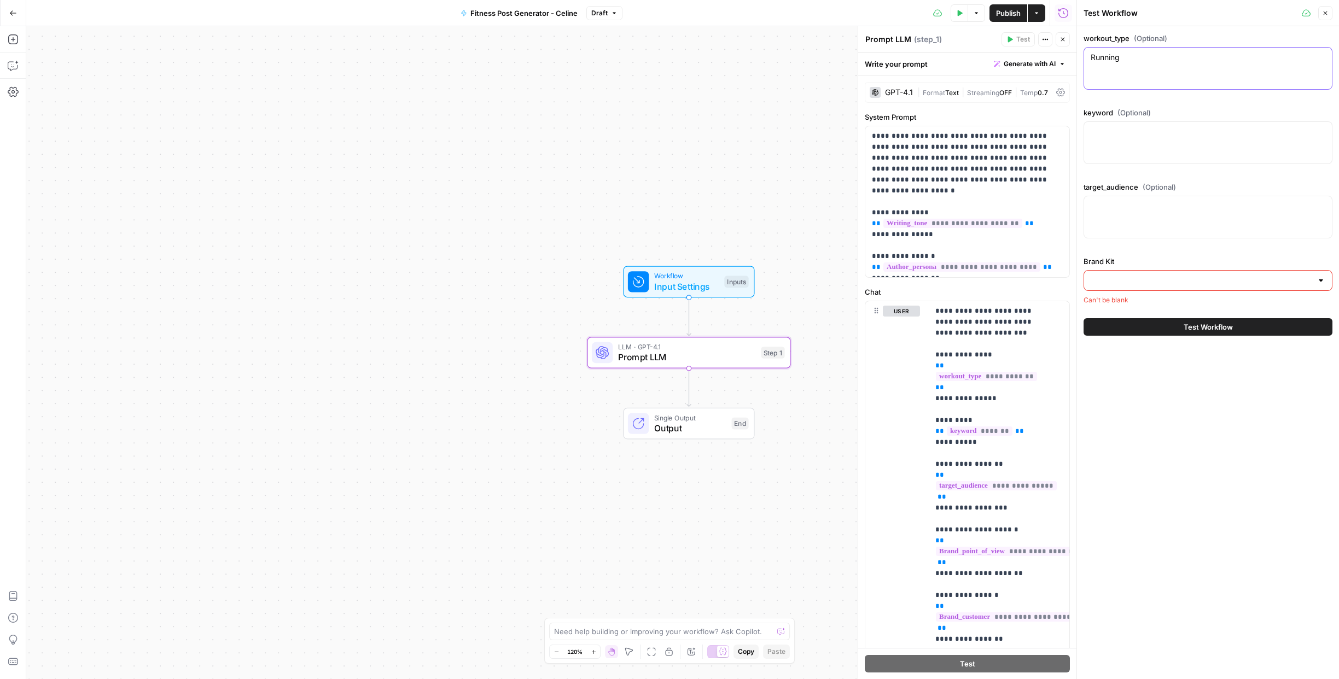
type textarea "Running"
click at [1170, 146] on div at bounding box center [1208, 142] width 249 height 43
type textarea "endurance cardio"
click at [1149, 210] on textarea "target_audience (Optional)" at bounding box center [1208, 206] width 235 height 11
click at [1136, 284] on input "Brand Kit" at bounding box center [1202, 280] width 222 height 11
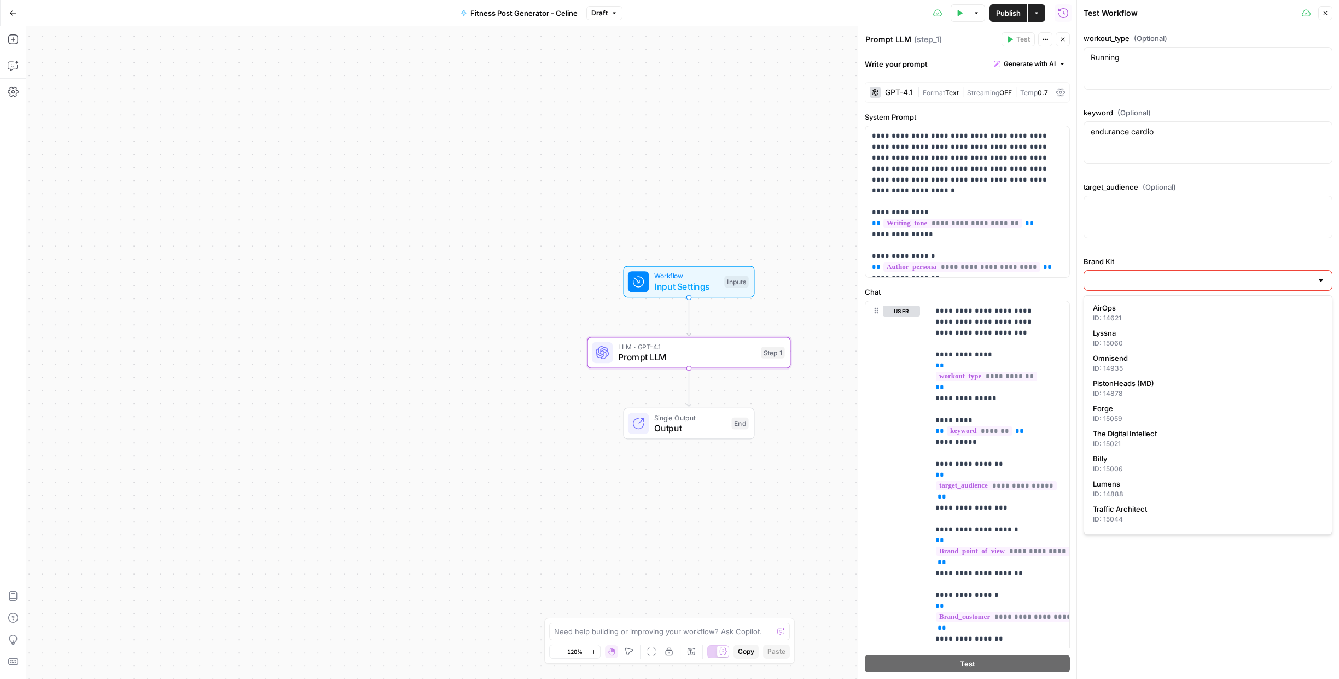
scroll to position [184, 0]
click at [1113, 402] on span "Forge" at bounding box center [1206, 400] width 226 height 11
type input "Forge"
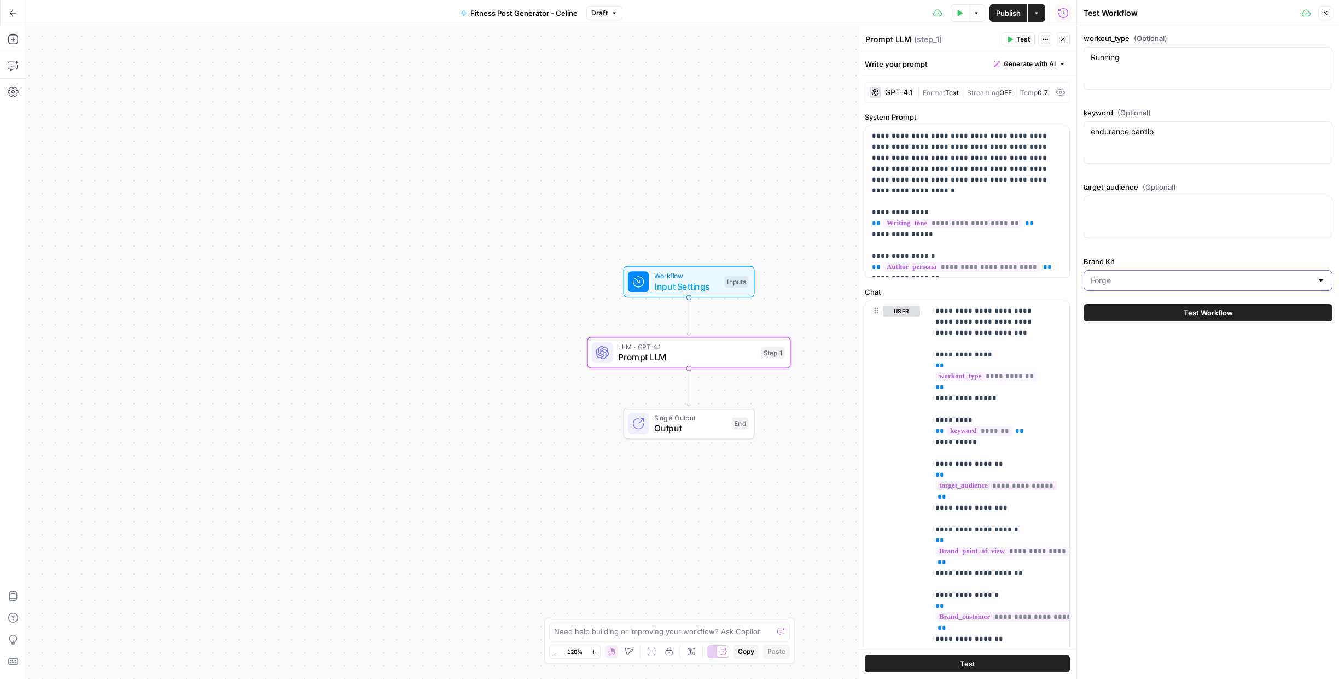
click at [1177, 286] on input "Brand Kit" at bounding box center [1202, 280] width 222 height 11
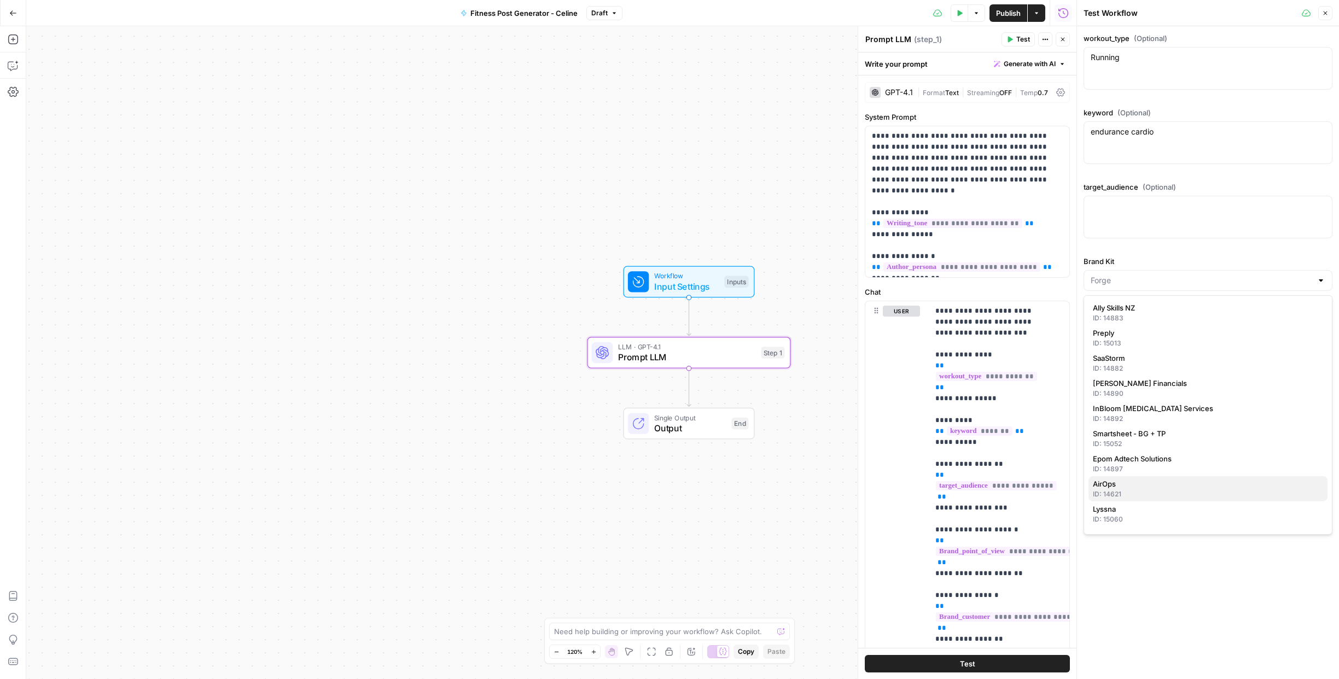
click at [1124, 486] on span "AirOps" at bounding box center [1206, 484] width 226 height 11
type input "AirOps"
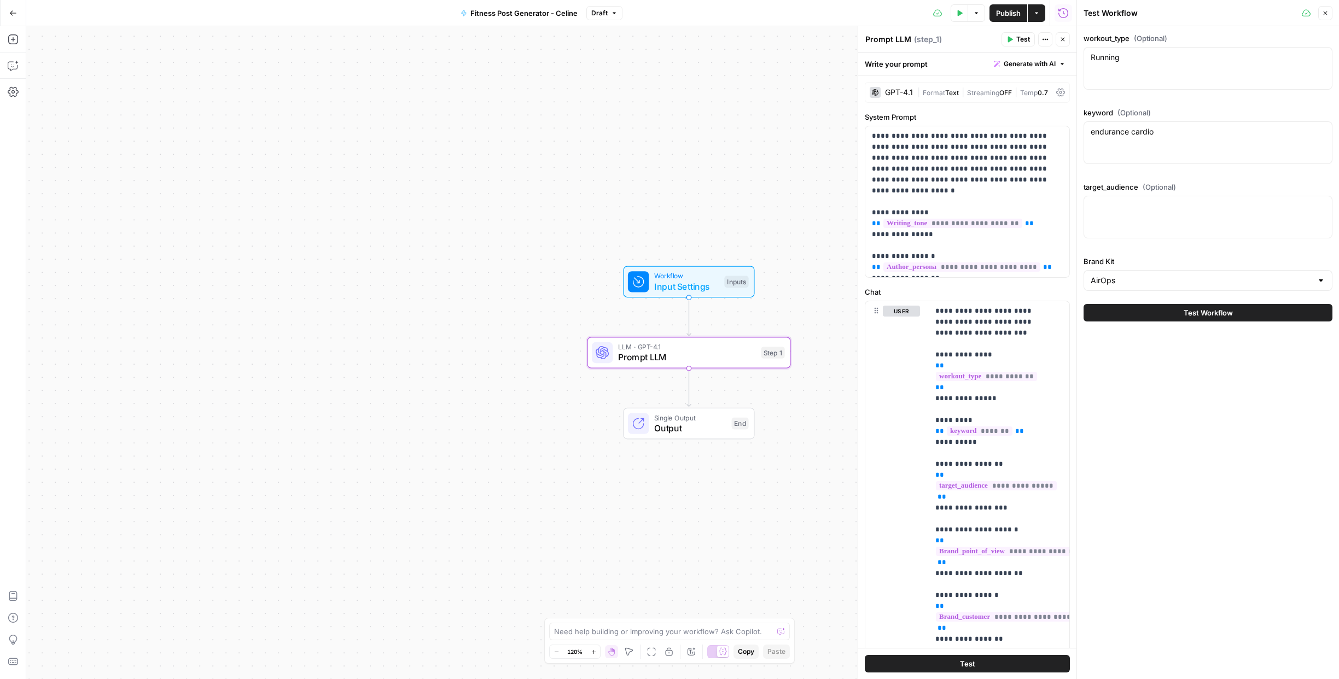
click at [1130, 315] on button "Test Workflow" at bounding box center [1208, 313] width 249 height 18
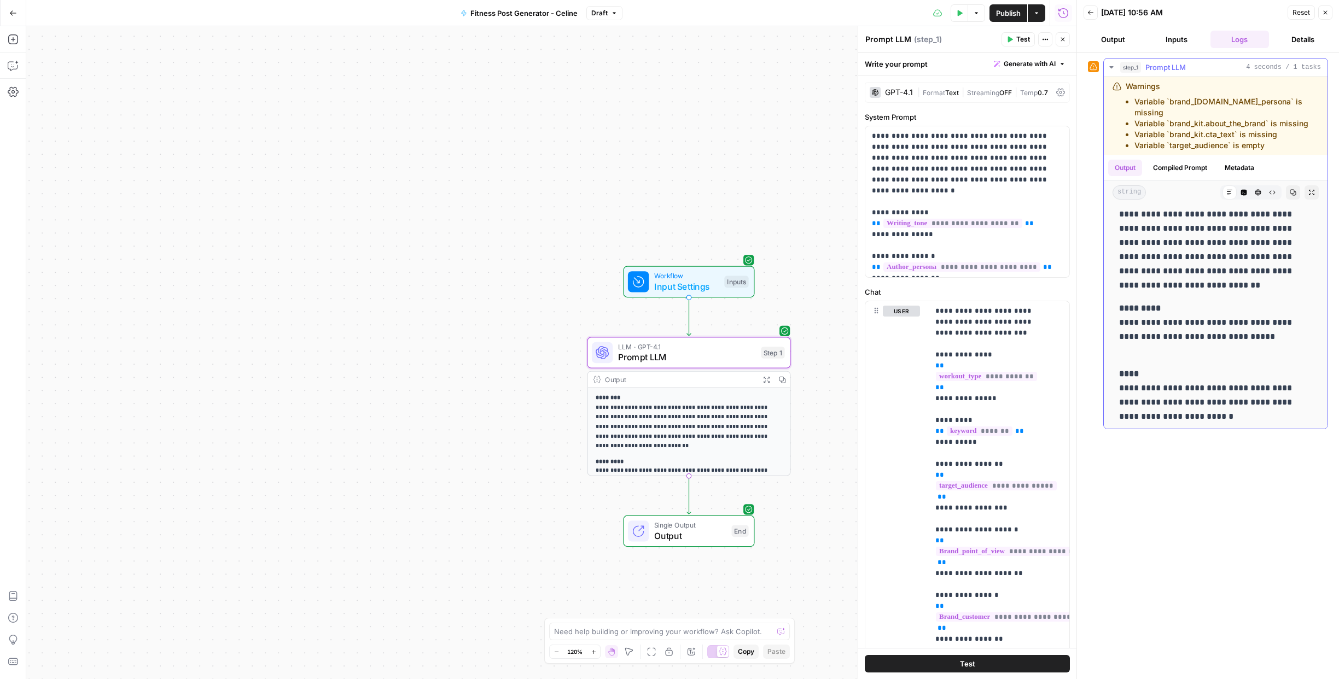
scroll to position [38, 0]
click at [1092, 14] on icon "button" at bounding box center [1090, 12] width 7 height 7
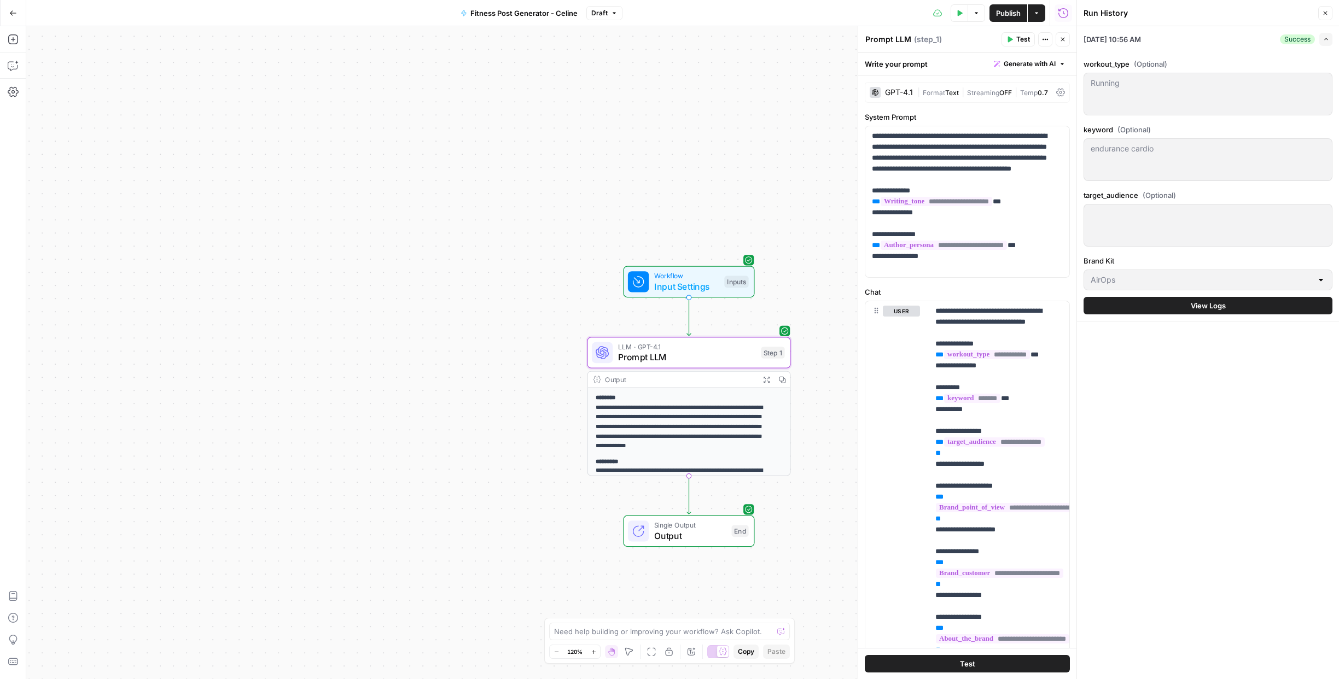
click at [1112, 226] on div at bounding box center [1208, 225] width 249 height 43
click at [1322, 14] on icon "button" at bounding box center [1325, 13] width 7 height 7
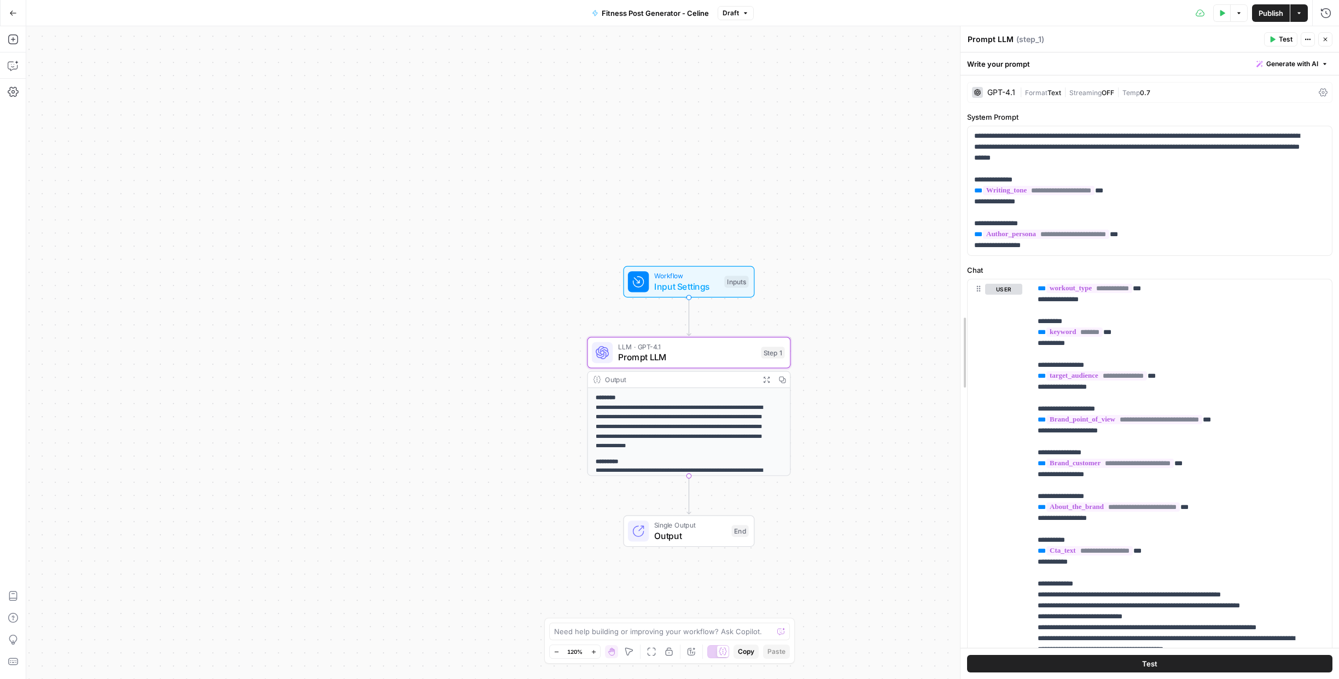
scroll to position [11, 0]
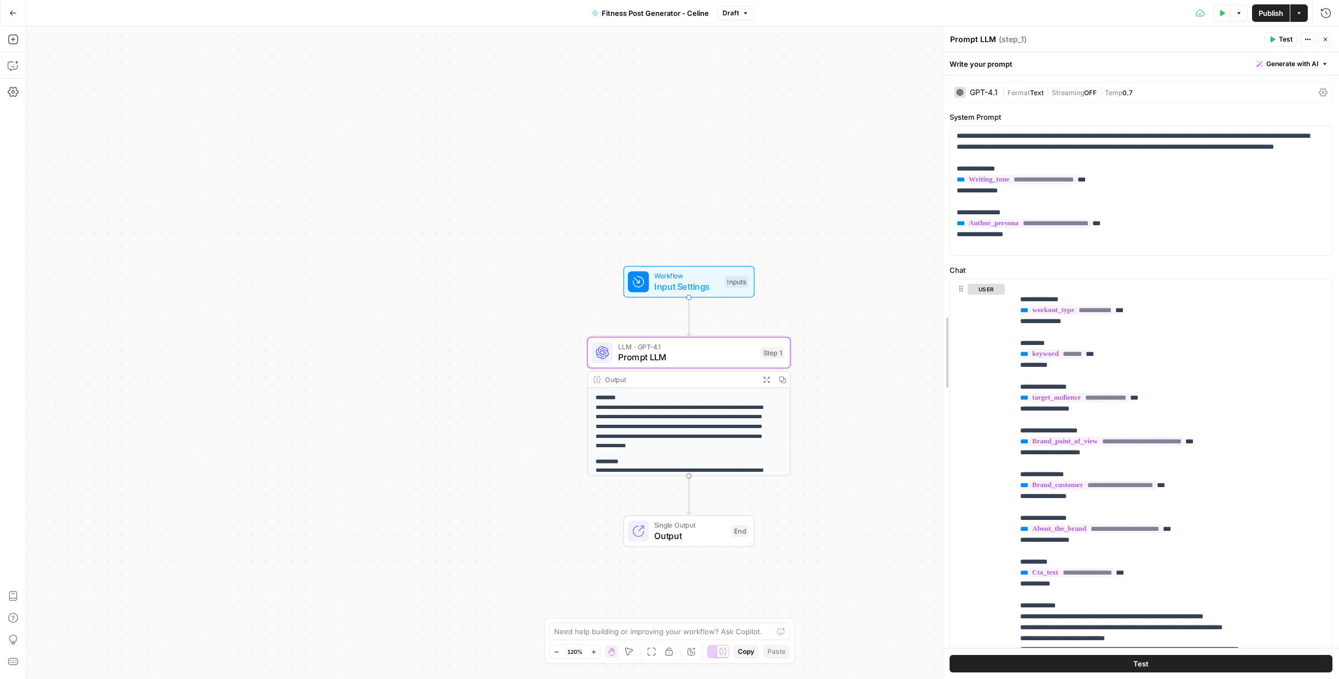
drag, startPoint x: 1123, startPoint y: 412, endPoint x: 945, endPoint y: 400, distance: 178.2
drag, startPoint x: 1109, startPoint y: 495, endPoint x: 1013, endPoint y: 473, distance: 98.9
click at [1014, 473] on div "**********" at bounding box center [1169, 503] width 310 height 446
click at [1309, 61] on span "Generate with AI" at bounding box center [1292, 64] width 52 height 10
click at [1261, 116] on span "Refine" at bounding box center [1266, 113] width 87 height 11
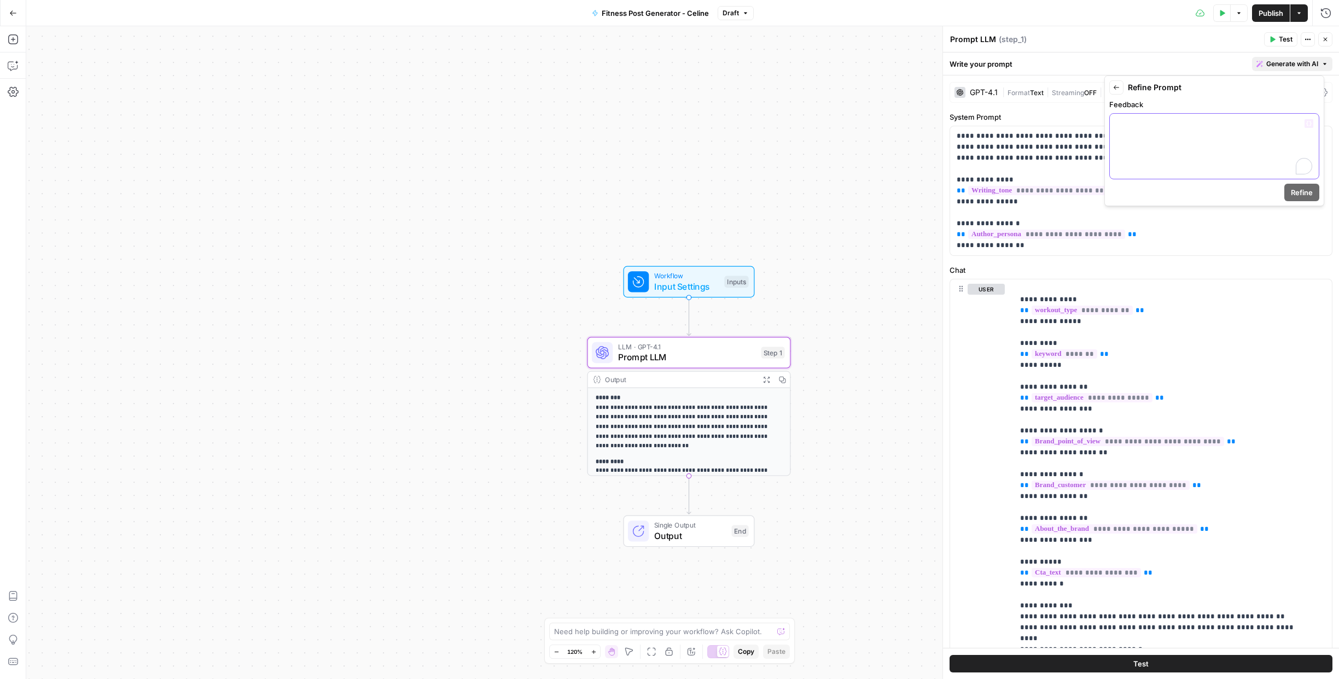
click at [1171, 149] on div "To enrich screen reader interactions, please activate Accessibility in Grammarl…" at bounding box center [1214, 146] width 209 height 65
click at [1302, 189] on span "Refine" at bounding box center [1302, 192] width 22 height 11
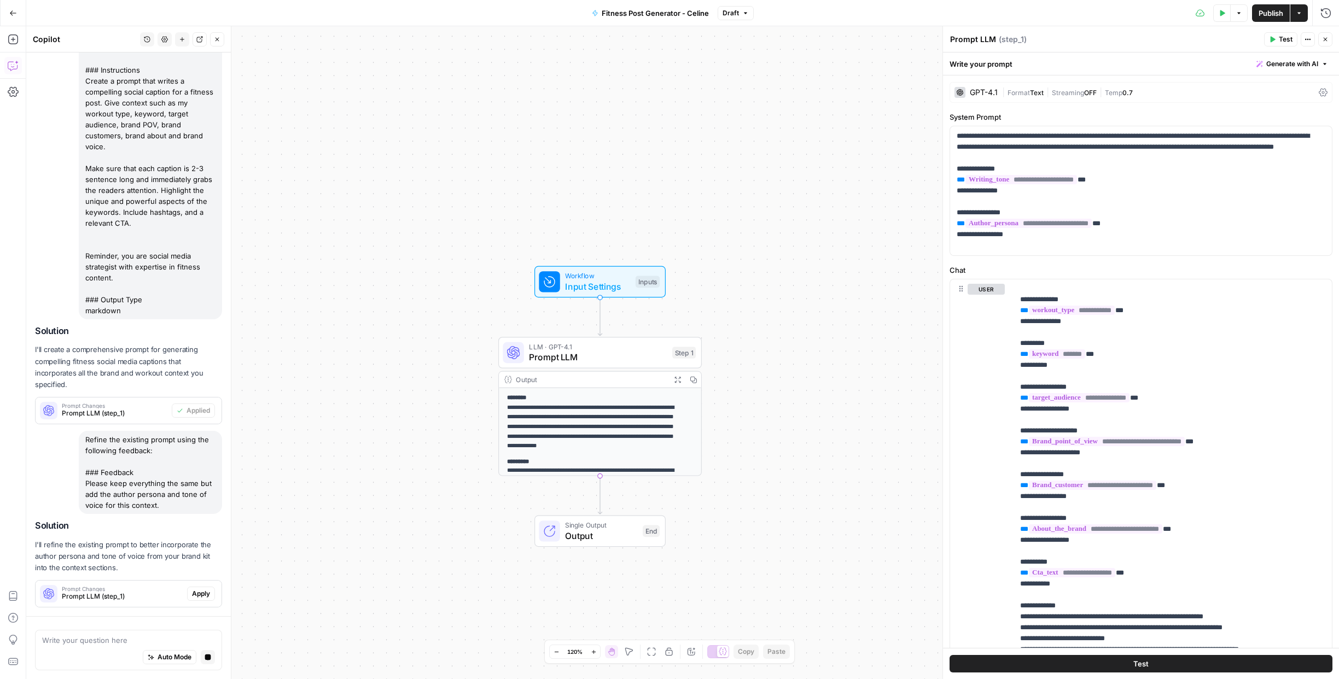
scroll to position [194, 0]
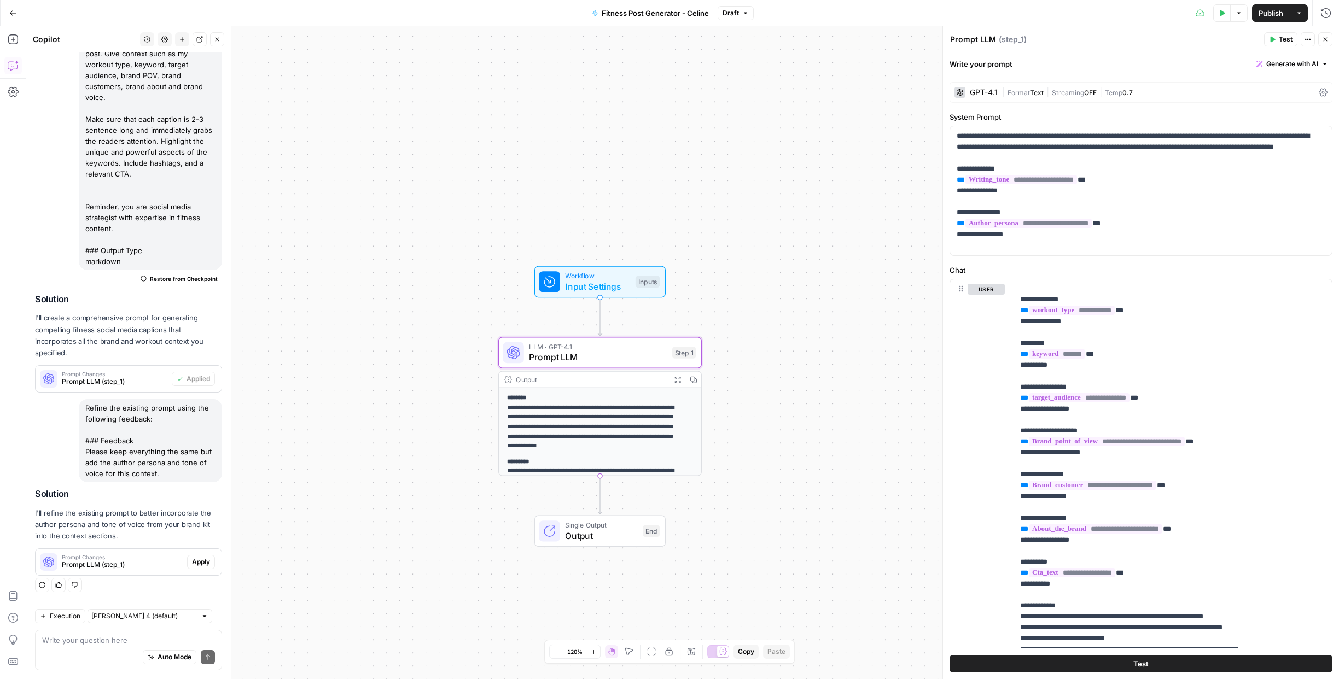
click at [192, 562] on span "Apply" at bounding box center [201, 562] width 18 height 10
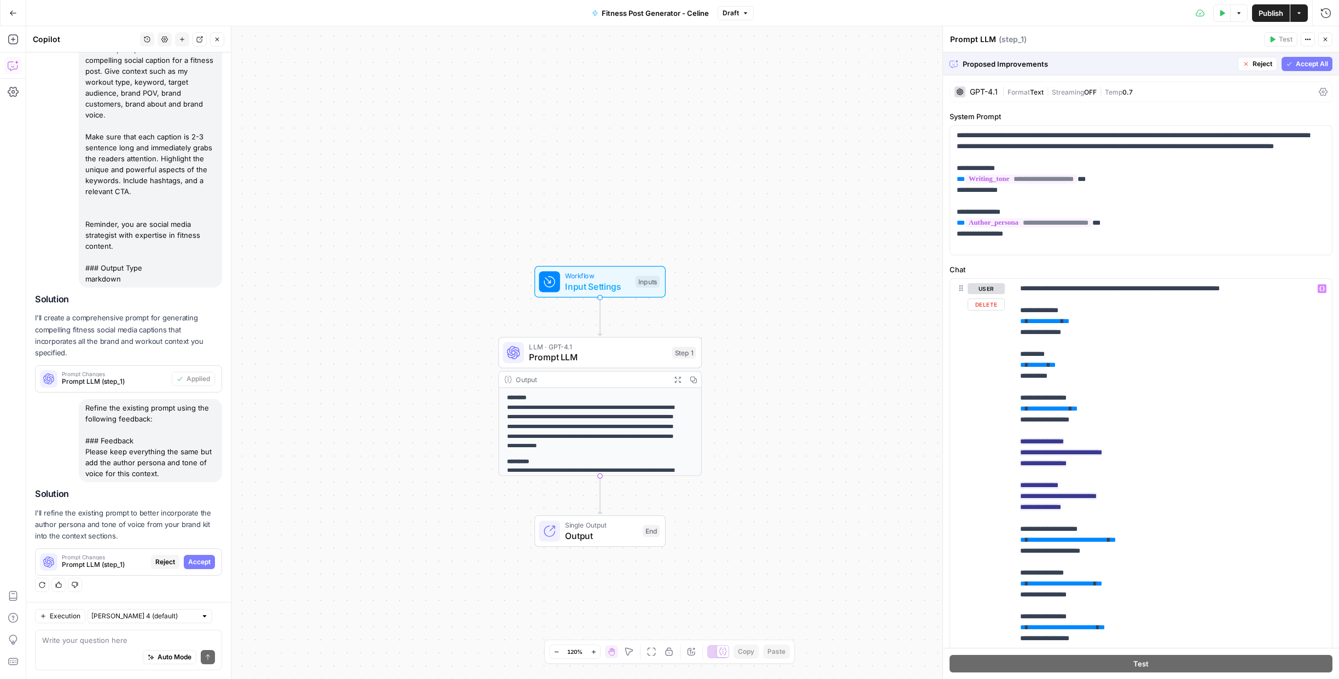
scroll to position [0, 0]
click at [1303, 65] on span "Accept All" at bounding box center [1312, 64] width 32 height 10
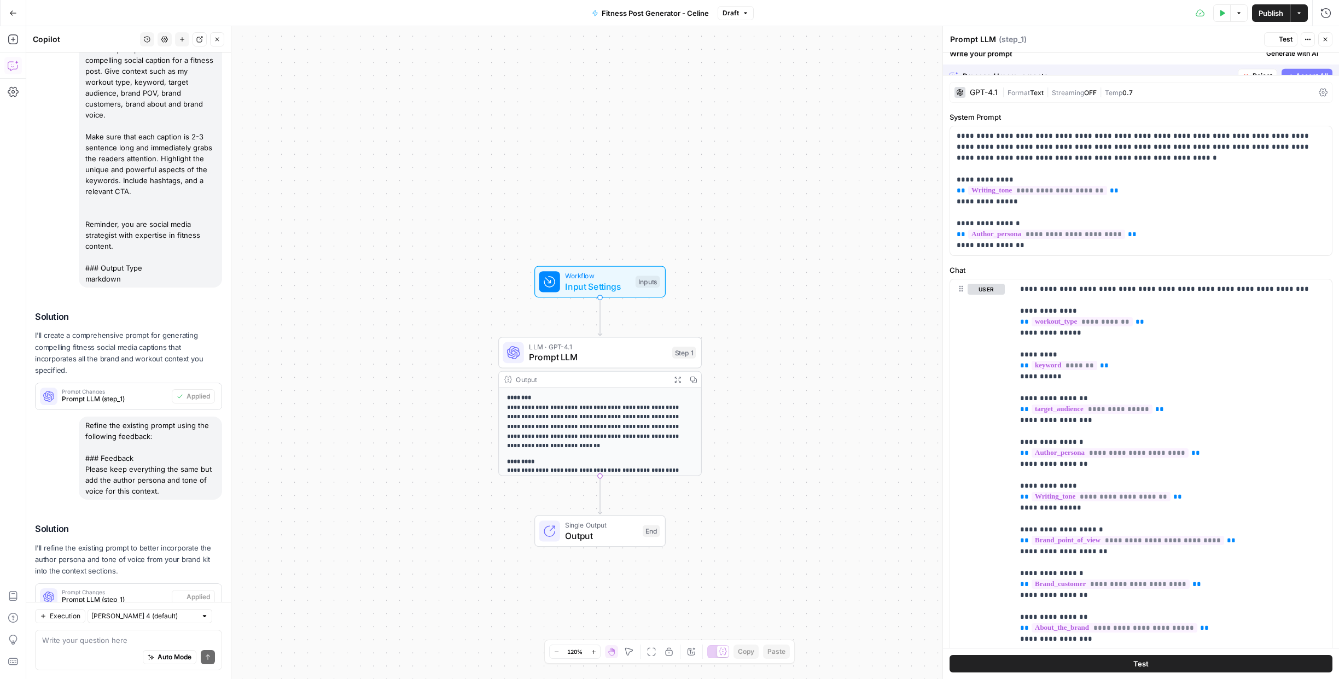
scroll to position [211, 0]
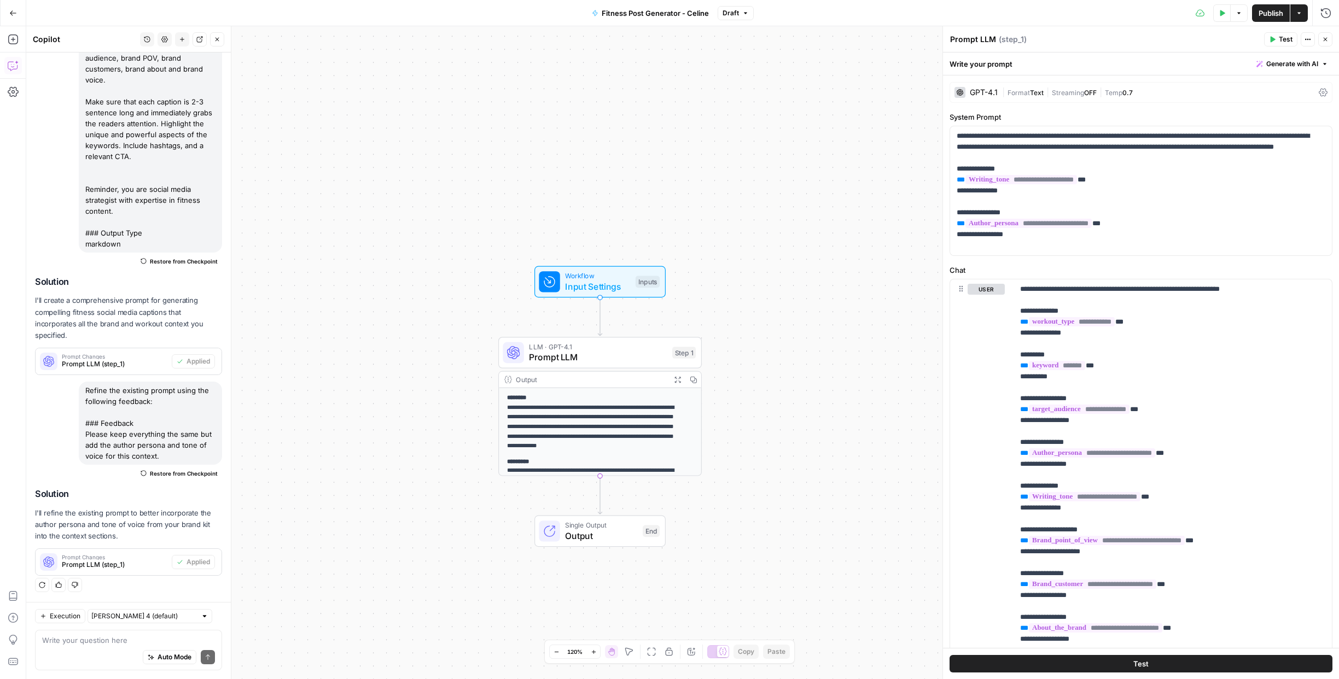
click at [1276, 13] on span "Publish" at bounding box center [1271, 13] width 25 height 11
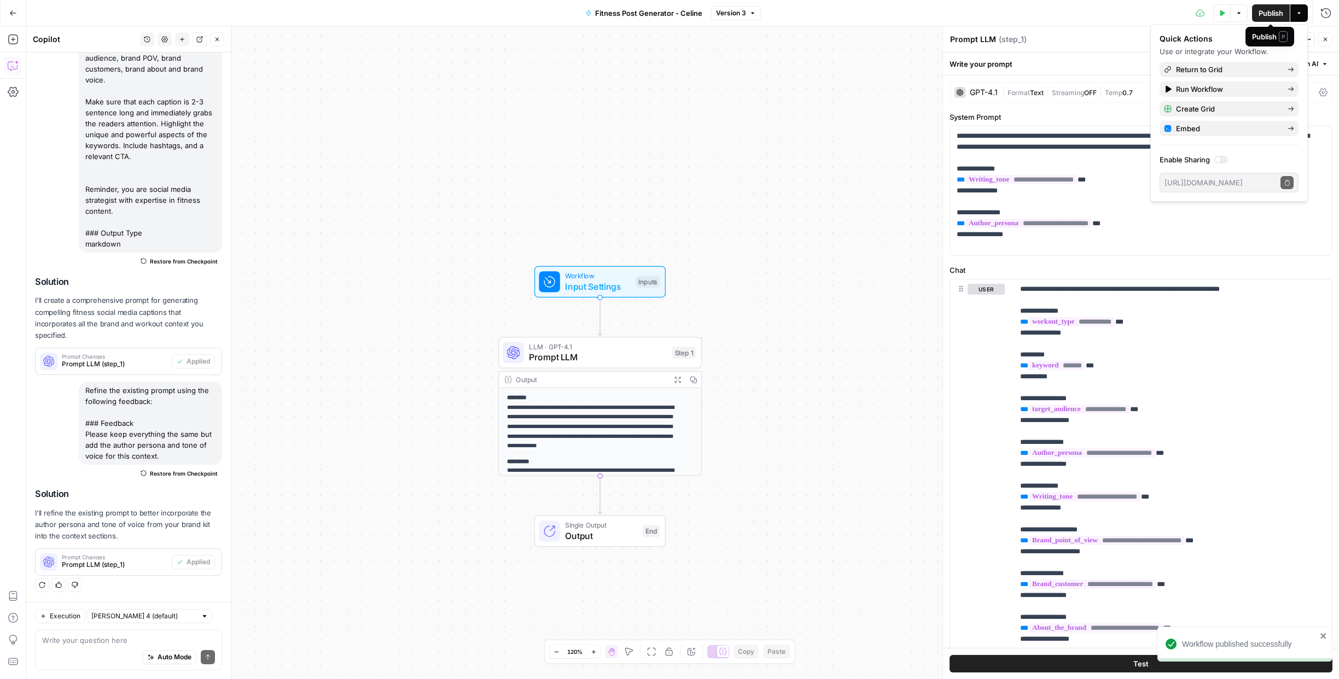
click at [1272, 10] on span "Publish" at bounding box center [1271, 13] width 25 height 11
click at [407, 207] on div "**********" at bounding box center [682, 352] width 1313 height 653
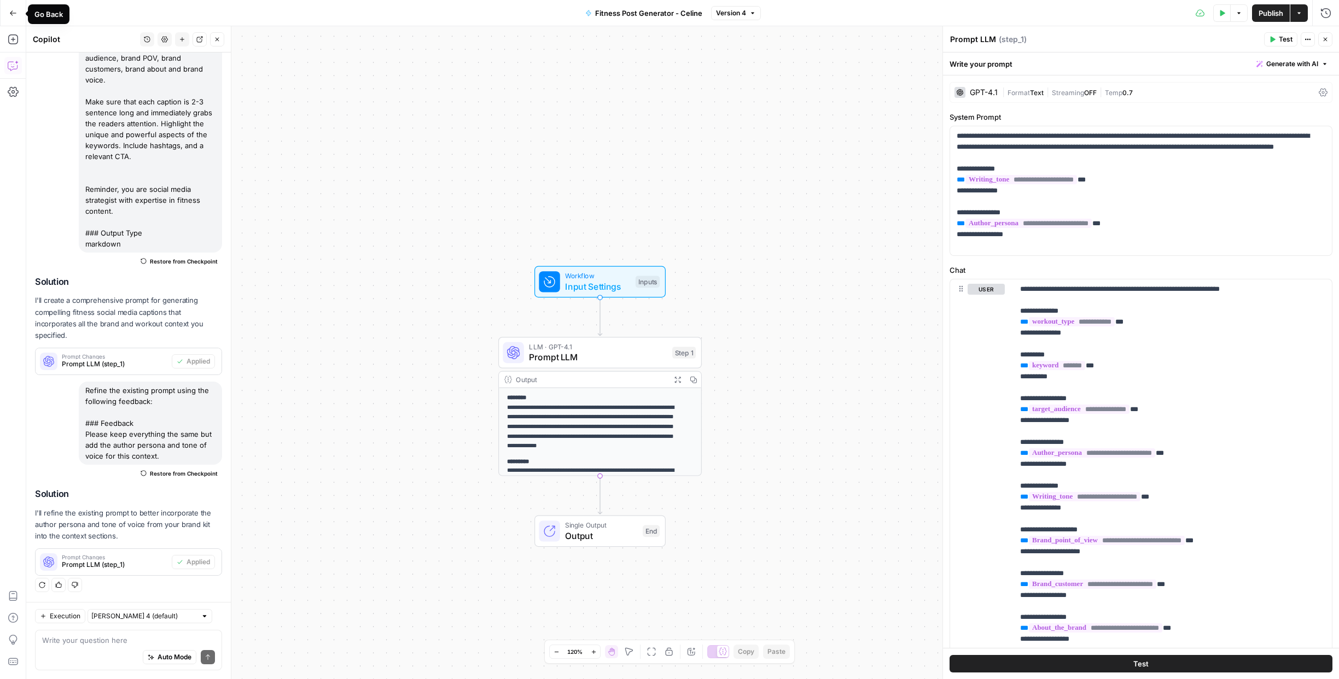
click at [14, 15] on icon "button" at bounding box center [13, 13] width 8 height 8
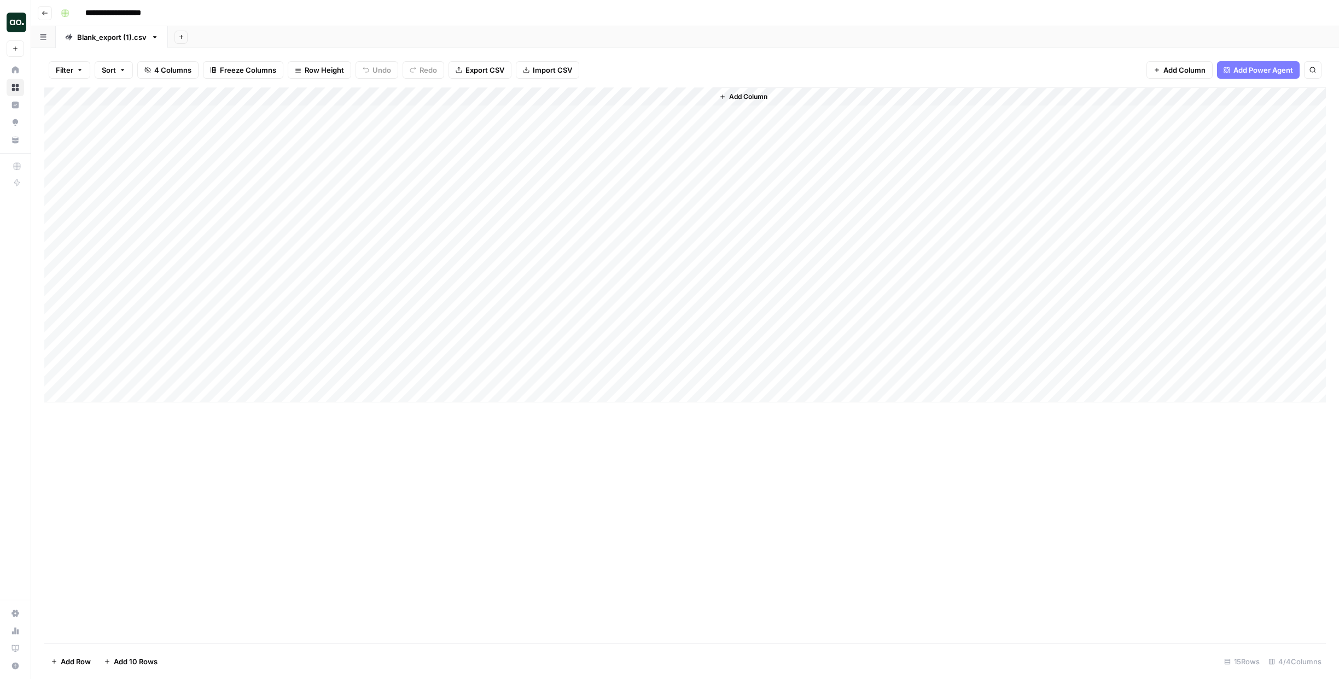
click at [635, 114] on div "Add Column" at bounding box center [685, 245] width 1282 height 315
click at [690, 97] on div "Add Column" at bounding box center [685, 245] width 1282 height 315
click at [607, 189] on span "Configure Inputs" at bounding box center [625, 188] width 96 height 11
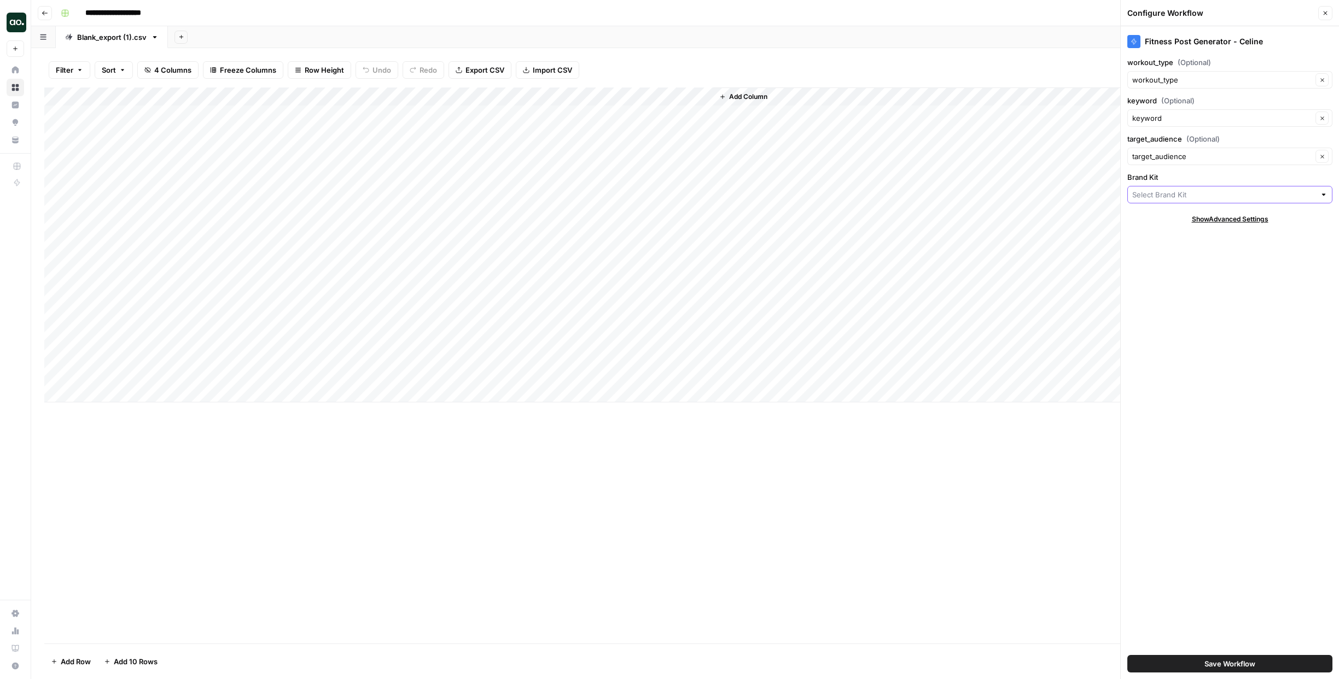
click at [1165, 199] on input "Brand Kit" at bounding box center [1223, 194] width 183 height 11
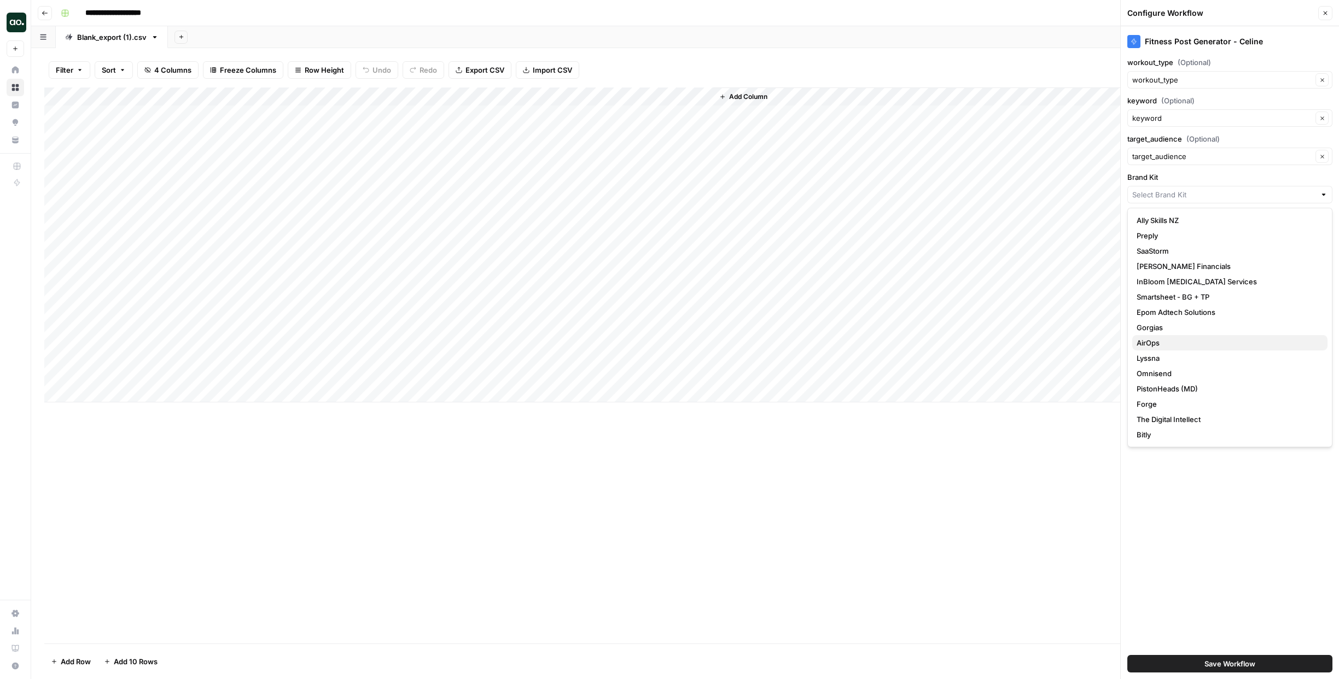
click at [1160, 344] on span "AirOps" at bounding box center [1228, 343] width 182 height 11
type input "AirOps"
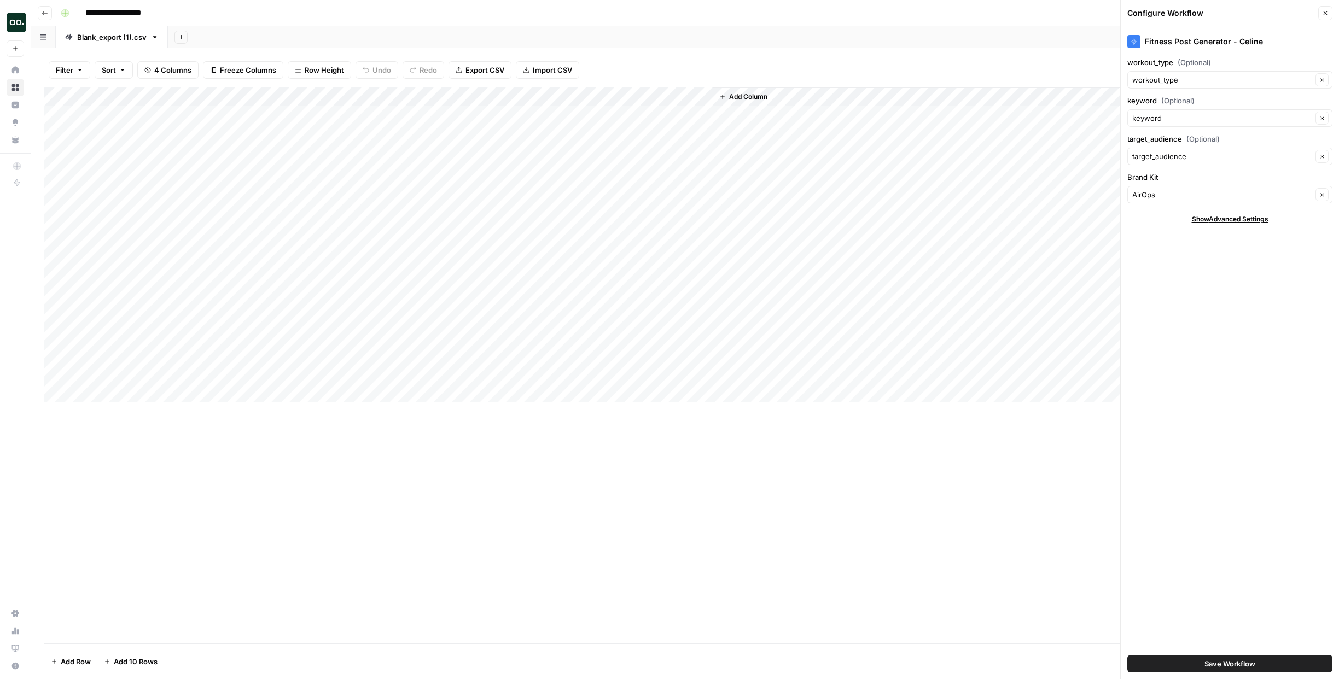
click at [1236, 666] on span "Save Workflow" at bounding box center [1230, 664] width 51 height 11
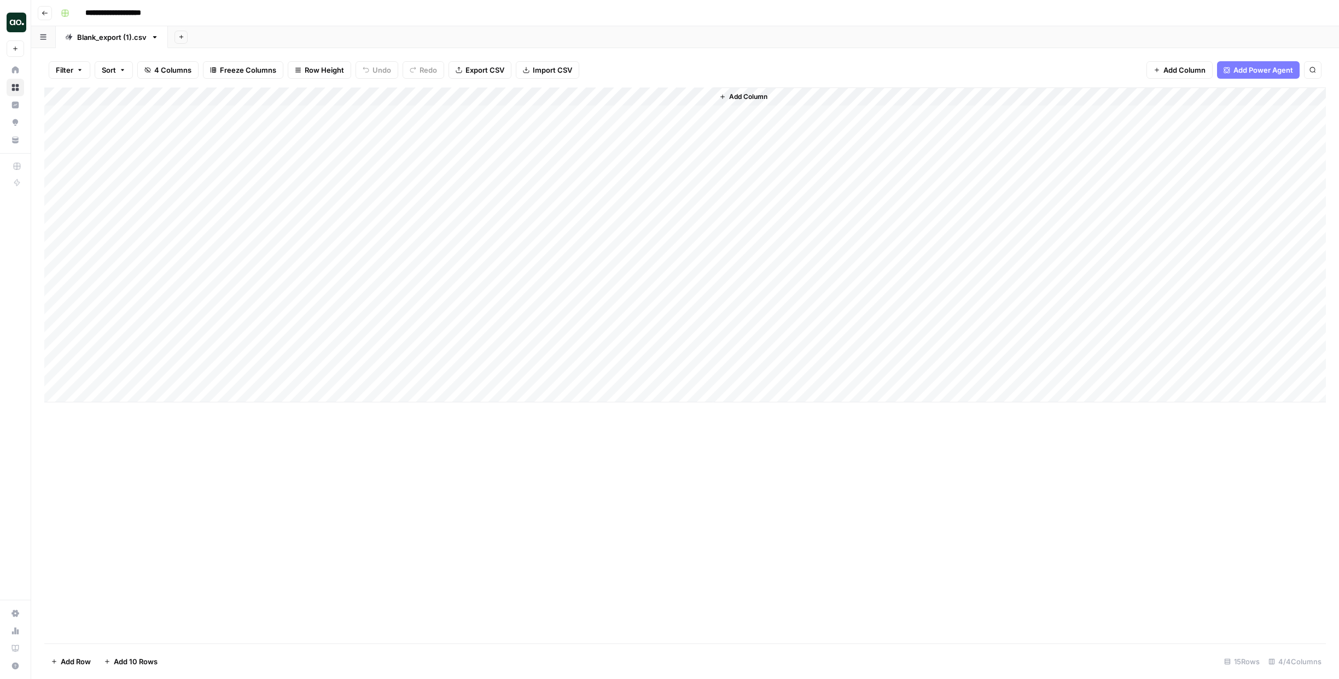
click at [635, 115] on div "Add Column" at bounding box center [685, 245] width 1282 height 315
